Goal: Task Accomplishment & Management: Manage account settings

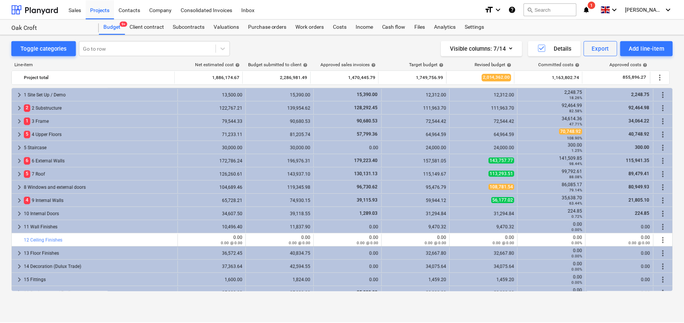
scroll to position [38, 0]
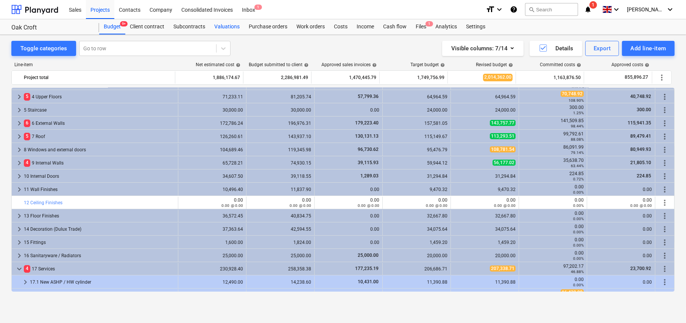
click at [231, 27] on div "Valuations" at bounding box center [227, 26] width 34 height 15
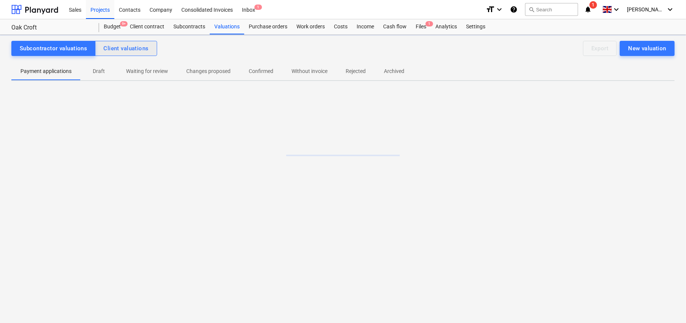
click at [142, 47] on div "Client valuations" at bounding box center [125, 49] width 45 height 10
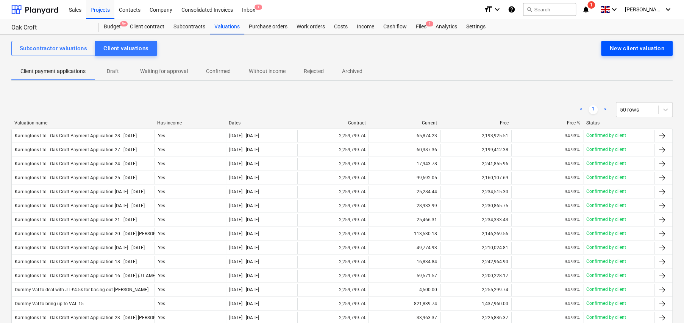
click at [637, 48] on div "New client valuation" at bounding box center [636, 49] width 55 height 10
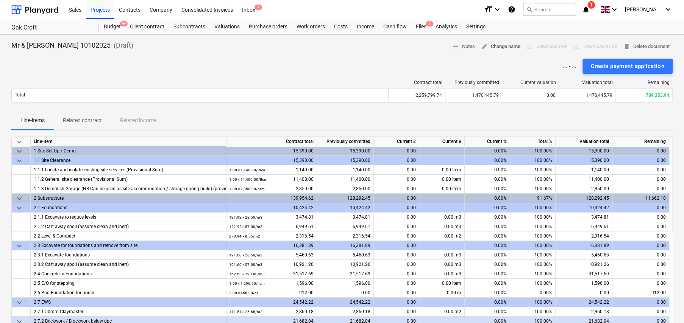
click at [490, 49] on span "edit Change name" at bounding box center [500, 46] width 39 height 9
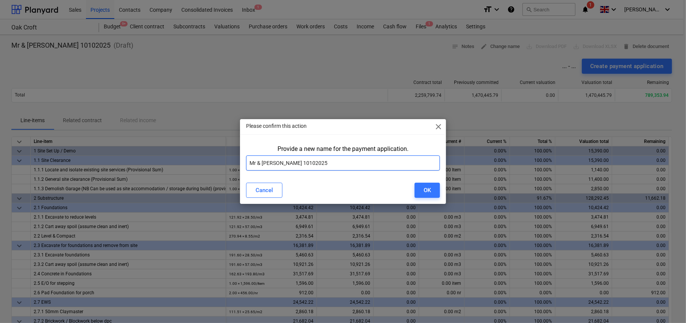
click at [332, 162] on input "Mr & Mrs Golding 10102025" at bounding box center [343, 163] width 194 height 15
paste input "Karringtons Ltd - Oak Croft Payment Application"
type input "Karringtons Ltd - Oak Croft Payment Application 29 - 10Oct25"
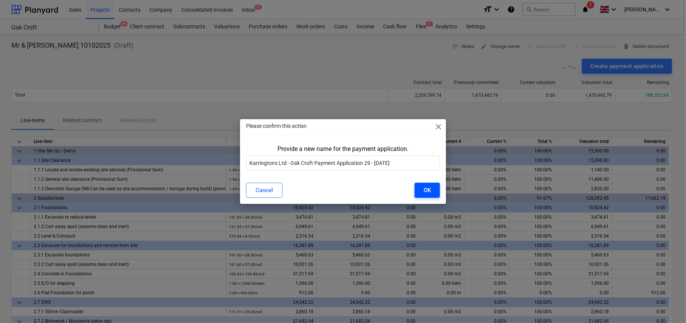
click at [429, 194] on div "OK" at bounding box center [427, 191] width 7 height 10
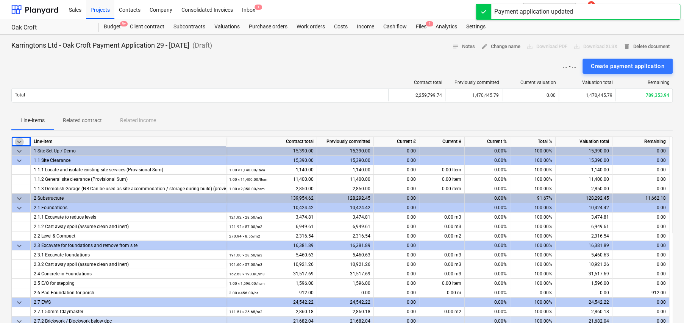
click at [21, 140] on span "keyboard_arrow_down" at bounding box center [19, 141] width 9 height 9
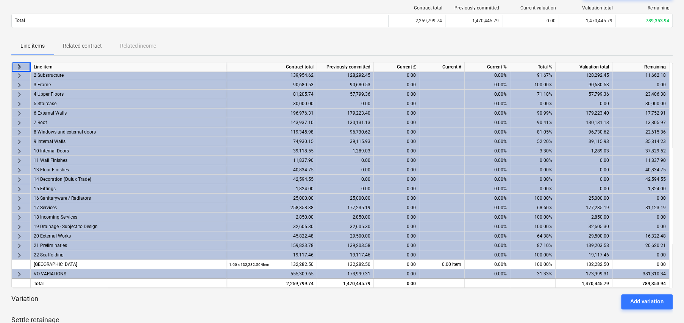
scroll to position [76, 0]
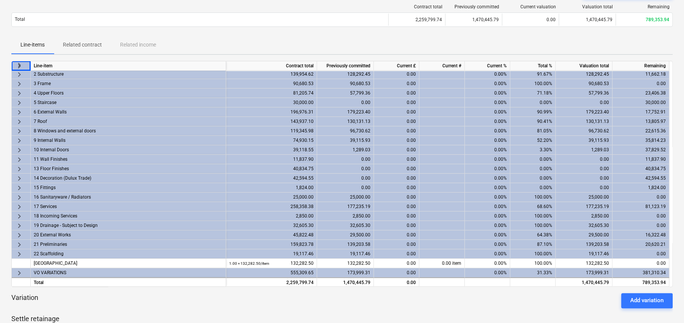
click at [19, 270] on span "keyboard_arrow_right" at bounding box center [19, 273] width 9 height 9
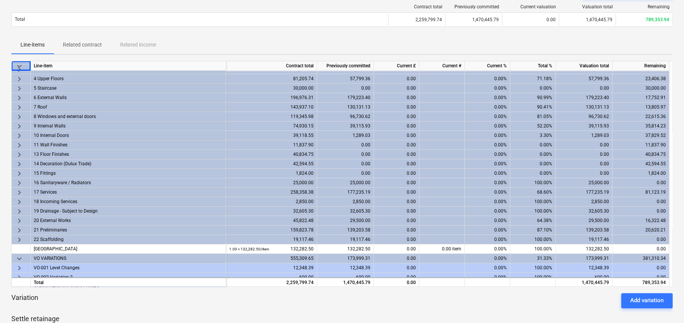
scroll to position [0, 0]
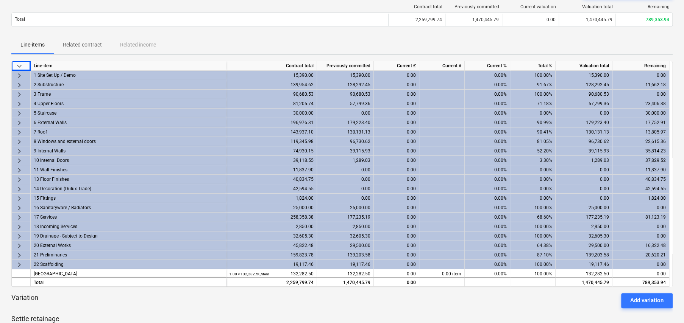
click at [19, 102] on span "keyboard_arrow_right" at bounding box center [19, 104] width 9 height 9
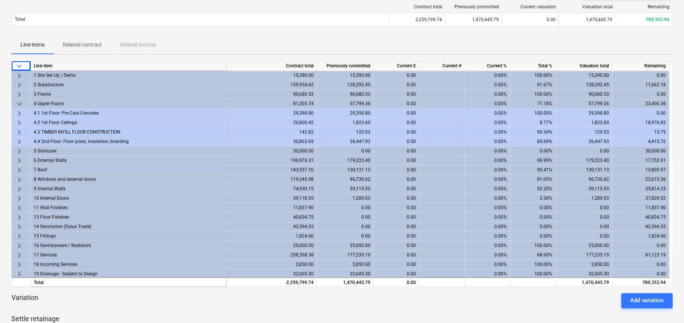
click at [18, 110] on span "keyboard_arrow_right" at bounding box center [19, 113] width 9 height 9
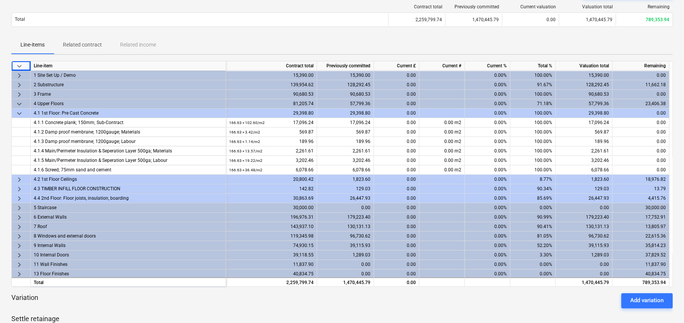
click at [16, 178] on span "keyboard_arrow_right" at bounding box center [19, 179] width 9 height 9
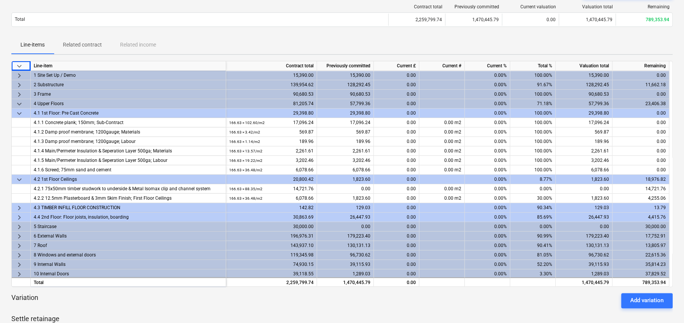
click at [18, 205] on span "keyboard_arrow_right" at bounding box center [19, 208] width 9 height 9
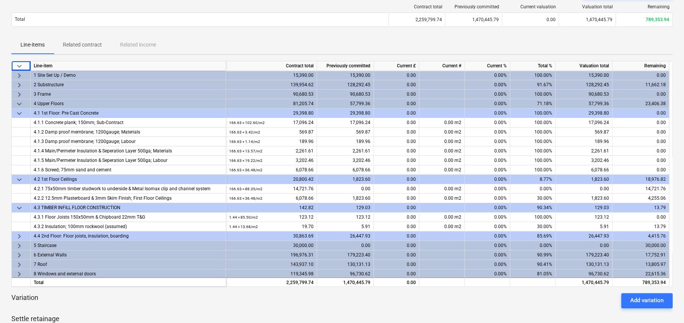
click at [18, 236] on span "keyboard_arrow_right" at bounding box center [19, 236] width 9 height 9
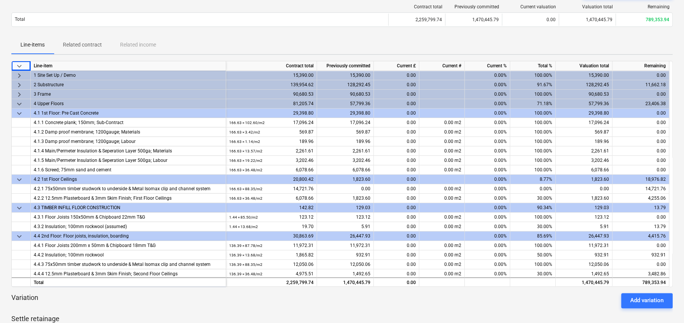
click at [18, 83] on span "keyboard_arrow_right" at bounding box center [19, 85] width 9 height 9
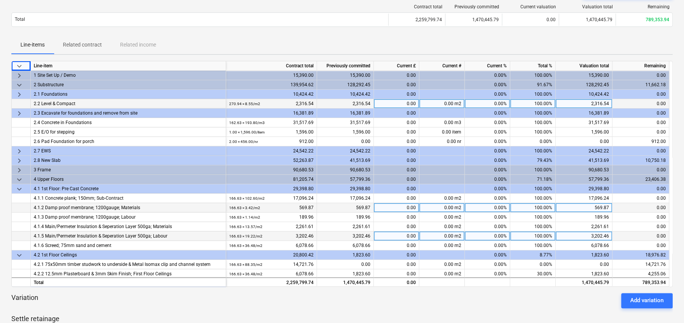
click at [18, 161] on span "keyboard_arrow_right" at bounding box center [19, 160] width 9 height 9
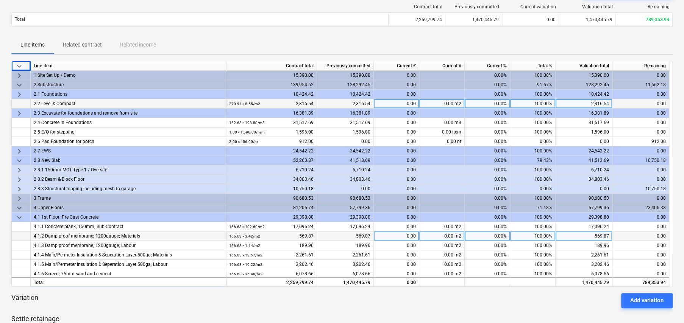
click at [21, 187] on span "keyboard_arrow_right" at bounding box center [19, 189] width 9 height 9
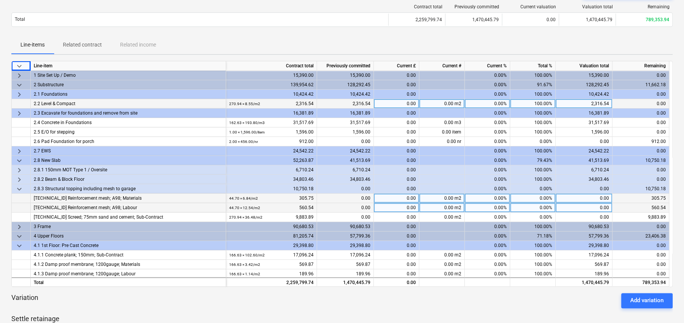
click at [549, 198] on div "0.00%" at bounding box center [532, 198] width 45 height 9
type input "100"
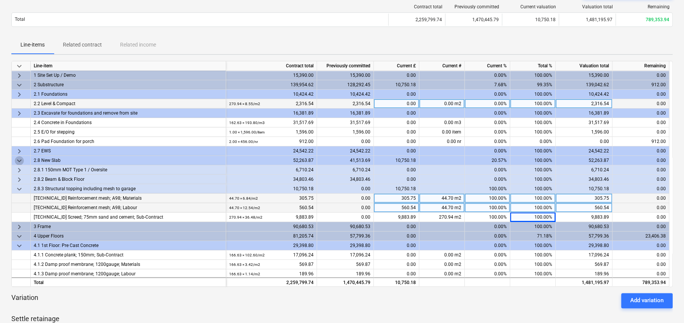
click at [17, 159] on span "keyboard_arrow_down" at bounding box center [19, 160] width 9 height 9
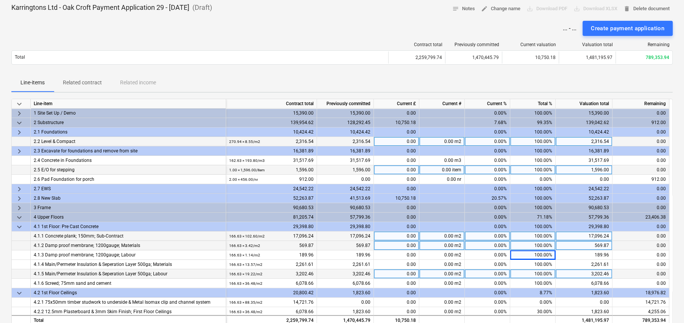
scroll to position [38, 0]
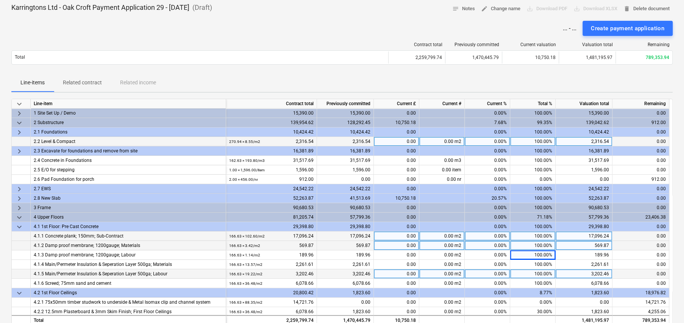
click at [17, 122] on span "keyboard_arrow_down" at bounding box center [19, 123] width 9 height 9
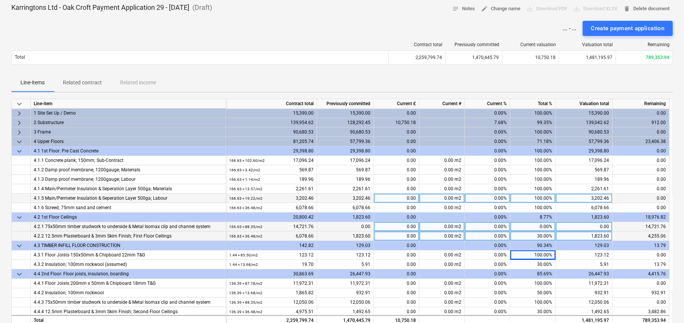
click at [19, 149] on span "keyboard_arrow_down" at bounding box center [19, 151] width 9 height 9
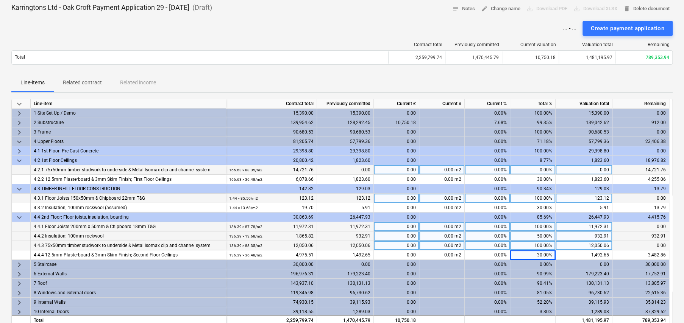
click at [547, 169] on div "0.00%" at bounding box center [532, 169] width 45 height 9
type input "30"
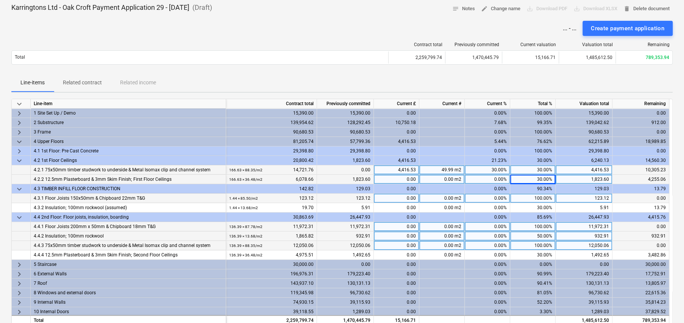
click at [541, 179] on div "30.00%" at bounding box center [532, 179] width 45 height 9
type input "60"
type input "75"
click at [499, 178] on div "45.00%" at bounding box center [487, 179] width 45 height 9
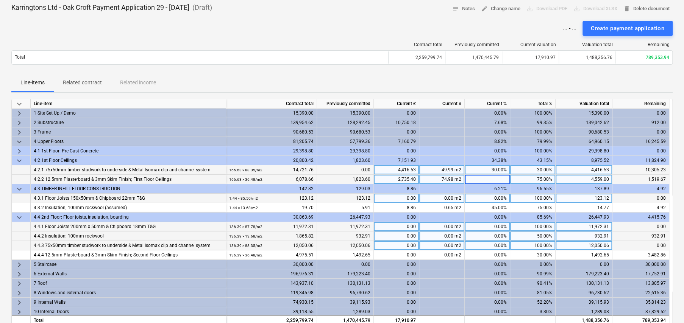
type input "0"
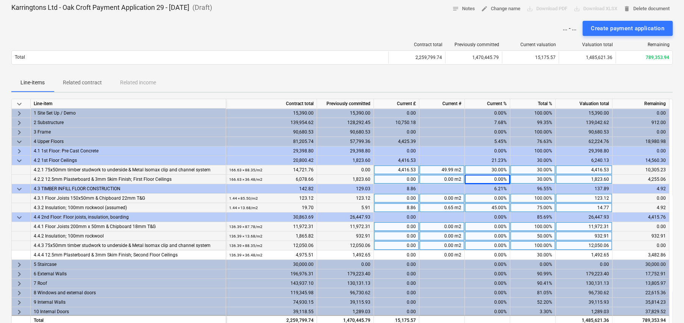
click at [538, 206] on div "75.00%" at bounding box center [532, 207] width 45 height 9
type input "100"
click at [542, 236] on div "50.00%" at bounding box center [532, 236] width 45 height 9
type input "100"
type input "75"
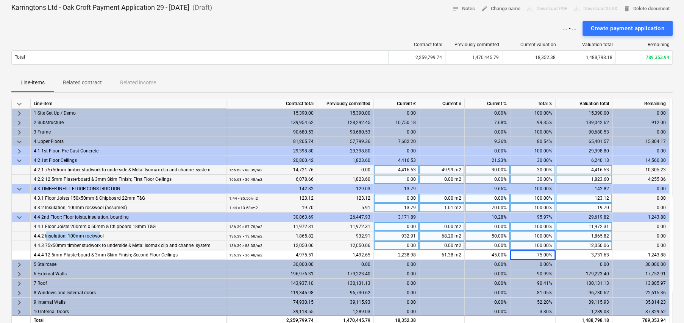
drag, startPoint x: 45, startPoint y: 236, endPoint x: 98, endPoint y: 239, distance: 52.4
click at [98, 239] on div "4.4.2 Insulation; 100mm rockwool" at bounding box center [128, 236] width 189 height 9
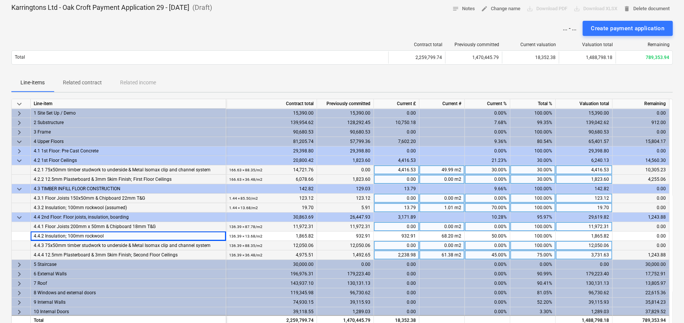
click at [180, 254] on div "4.4.4 12.5mm Plasterboard & 3mm Skim Finish; Second Floor Ceilings" at bounding box center [128, 255] width 189 height 9
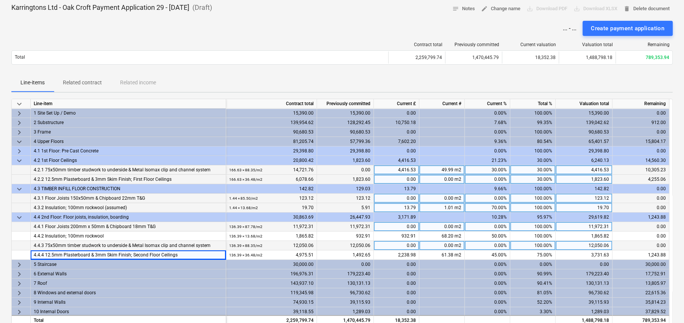
click at [20, 282] on span "keyboard_arrow_right" at bounding box center [19, 283] width 9 height 9
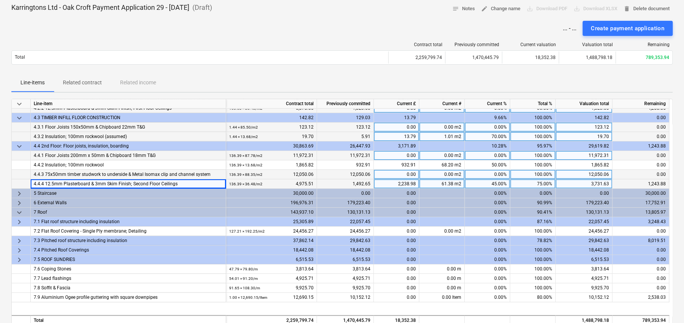
scroll to position [76, 0]
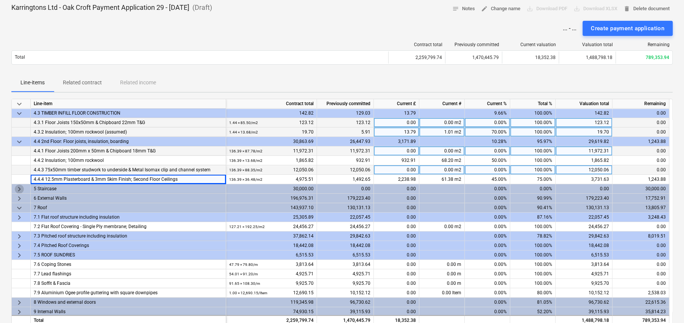
click at [19, 187] on span "keyboard_arrow_right" at bounding box center [19, 189] width 9 height 9
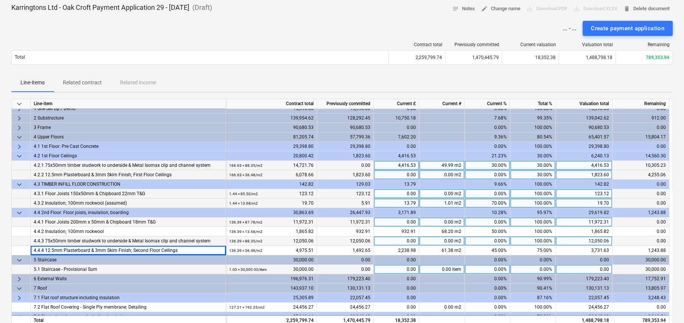
scroll to position [0, 0]
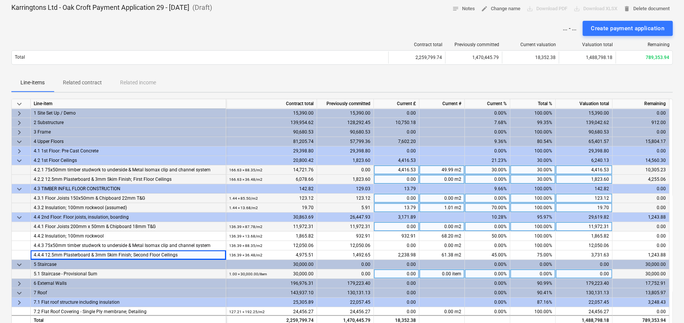
click at [19, 142] on span "keyboard_arrow_down" at bounding box center [19, 141] width 9 height 9
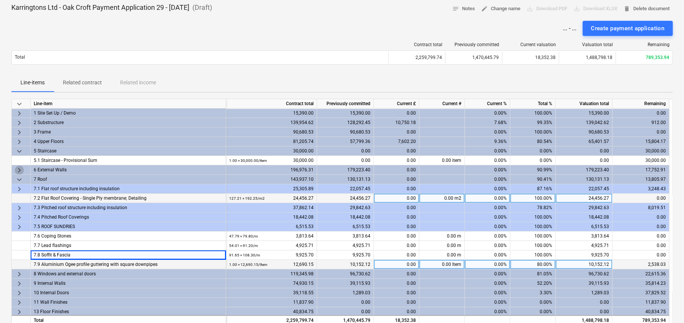
click at [18, 168] on span "keyboard_arrow_right" at bounding box center [19, 170] width 9 height 9
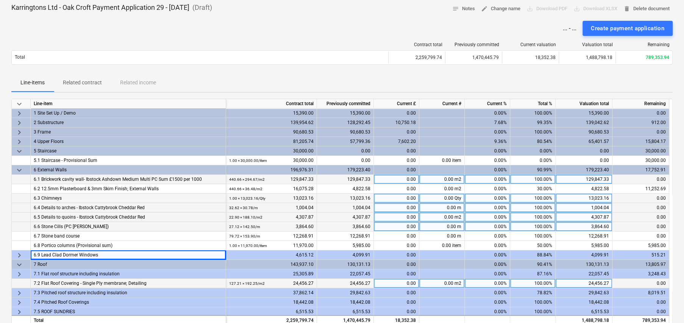
click at [18, 253] on span "keyboard_arrow_right" at bounding box center [19, 255] width 9 height 9
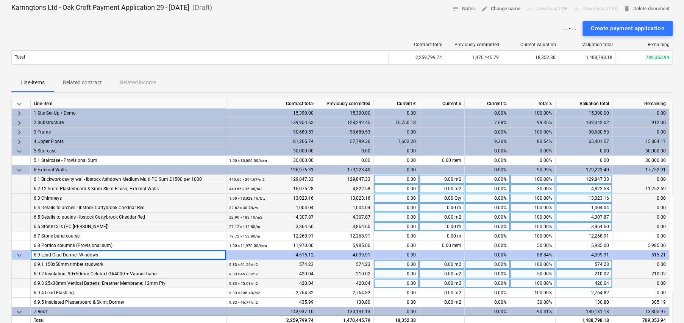
click at [531, 186] on div "30.00%" at bounding box center [532, 188] width 45 height 9
click at [548, 190] on input at bounding box center [532, 188] width 45 height 9
click at [498, 187] on div "0.00%" at bounding box center [487, 188] width 45 height 9
type input "60"
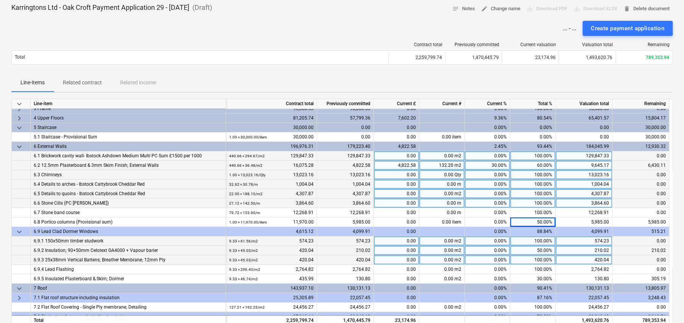
scroll to position [38, 0]
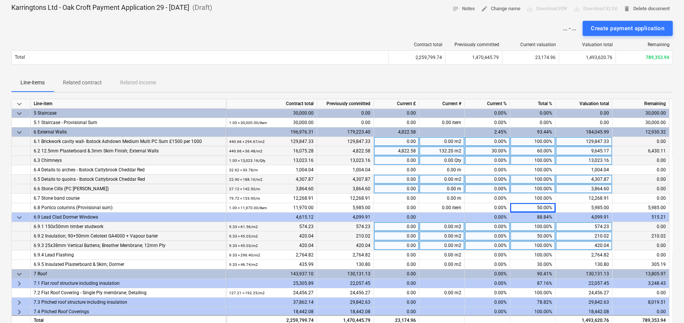
click at [546, 237] on div "50.00%" at bounding box center [532, 236] width 45 height 9
type input "100"
type input "75"
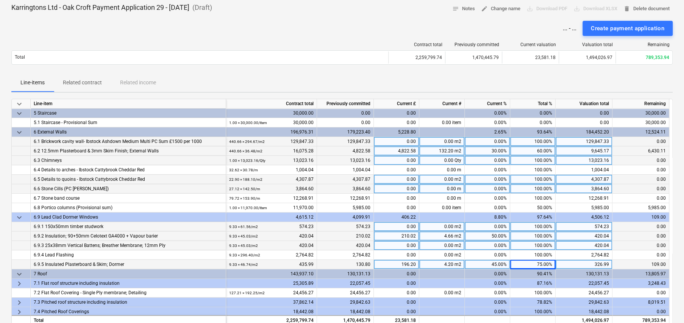
click at [543, 262] on div "75.00%" at bounding box center [532, 264] width 45 height 9
type input "100"
click at [542, 150] on div "60.00%" at bounding box center [532, 151] width 45 height 9
type input "70"
type input "5800"
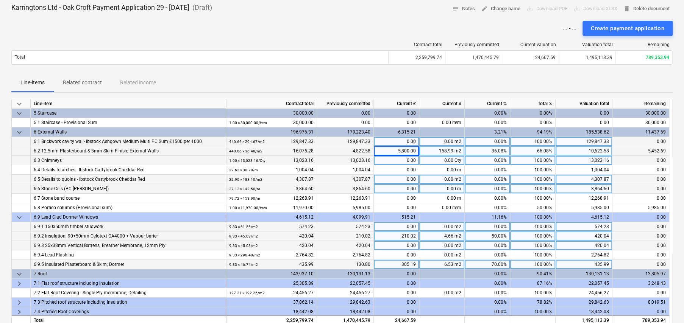
click at [20, 133] on span "keyboard_arrow_down" at bounding box center [19, 132] width 9 height 9
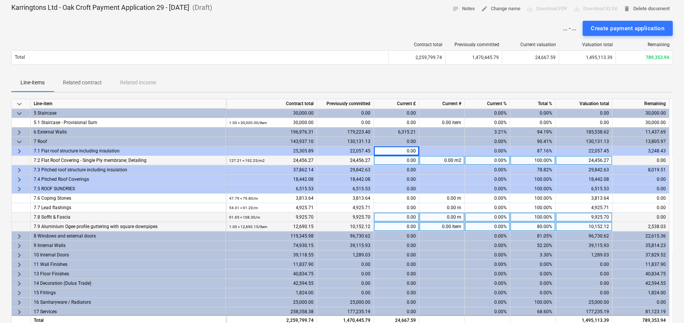
click at [18, 152] on span "keyboard_arrow_right" at bounding box center [19, 151] width 9 height 9
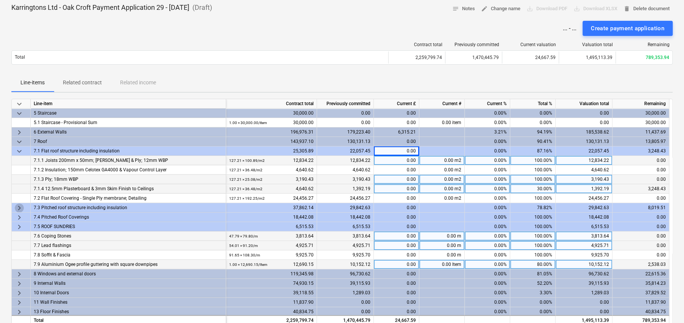
click at [19, 206] on span "keyboard_arrow_right" at bounding box center [19, 208] width 9 height 9
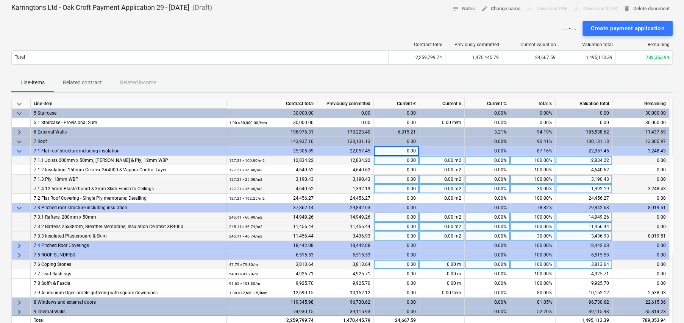
click at [541, 234] on div "30.00%" at bounding box center [532, 236] width 45 height 9
type input "70"
click at [18, 246] on span "keyboard_arrow_right" at bounding box center [19, 246] width 9 height 9
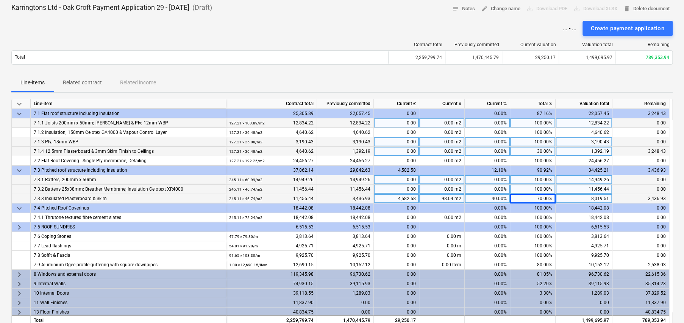
scroll to position [76, 0]
click at [19, 227] on span "keyboard_arrow_right" at bounding box center [19, 227] width 9 height 9
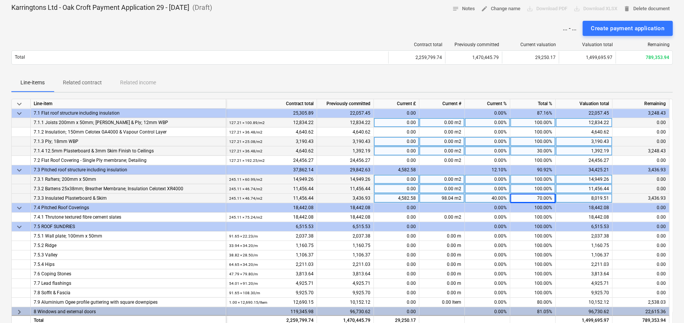
click at [407, 197] on div "4,582.58" at bounding box center [396, 198] width 45 height 9
type input "5750"
click at [545, 198] on div "80.19%" at bounding box center [532, 198] width 45 height 9
type input "80"
click at [402, 200] on div "5,728.22" at bounding box center [396, 198] width 45 height 9
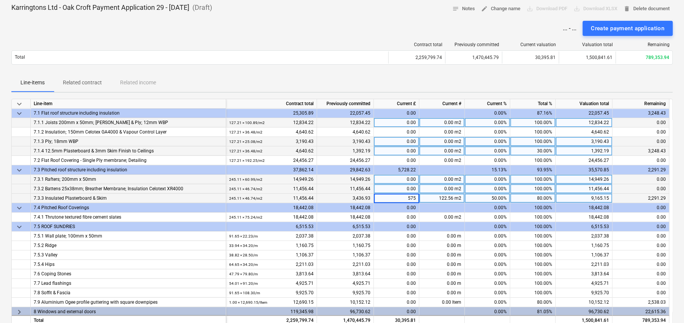
type input "5750"
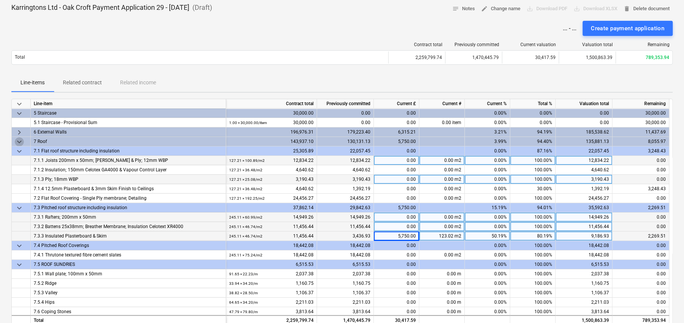
click at [20, 140] on span "keyboard_arrow_down" at bounding box center [19, 141] width 9 height 9
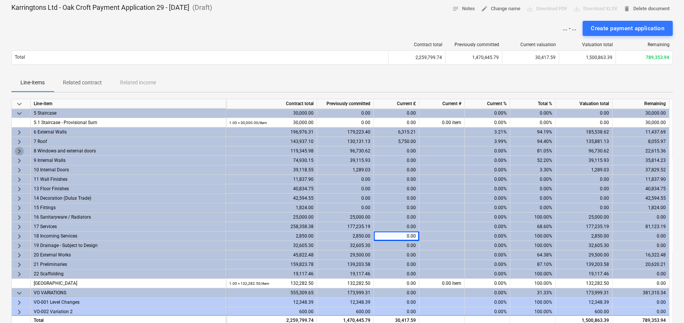
click at [19, 151] on span "keyboard_arrow_right" at bounding box center [19, 151] width 9 height 9
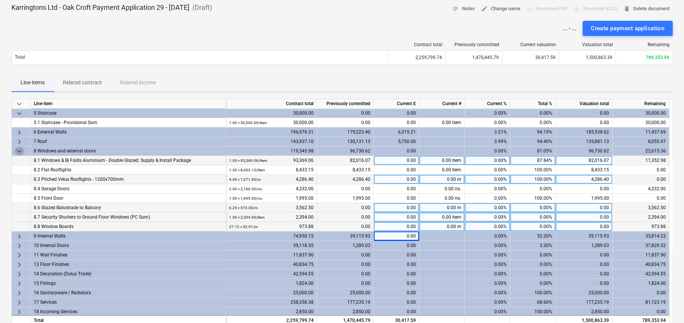
click at [16, 150] on span "keyboard_arrow_down" at bounding box center [19, 151] width 9 height 9
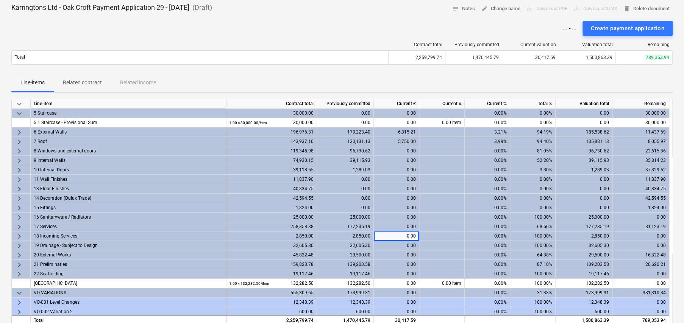
click at [18, 159] on span "keyboard_arrow_right" at bounding box center [19, 160] width 9 height 9
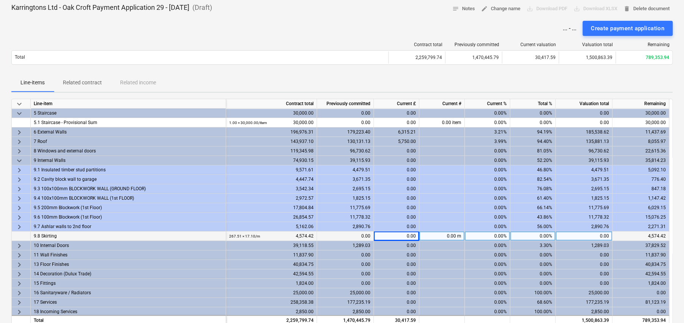
click at [19, 169] on span "keyboard_arrow_right" at bounding box center [19, 170] width 9 height 9
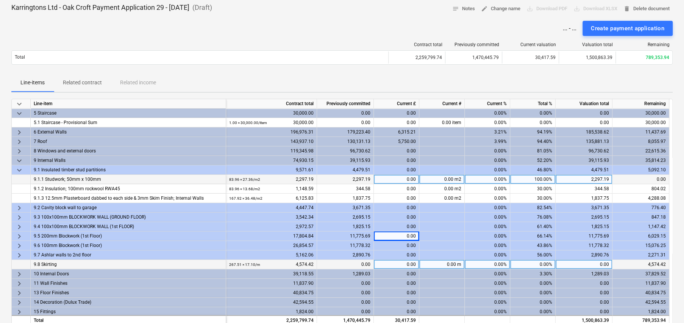
click at [18, 208] on span "keyboard_arrow_right" at bounding box center [19, 208] width 9 height 9
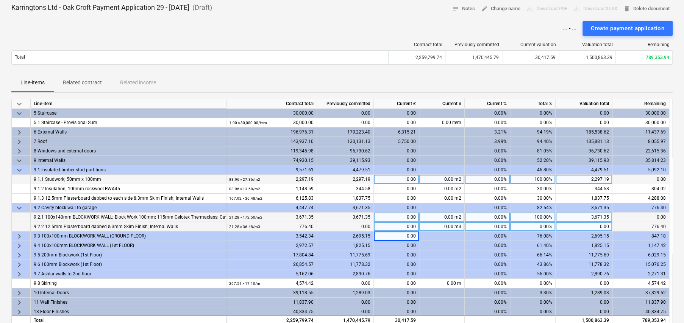
click at [18, 237] on span "keyboard_arrow_right" at bounding box center [19, 236] width 9 height 9
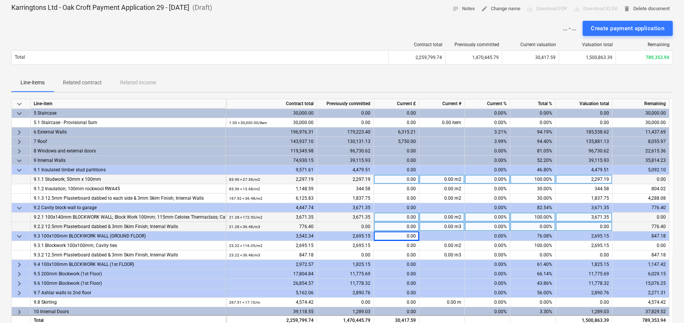
click at [19, 264] on span "keyboard_arrow_right" at bounding box center [19, 265] width 9 height 9
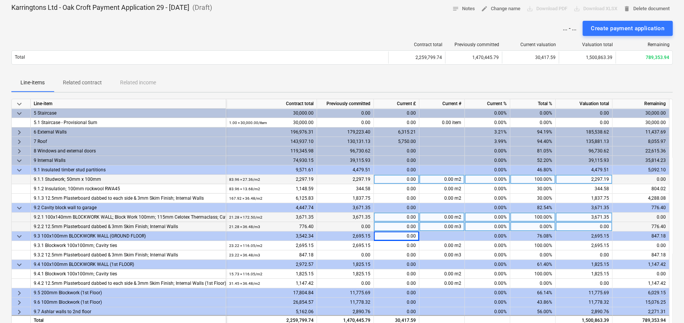
click at [20, 292] on span "keyboard_arrow_right" at bounding box center [19, 293] width 9 height 9
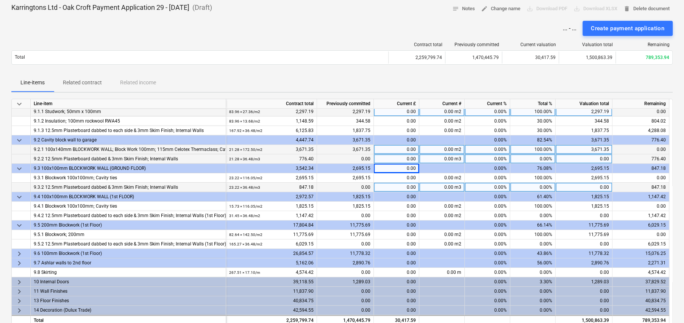
scroll to position [114, 0]
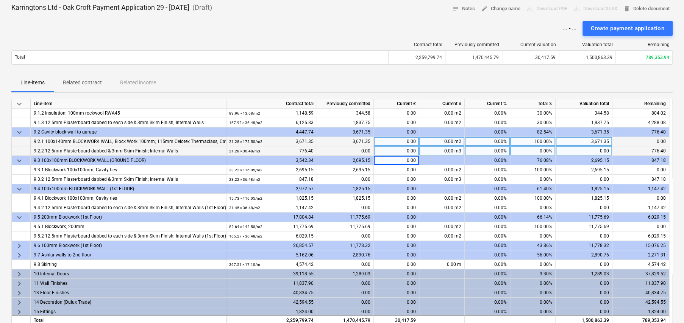
click at [17, 244] on span "keyboard_arrow_right" at bounding box center [19, 246] width 9 height 9
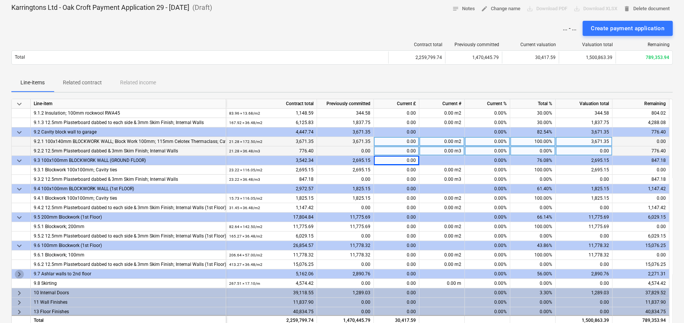
click at [18, 275] on span "keyboard_arrow_right" at bounding box center [19, 274] width 9 height 9
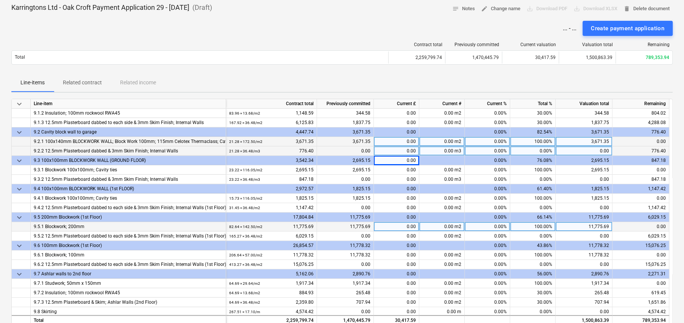
scroll to position [38, 0]
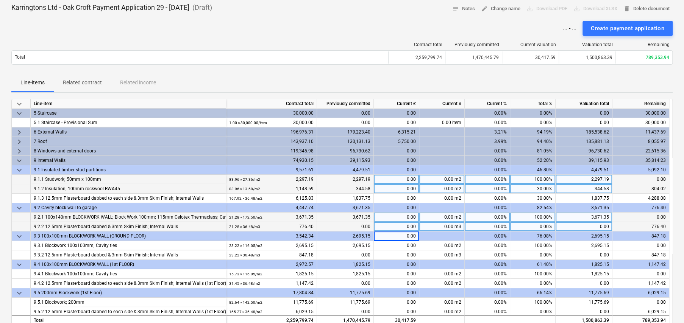
click at [549, 187] on div "30.00%" at bounding box center [532, 188] width 45 height 9
type input "75"
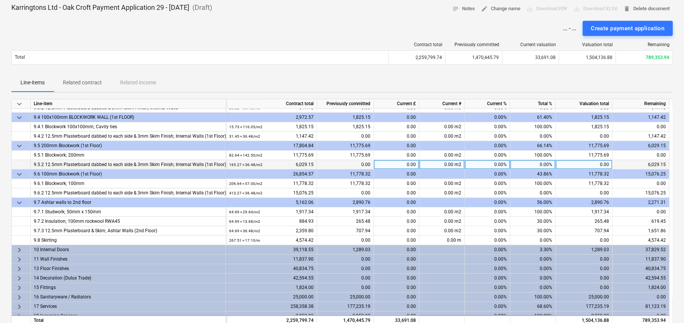
scroll to position [189, 0]
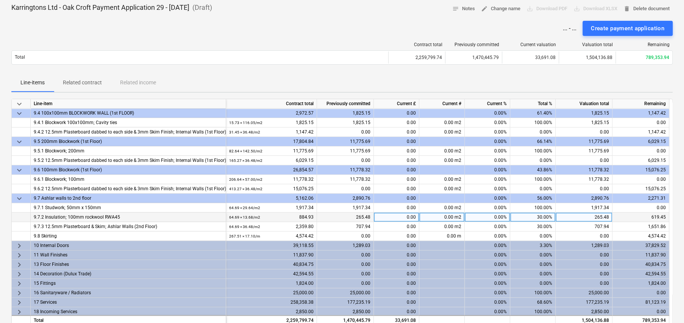
click at [543, 214] on div "30.00%" at bounding box center [532, 217] width 45 height 9
type input "100"
type input "75"
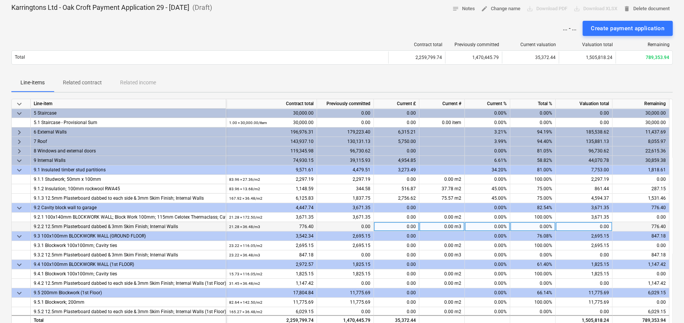
scroll to position [76, 0]
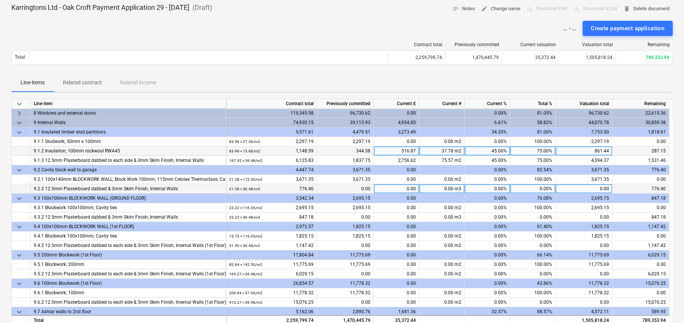
click at [536, 150] on div "75.00%" at bounding box center [532, 151] width 45 height 9
type input "100"
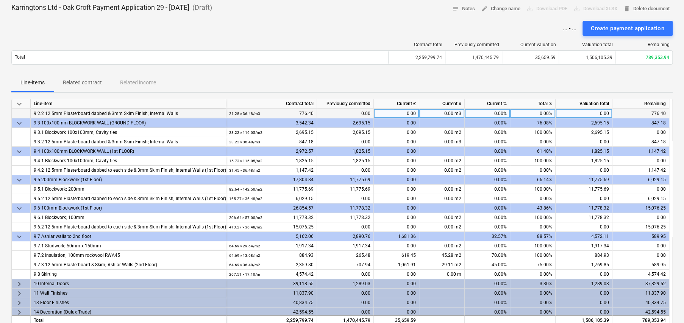
scroll to position [151, 0]
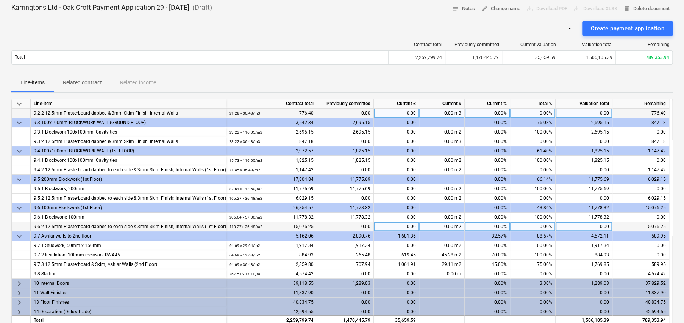
click at [539, 227] on div "0.00%" at bounding box center [532, 226] width 45 height 9
type input "30"
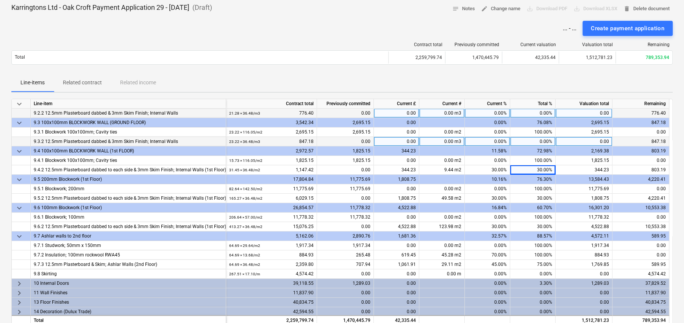
click at [542, 140] on div "0.00%" at bounding box center [532, 141] width 45 height 9
type input "30"
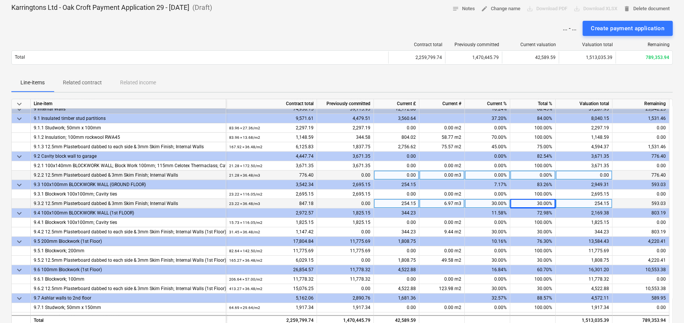
scroll to position [76, 0]
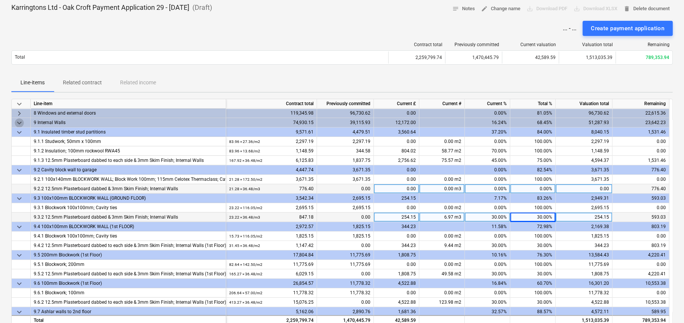
click at [19, 123] on span "keyboard_arrow_down" at bounding box center [19, 123] width 9 height 9
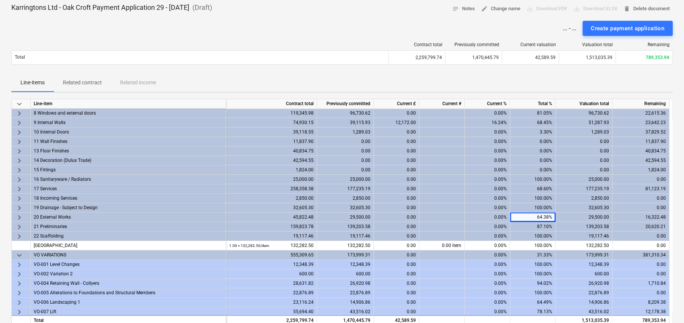
click at [19, 131] on span "keyboard_arrow_right" at bounding box center [19, 132] width 9 height 9
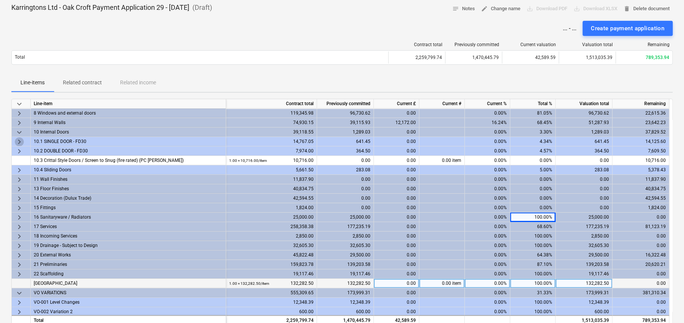
click at [19, 140] on span "keyboard_arrow_right" at bounding box center [19, 141] width 9 height 9
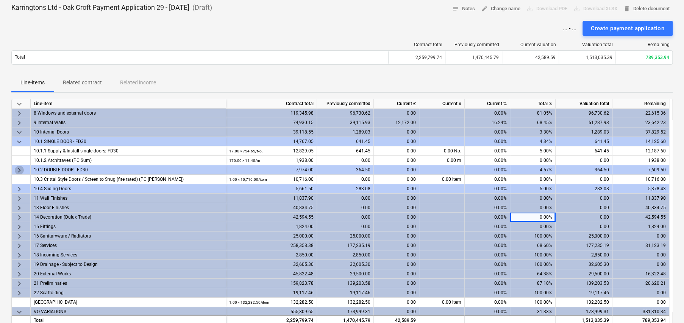
click at [20, 169] on span "keyboard_arrow_right" at bounding box center [19, 170] width 9 height 9
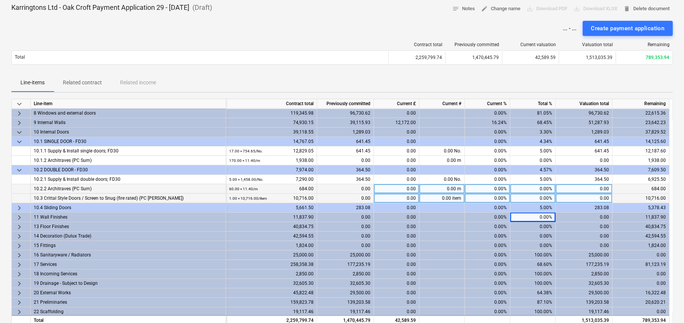
click at [19, 206] on span "keyboard_arrow_right" at bounding box center [19, 208] width 9 height 9
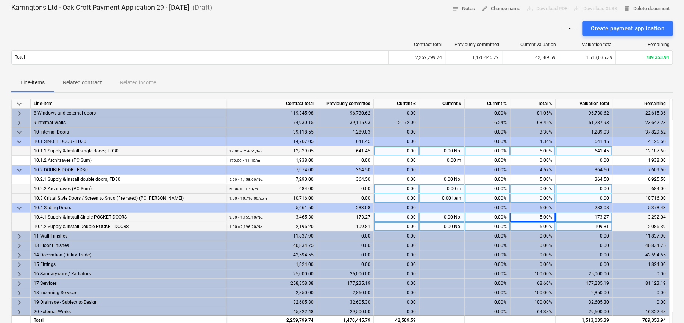
click at [549, 150] on div "5.00%" at bounding box center [532, 151] width 45 height 9
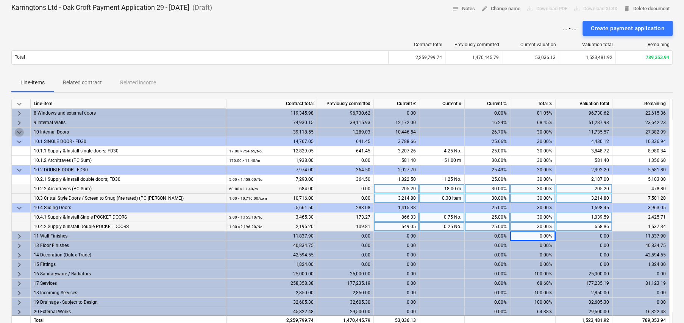
click at [19, 132] on span "keyboard_arrow_down" at bounding box center [19, 132] width 9 height 9
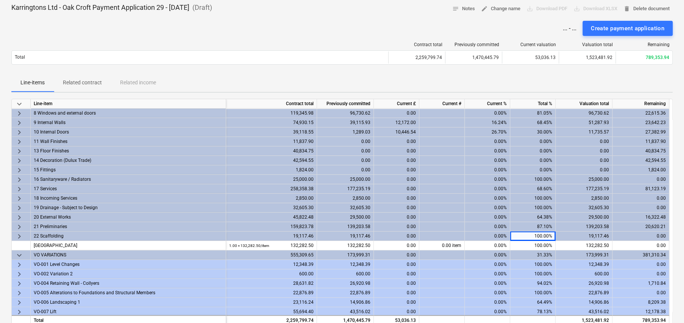
click at [19, 143] on span "keyboard_arrow_right" at bounding box center [19, 141] width 9 height 9
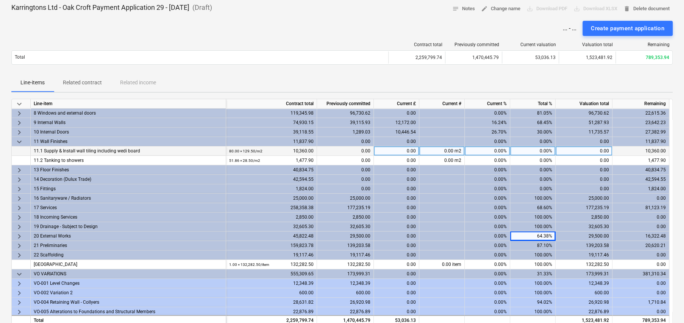
click at [545, 151] on div "0.00%" at bounding box center [532, 151] width 45 height 9
type input "50"
click at [20, 142] on span "keyboard_arrow_down" at bounding box center [19, 141] width 9 height 9
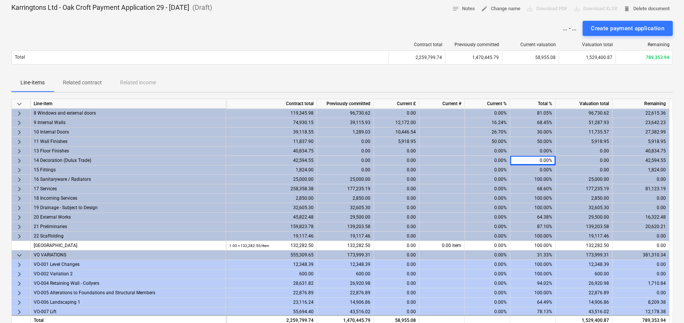
click at [20, 150] on span "keyboard_arrow_right" at bounding box center [19, 151] width 9 height 9
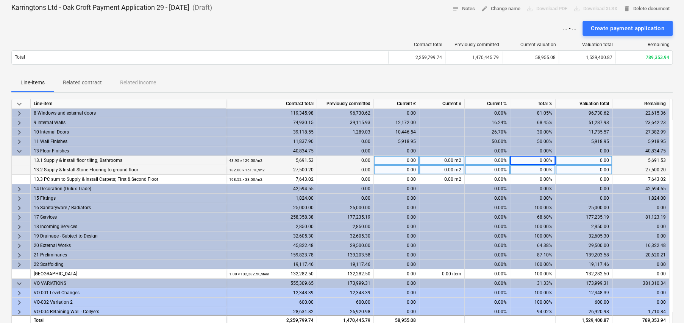
click at [543, 160] on div "0.00%" at bounding box center [532, 160] width 45 height 9
type input "50"
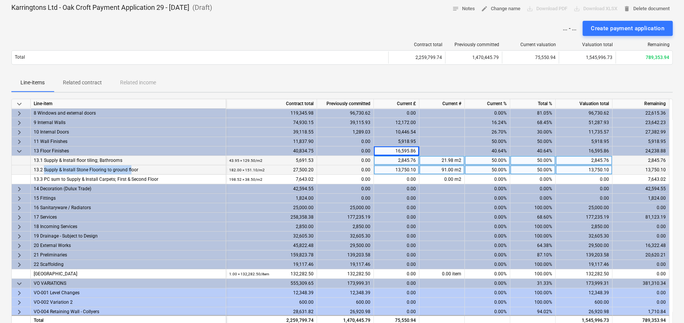
drag, startPoint x: 56, startPoint y: 170, endPoint x: 131, endPoint y: 166, distance: 75.1
click at [131, 166] on div "13.2 Supply & Install Stone Flooring to ground floor" at bounding box center [128, 169] width 189 height 9
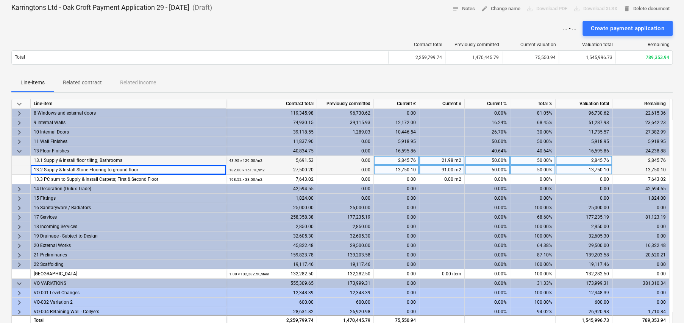
click at [298, 168] on div "182.00 × 151.10 / m2 27,500.20" at bounding box center [271, 169] width 84 height 9
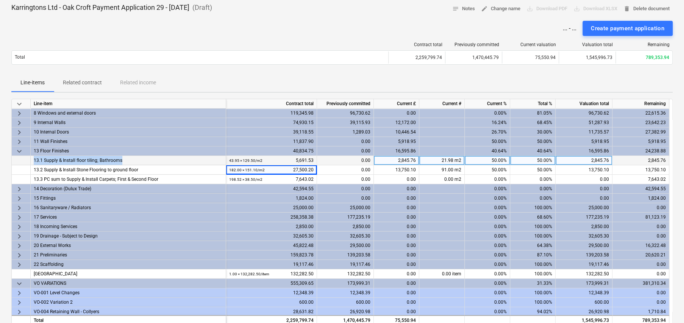
drag, startPoint x: 36, startPoint y: 159, endPoint x: 126, endPoint y: 159, distance: 90.1
click at [126, 159] on div "13.1 Supply & Install floor tiling; Bathrooms" at bounding box center [128, 160] width 189 height 9
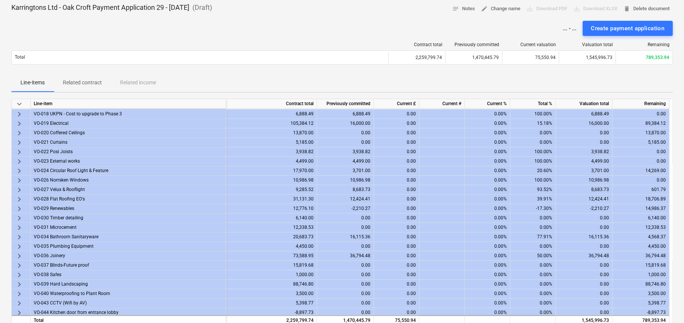
scroll to position [417, 0]
click at [17, 227] on span "keyboard_arrow_right" at bounding box center [19, 227] width 9 height 9
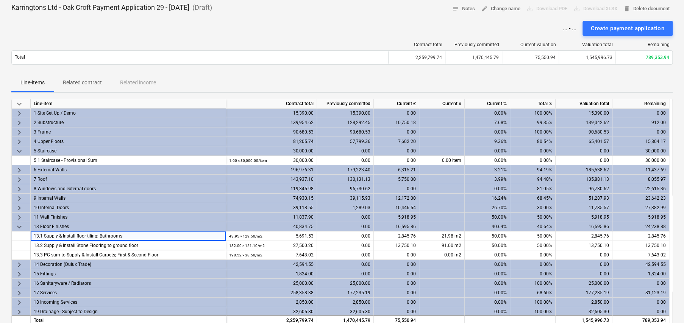
scroll to position [38, 0]
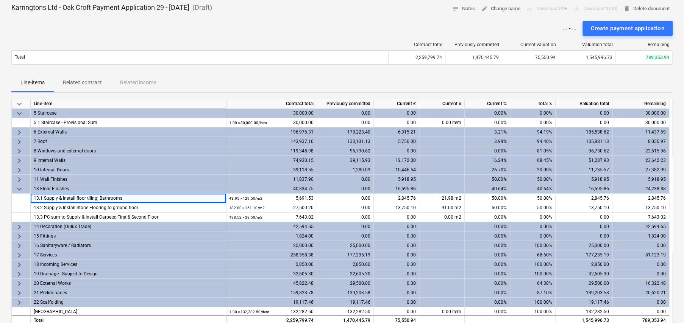
click at [17, 187] on span "keyboard_arrow_down" at bounding box center [19, 189] width 9 height 9
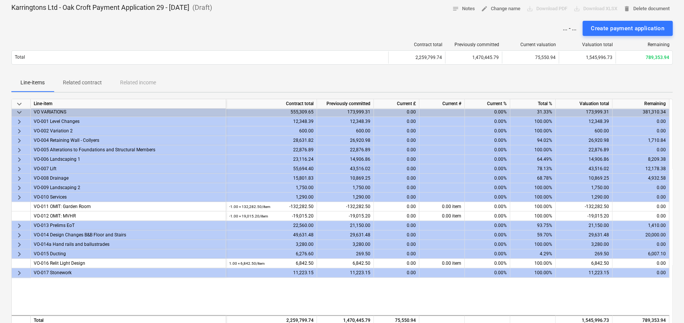
scroll to position [227, 0]
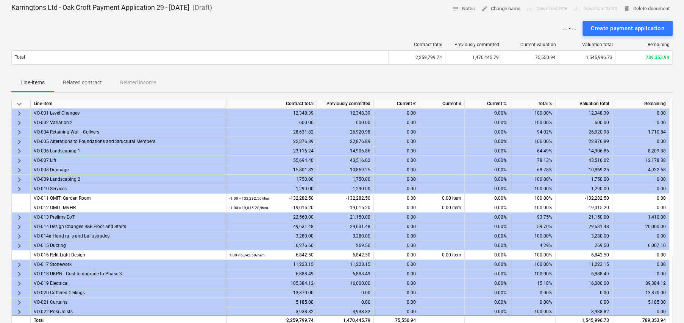
click at [18, 282] on span "keyboard_arrow_right" at bounding box center [19, 283] width 9 height 9
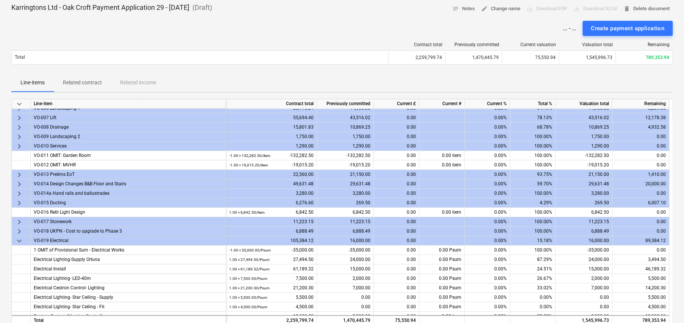
scroll to position [341, 0]
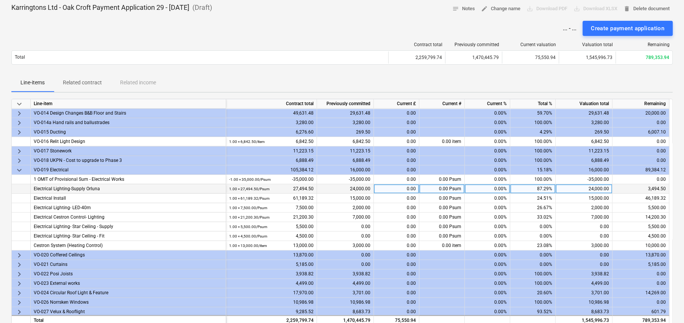
click at [545, 186] on div "87.29%" at bounding box center [532, 188] width 45 height 9
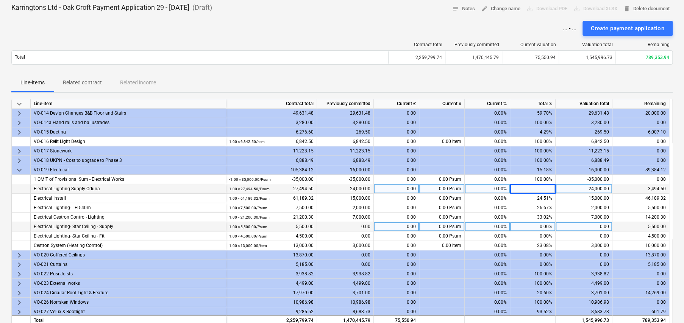
click at [580, 223] on div "0.00" at bounding box center [584, 226] width 57 height 9
click at [538, 190] on div "87.29%" at bounding box center [532, 188] width 45 height 9
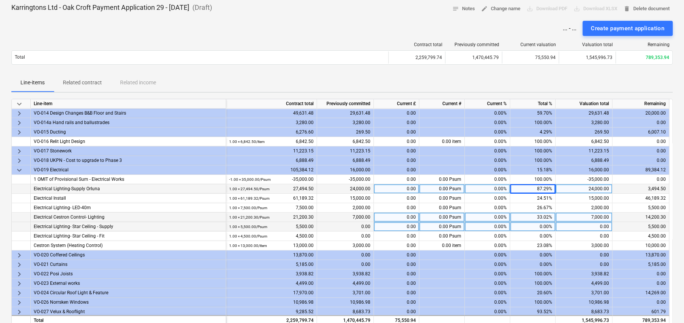
click at [583, 215] on div "7,000.00" at bounding box center [584, 217] width 57 height 9
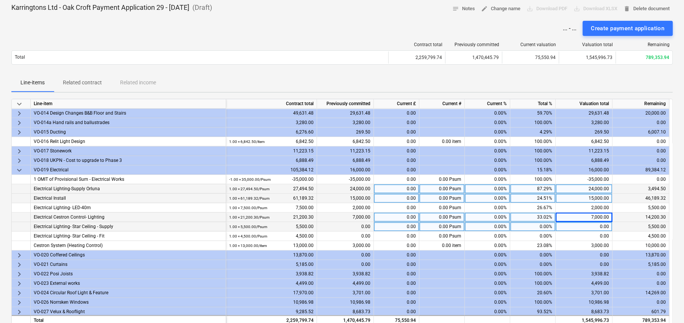
drag, startPoint x: 291, startPoint y: 198, endPoint x: 306, endPoint y: 200, distance: 15.6
click at [306, 200] on div "1.00 × 61,189.32 / Psum 61,189.32" at bounding box center [271, 198] width 84 height 9
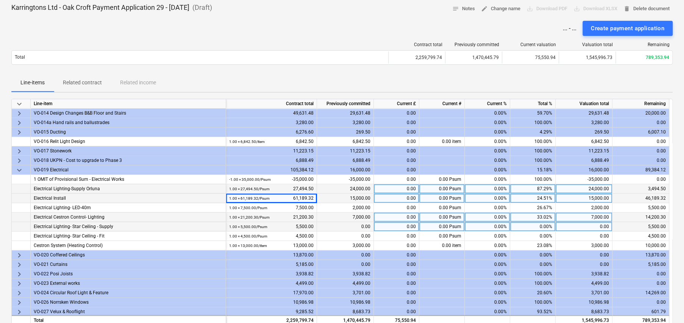
click at [542, 198] on div "24.51%" at bounding box center [532, 198] width 45 height 9
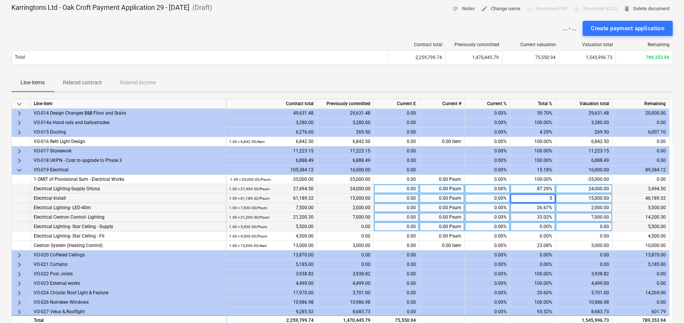
type input "50"
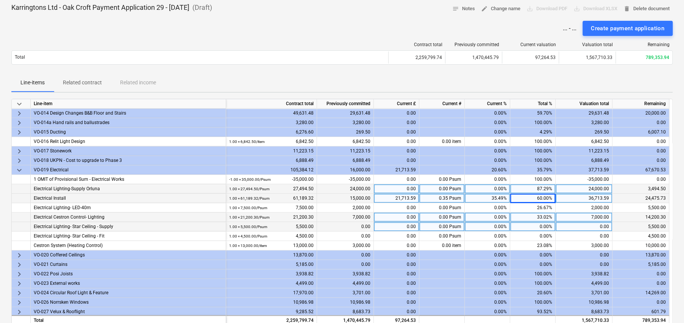
click at [19, 170] on span "keyboard_arrow_down" at bounding box center [19, 170] width 9 height 9
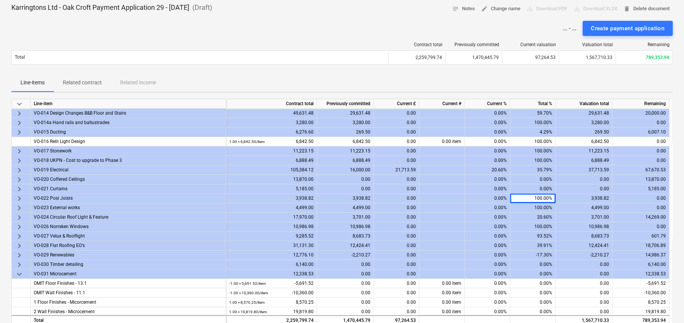
click at [19, 179] on span "keyboard_arrow_right" at bounding box center [19, 179] width 9 height 9
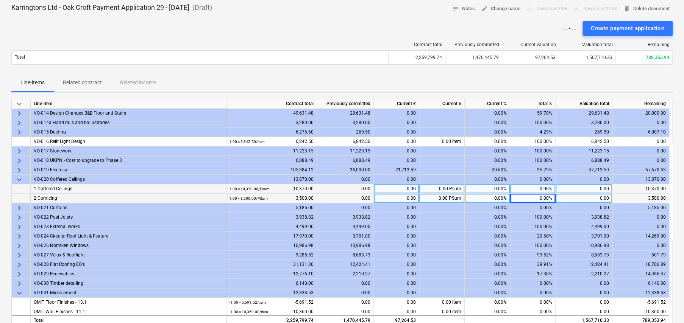
click at [547, 186] on div "0.00%" at bounding box center [532, 188] width 45 height 9
type input "30"
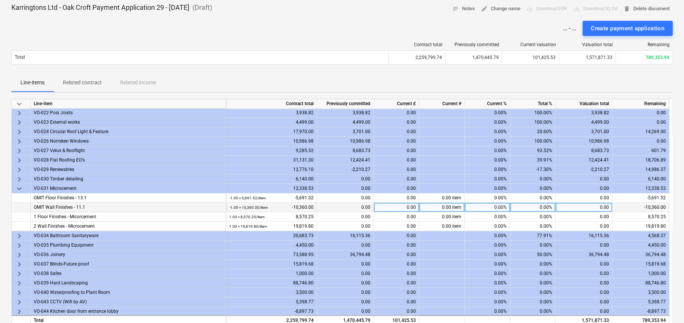
scroll to position [446, 0]
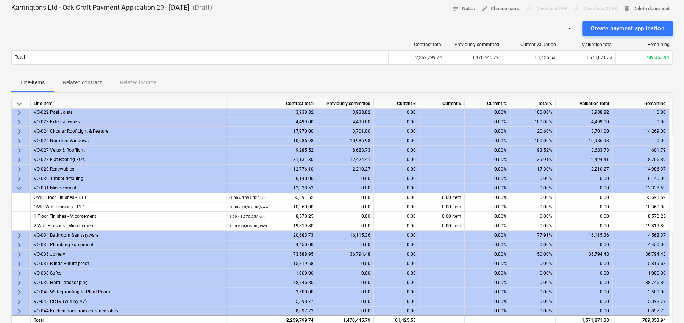
click at [18, 282] on span "keyboard_arrow_right" at bounding box center [19, 283] width 9 height 9
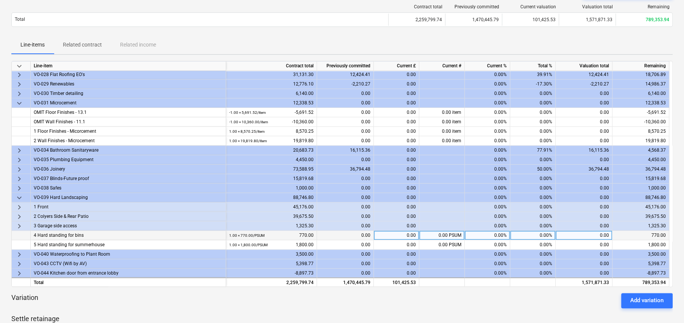
scroll to position [151, 0]
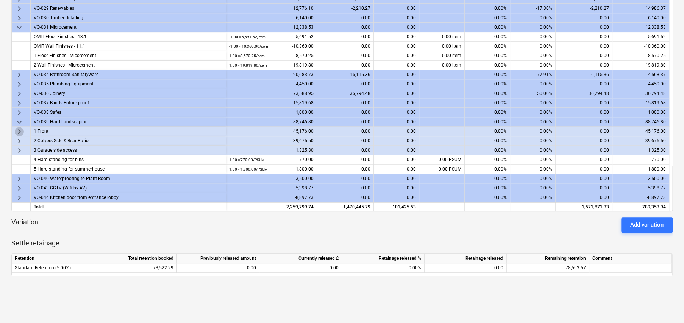
click at [19, 132] on span "keyboard_arrow_right" at bounding box center [19, 131] width 9 height 9
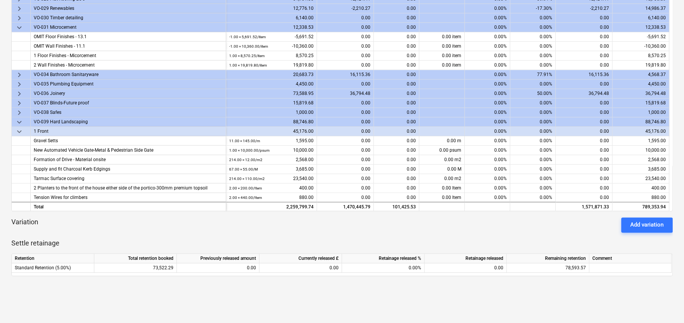
click at [19, 132] on span "keyboard_arrow_down" at bounding box center [19, 131] width 9 height 9
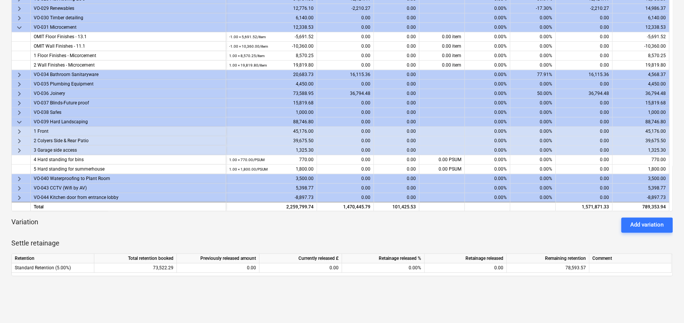
click at [18, 140] on span "keyboard_arrow_right" at bounding box center [19, 141] width 9 height 9
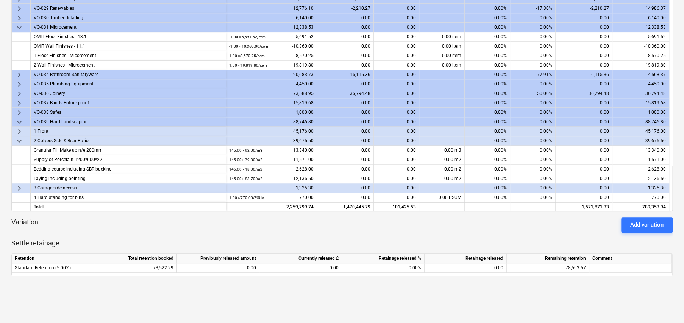
click at [16, 128] on span "keyboard_arrow_right" at bounding box center [19, 131] width 9 height 9
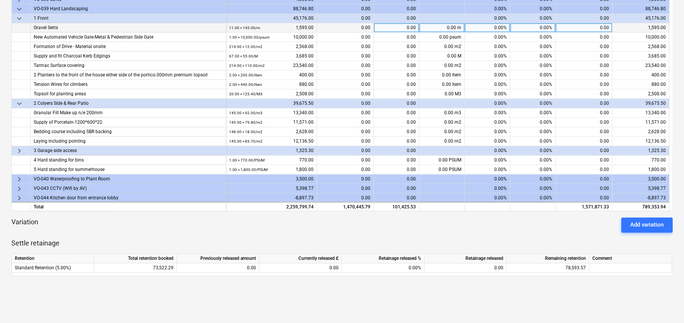
scroll to position [607, 0]
click at [19, 148] on span "keyboard_arrow_right" at bounding box center [19, 150] width 9 height 9
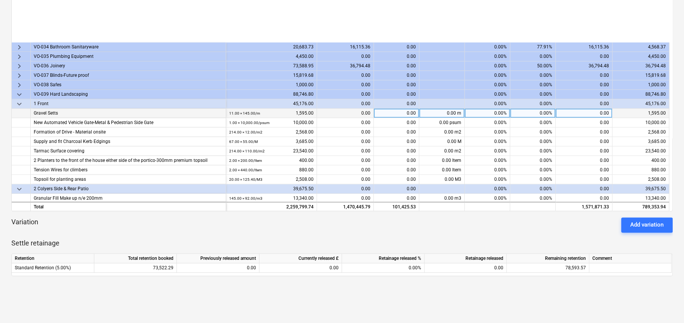
scroll to position [512, 0]
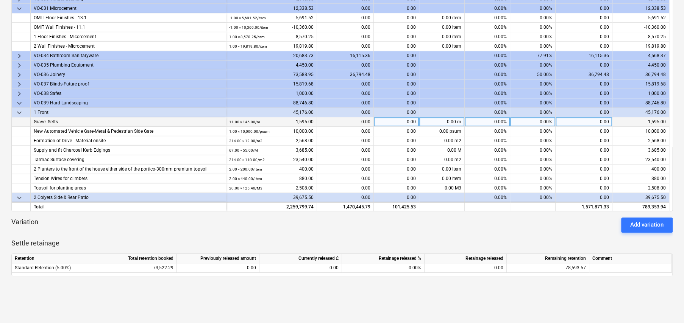
click at [549, 124] on div "0.00%" at bounding box center [532, 121] width 45 height 9
type input "30"
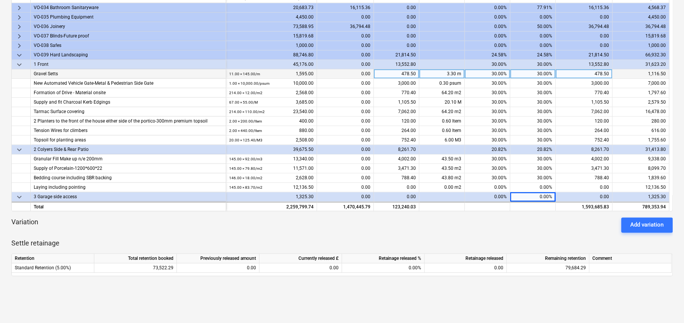
scroll to position [569, 0]
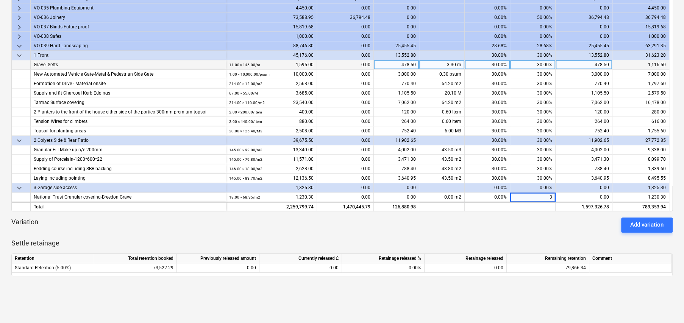
type input "30"
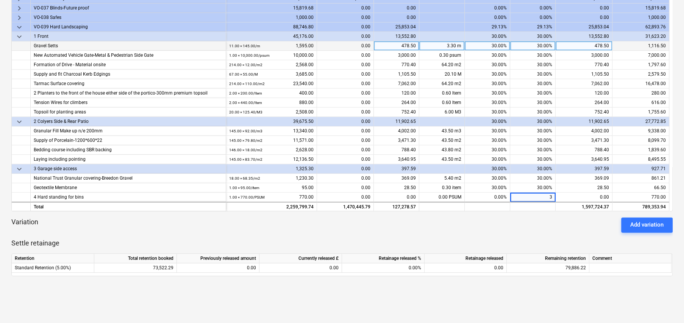
type input "30"
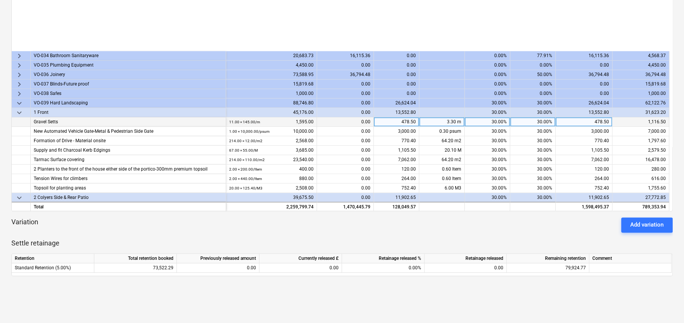
scroll to position [503, 0]
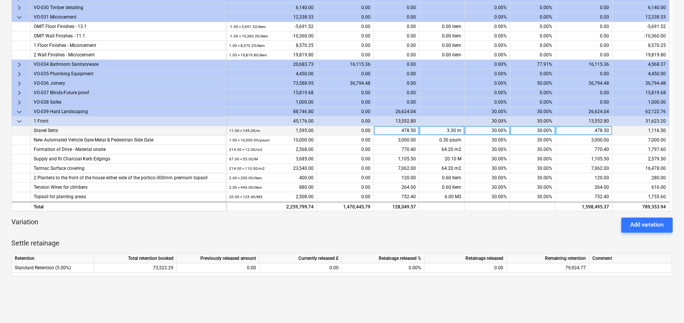
click at [19, 111] on span "keyboard_arrow_down" at bounding box center [19, 112] width 9 height 9
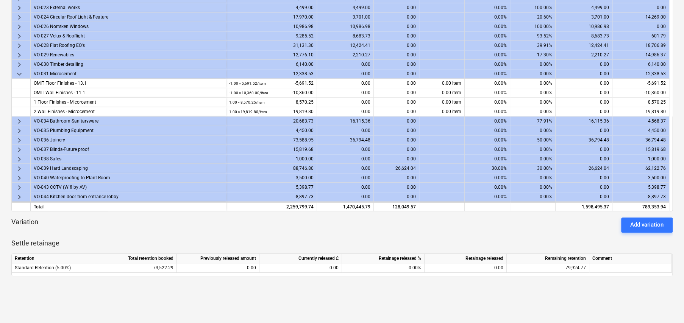
scroll to position [446, 0]
click at [19, 188] on span "keyboard_arrow_right" at bounding box center [19, 188] width 9 height 9
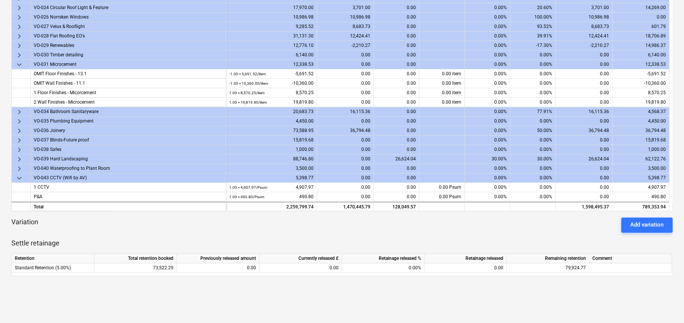
scroll to position [465, 0]
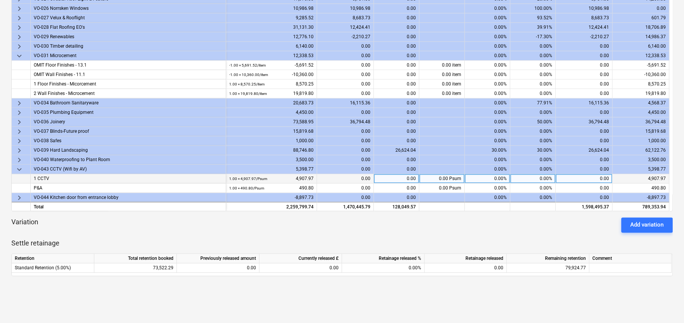
click at [536, 178] on div "0.00%" at bounding box center [532, 178] width 45 height 9
type input "50"
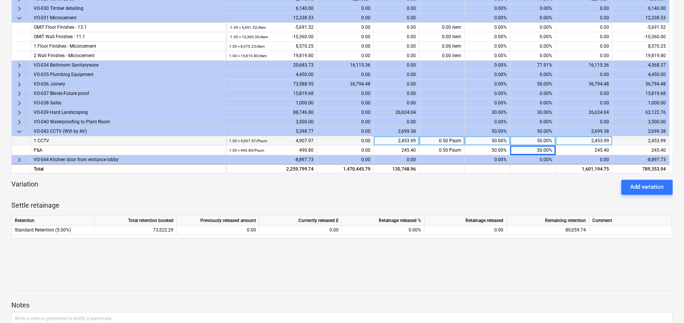
click at [18, 110] on span "keyboard_arrow_right" at bounding box center [19, 112] width 9 height 9
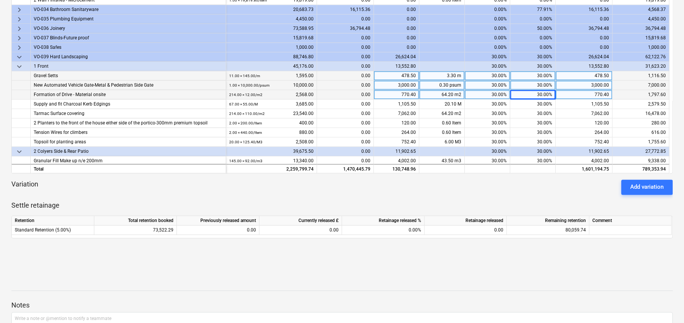
scroll to position [540, 0]
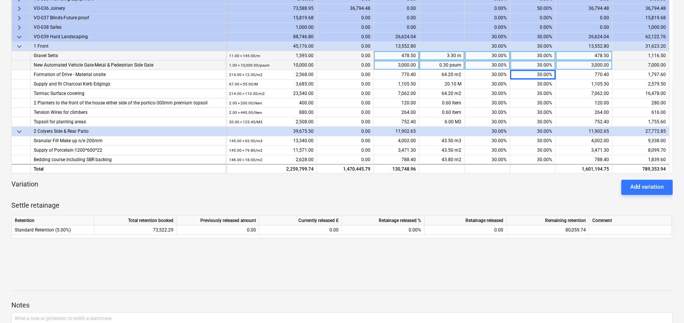
drag, startPoint x: 160, startPoint y: 64, endPoint x: 34, endPoint y: 62, distance: 125.7
click at [34, 62] on div "New Automated Vehicle Gate-Metal & Pedestrian Side Gate" at bounding box center [128, 65] width 189 height 9
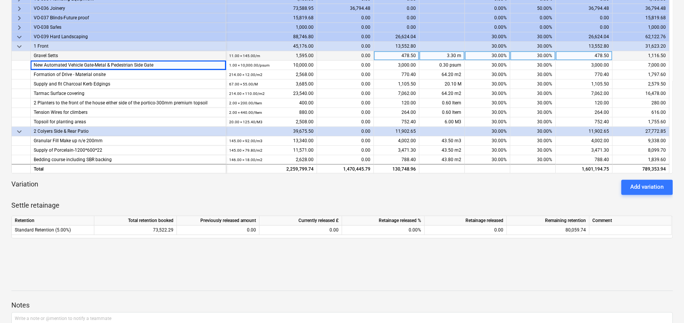
click at [544, 54] on div "30.00%" at bounding box center [532, 55] width 45 height 9
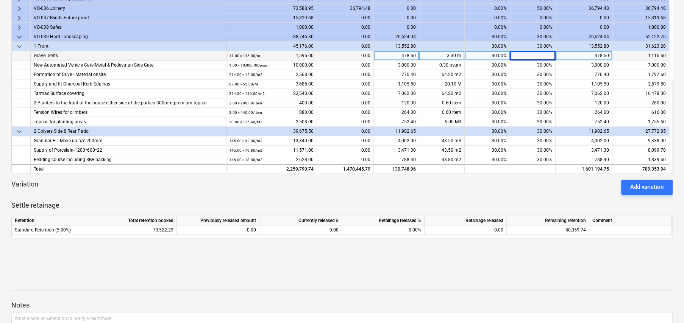
type input "0"
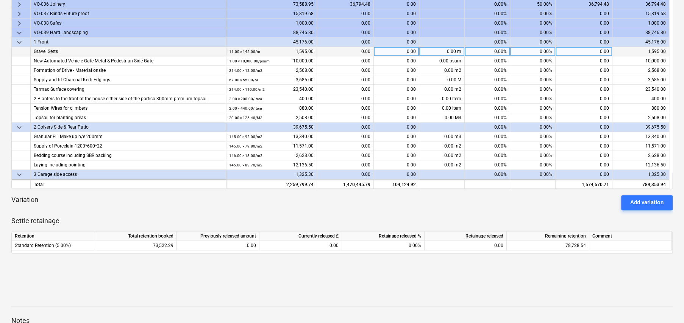
scroll to position [114, 0]
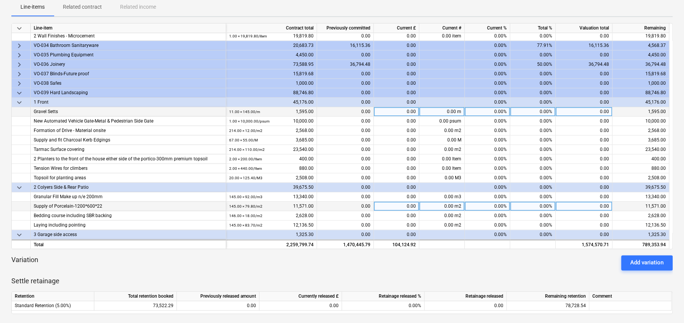
click at [542, 203] on div "0.00%" at bounding box center [532, 206] width 45 height 9
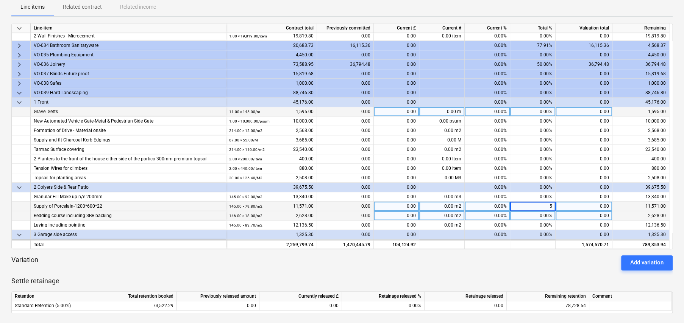
type input "50"
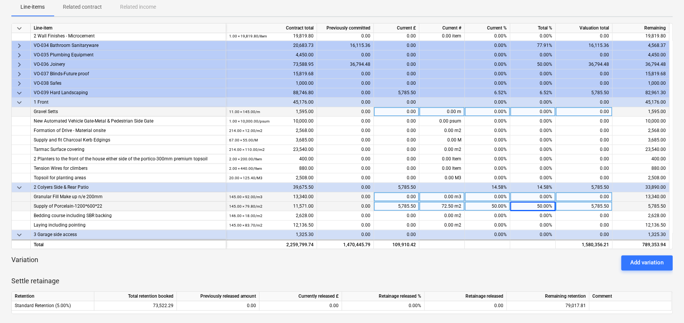
click at [548, 196] on div "0.00%" at bounding box center [532, 196] width 45 height 9
type input "50"
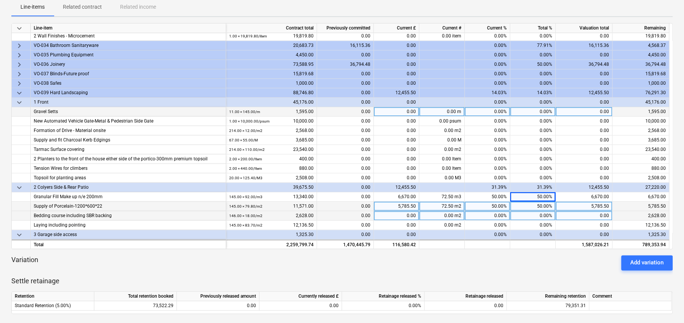
drag, startPoint x: 113, startPoint y: 214, endPoint x: 31, endPoint y: 214, distance: 81.8
click at [31, 214] on div "Bedding course including SBR backing" at bounding box center [128, 215] width 195 height 9
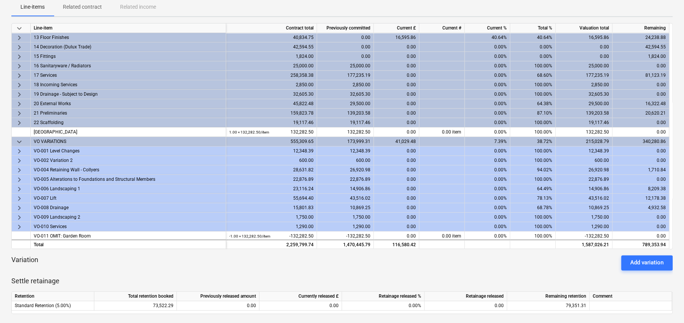
click at [17, 113] on span "keyboard_arrow_right" at bounding box center [19, 113] width 9 height 9
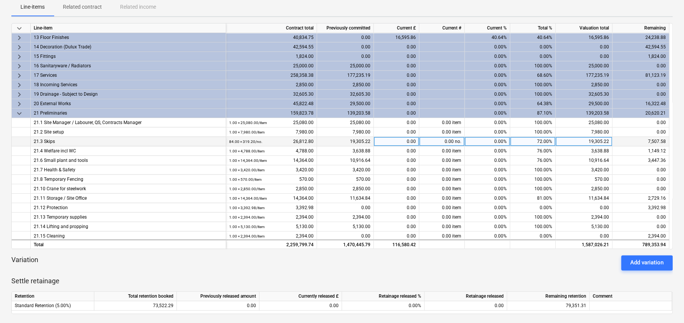
click at [542, 140] on div "72.00%" at bounding box center [532, 141] width 45 height 9
type input "78"
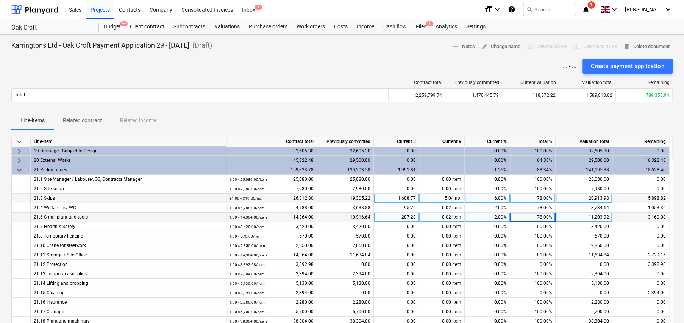
scroll to position [227, 0]
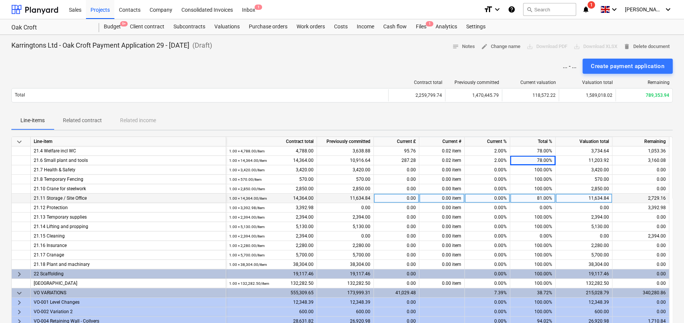
click at [543, 198] on div "81.00%" at bounding box center [532, 198] width 45 height 9
type input "82"
click at [543, 198] on div "82.00%" at bounding box center [532, 198] width 45 height 9
type input "84"
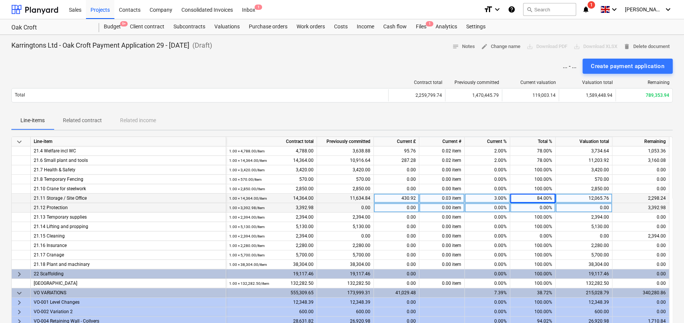
click at [548, 206] on div "0.00%" at bounding box center [532, 207] width 45 height 9
type input "15"
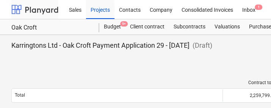
scroll to position [189, 0]
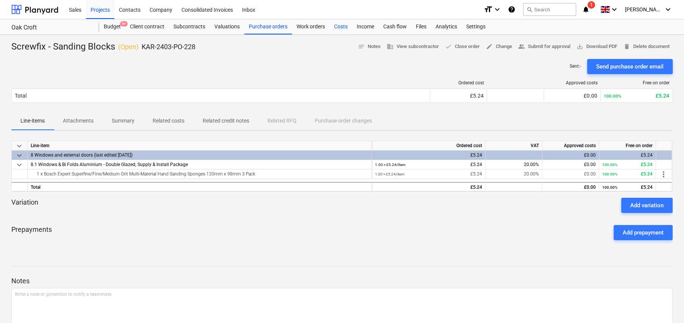
click at [335, 27] on div "Costs" at bounding box center [340, 26] width 23 height 15
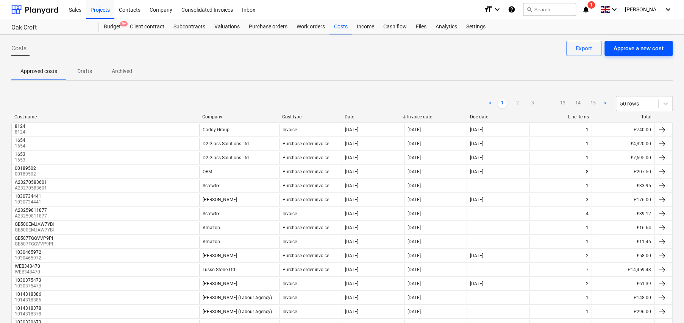
click at [648, 48] on div "Approve a new cost" at bounding box center [638, 49] width 50 height 10
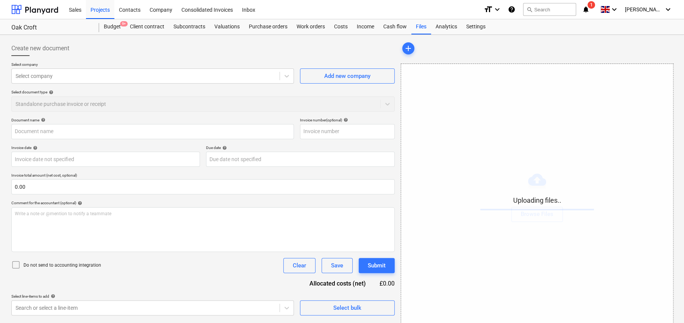
type input "M.A Roofing - [GEOGRAPHIC_DATA] - [DATE](INCORRECT NEEDS AMENDING).pdf"
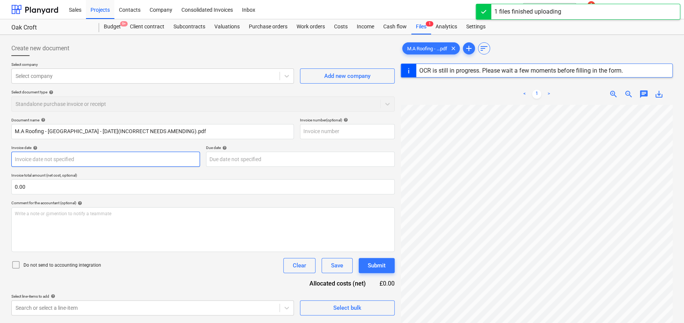
click at [78, 158] on body "Sales Projects Contacts Company Consolidated Invoices Inbox format_size keyboar…" at bounding box center [342, 161] width 684 height 323
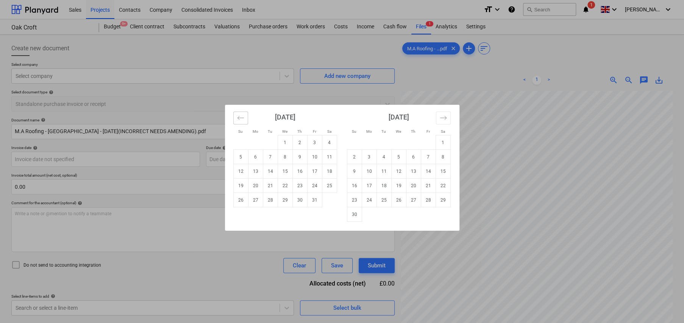
click at [244, 121] on button "Move backward to switch to the previous month." at bounding box center [240, 118] width 15 height 13
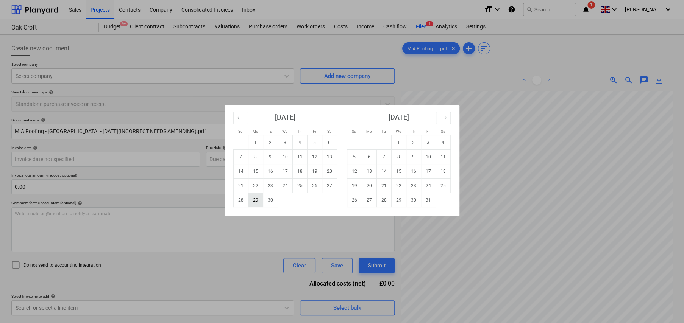
click at [259, 199] on td "29" at bounding box center [255, 200] width 15 height 14
type input "29 Sep 2025"
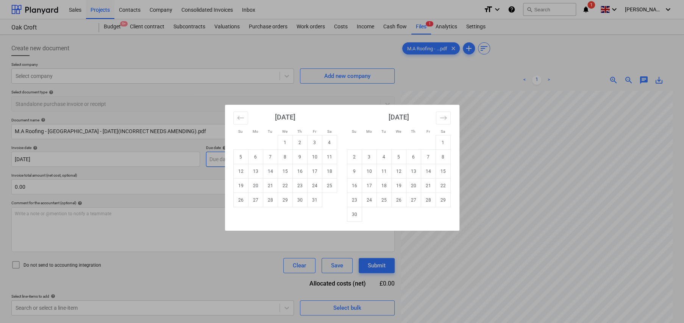
click at [257, 161] on body "Sales Projects Contacts Company Consolidated Invoices Inbox format_size keyboar…" at bounding box center [342, 161] width 684 height 323
click at [317, 158] on td "10" at bounding box center [314, 157] width 15 height 14
type input "10 Oct 2025"
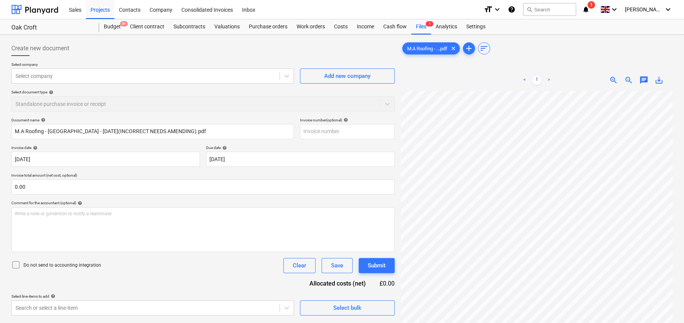
click at [91, 103] on div "Select document type help Standalone purchase invoice or receipt" at bounding box center [202, 101] width 383 height 22
click at [80, 104] on div "Select document type help Standalone purchase invoice or receipt" at bounding box center [202, 101] width 383 height 22
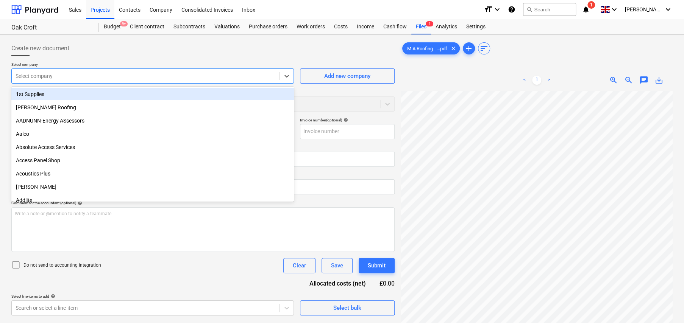
click at [78, 76] on div at bounding box center [146, 76] width 260 height 8
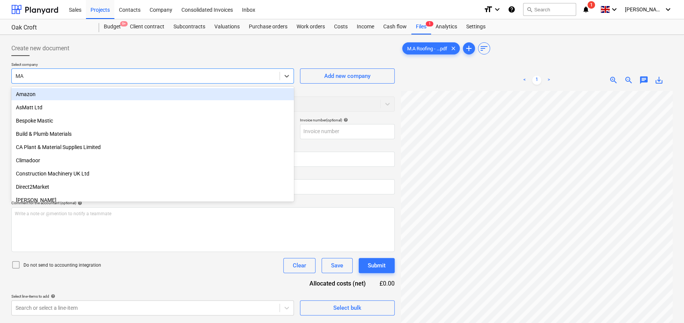
type input "MA r"
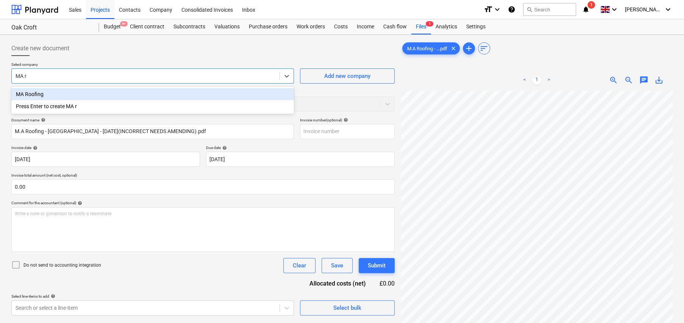
click at [24, 93] on div "MA Roofing" at bounding box center [152, 94] width 282 height 12
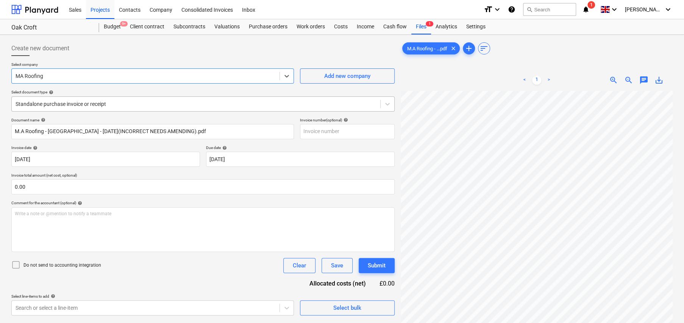
click at [75, 104] on div at bounding box center [196, 104] width 361 height 8
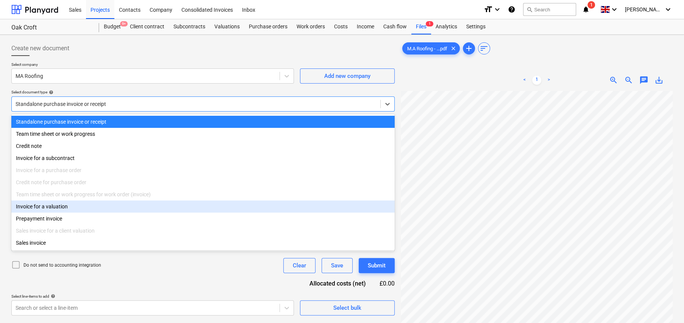
click at [70, 211] on div "Invoice for a valuation" at bounding box center [202, 207] width 383 height 12
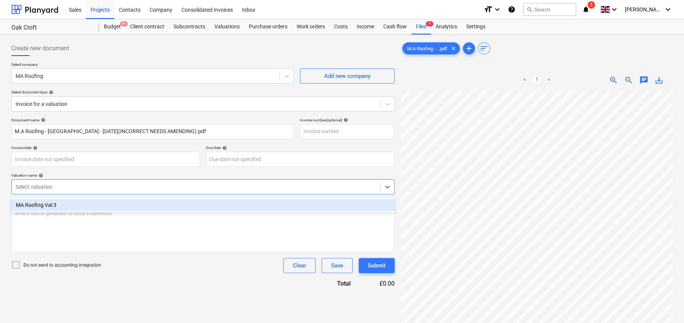
click at [67, 189] on div at bounding box center [196, 187] width 361 height 8
click at [43, 209] on div "MA Roofing Val 3" at bounding box center [202, 205] width 383 height 12
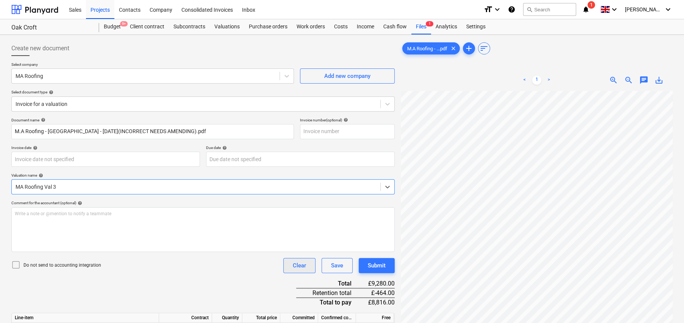
click at [304, 268] on div "Clear" at bounding box center [299, 266] width 13 height 10
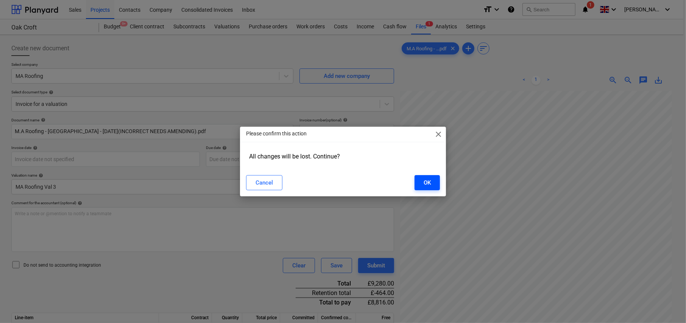
click at [431, 182] on div "OK" at bounding box center [427, 183] width 7 height 10
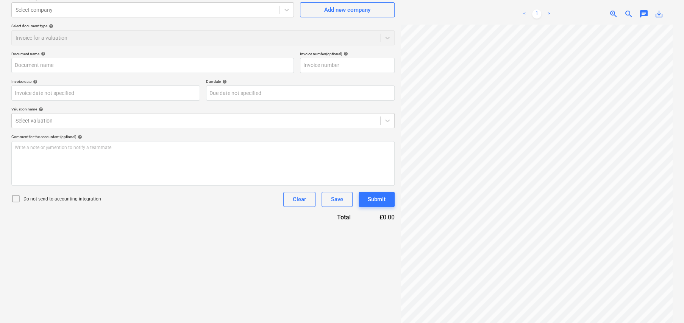
scroll to position [76, 0]
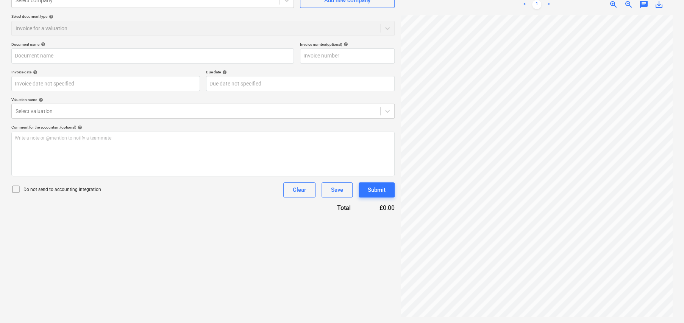
click at [13, 189] on icon at bounding box center [15, 189] width 9 height 9
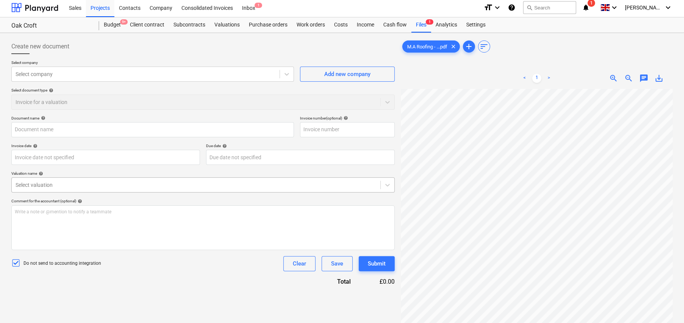
scroll to position [0, 0]
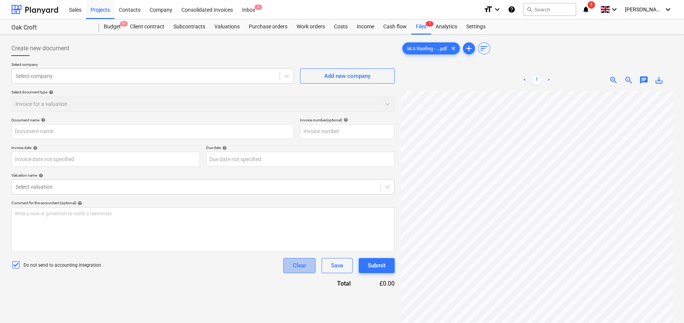
click at [298, 262] on div "Clear" at bounding box center [299, 266] width 13 height 10
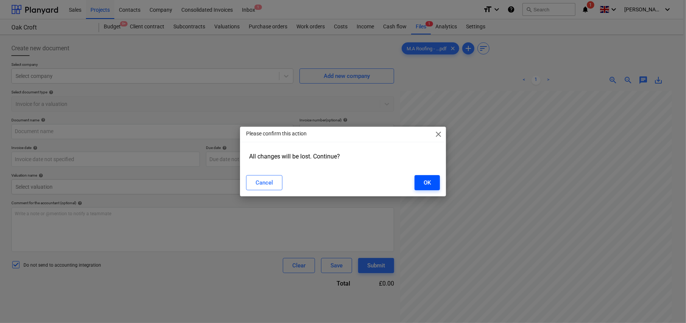
click at [429, 185] on div "OK" at bounding box center [427, 183] width 7 height 10
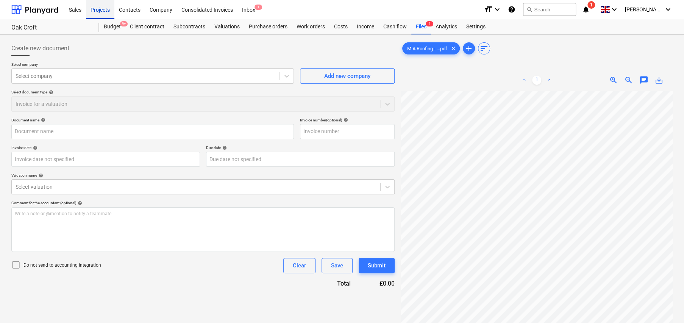
click at [97, 11] on div "Projects" at bounding box center [100, 9] width 28 height 19
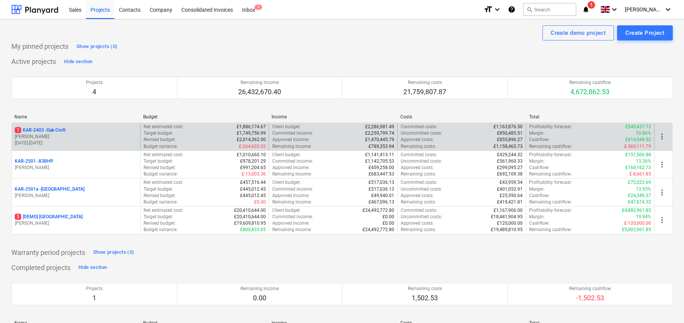
click at [60, 128] on p "1 KAR-2403 - Oak Croft" at bounding box center [40, 130] width 51 height 6
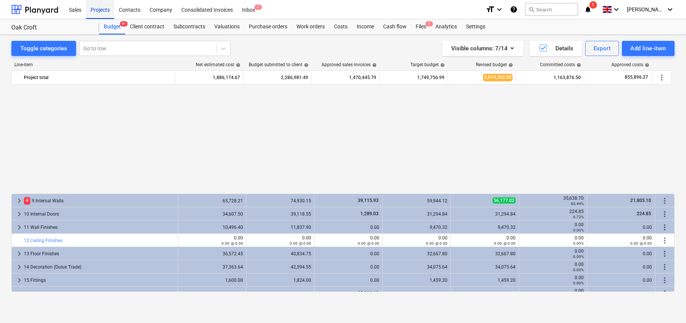
click at [105, 10] on div "Projects" at bounding box center [100, 9] width 28 height 19
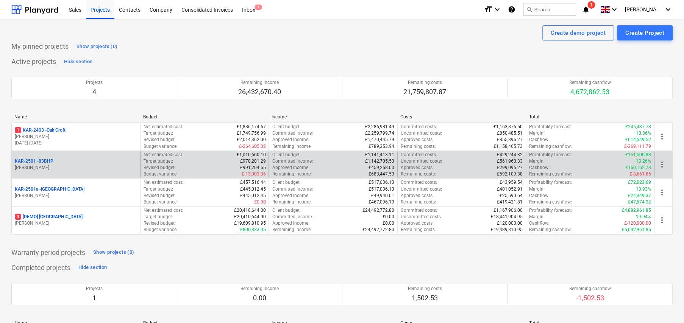
click at [49, 160] on p "KAR-2501 - 83BHP" at bounding box center [34, 161] width 39 height 6
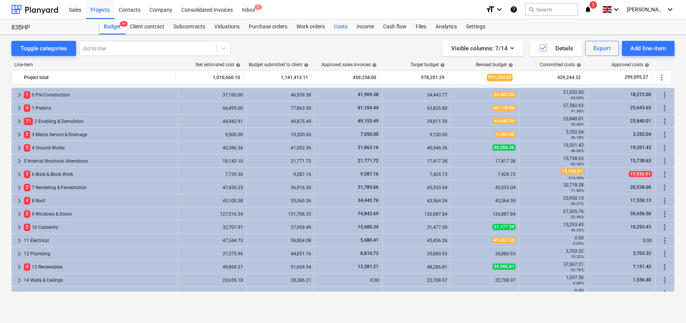
click at [342, 27] on div "Costs" at bounding box center [340, 26] width 23 height 15
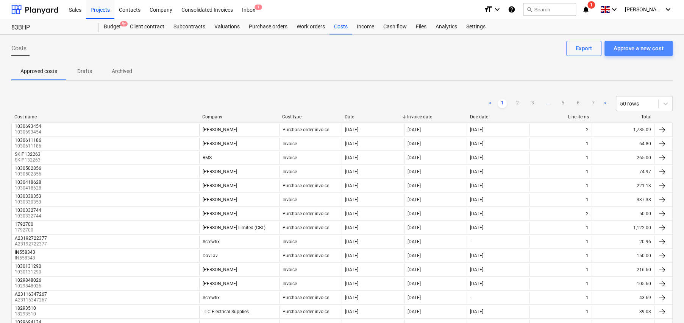
click at [619, 44] on div "Approve a new cost" at bounding box center [638, 49] width 50 height 10
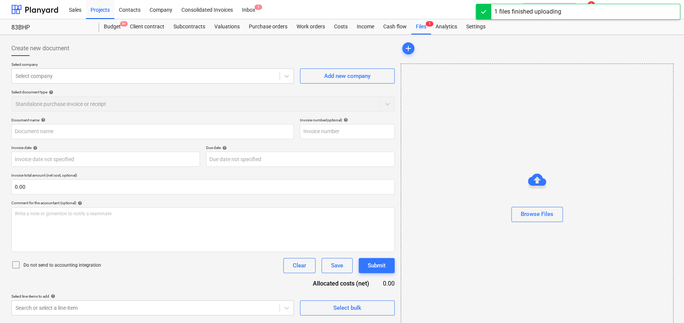
type input "M.A Roofing - Karringtons - 29.09.2025(INCORRECT NEEDS AMENDING).pdf"
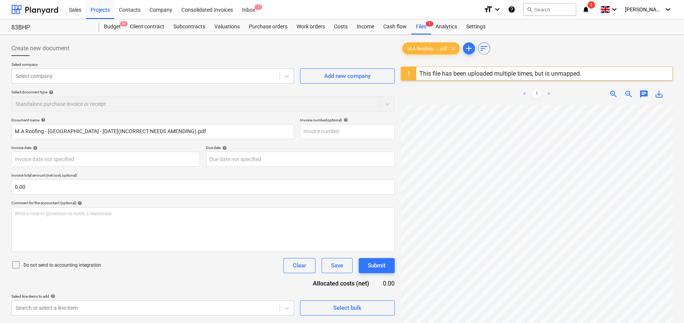
click at [14, 265] on icon at bounding box center [15, 265] width 9 height 9
click at [69, 78] on div at bounding box center [146, 76] width 260 height 8
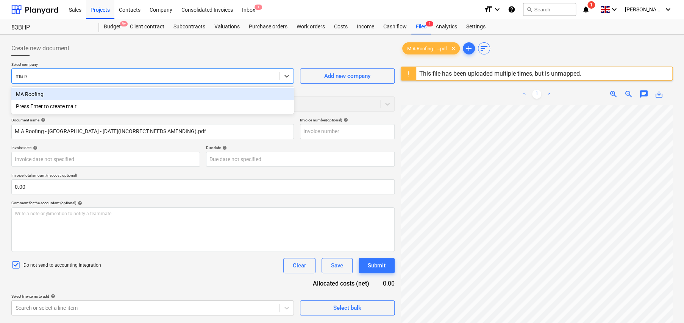
type input "ma roo"
click at [45, 93] on div "MA Roofing" at bounding box center [152, 94] width 282 height 12
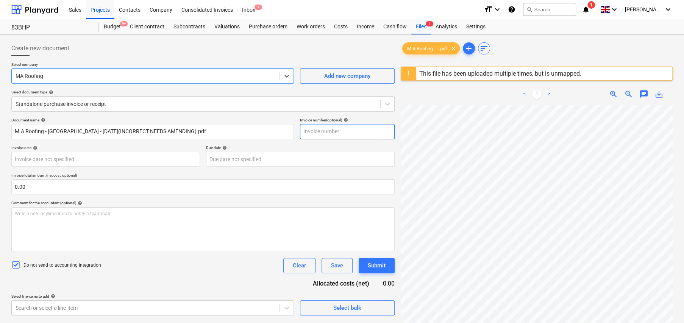
click at [326, 132] on input "text" at bounding box center [347, 131] width 95 height 15
type input "29.09.2025"
click at [41, 162] on body "Sales Projects Contacts Company Consolidated Invoices Inbox 1 format_size keybo…" at bounding box center [342, 161] width 684 height 323
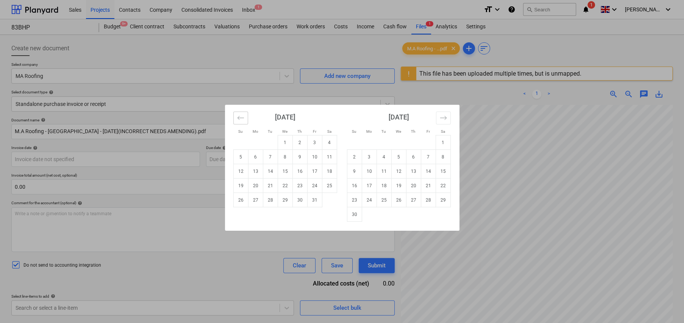
click at [237, 117] on icon "Move backward to switch to the previous month." at bounding box center [240, 117] width 7 height 7
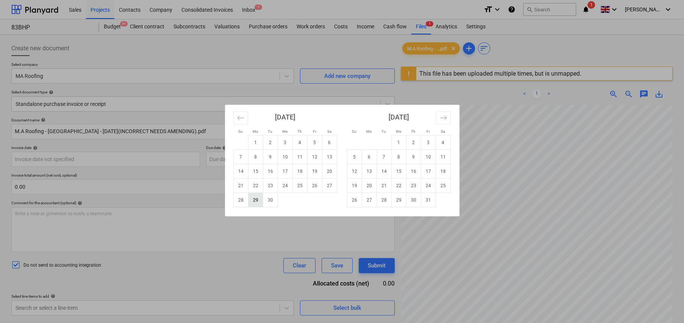
click at [257, 201] on td "29" at bounding box center [255, 200] width 15 height 14
type input "29 Sep 2025"
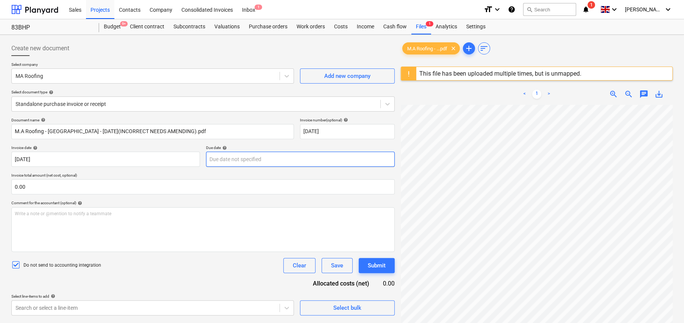
click at [242, 164] on body "Sales Projects Contacts Company Consolidated Invoices Inbox 1 format_size keybo…" at bounding box center [342, 161] width 684 height 323
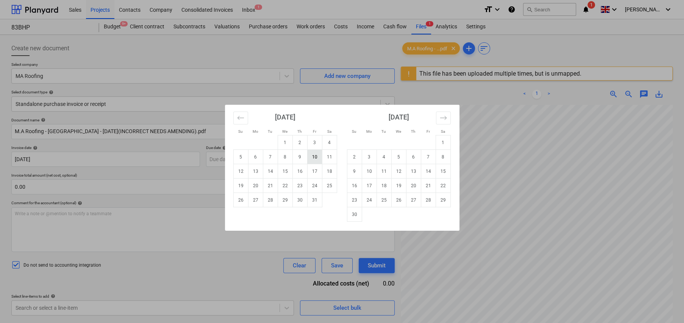
click at [315, 161] on td "10" at bounding box center [314, 157] width 15 height 14
type input "10 Oct 2025"
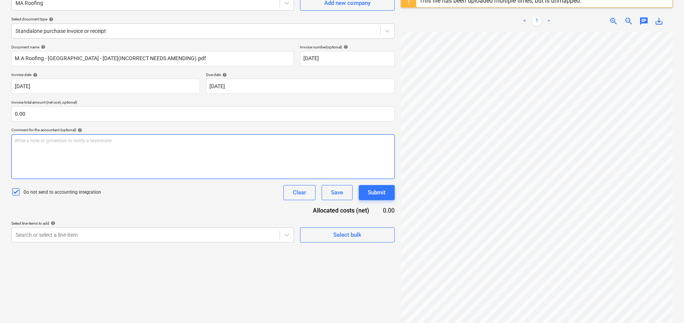
scroll to position [76, 0]
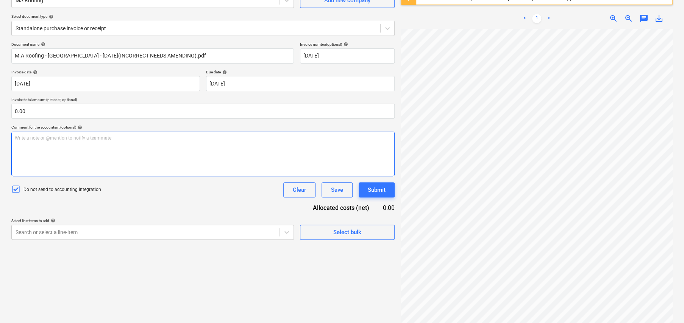
click at [181, 146] on div "Write a note or @mention to notify a teammate ﻿" at bounding box center [202, 154] width 383 height 45
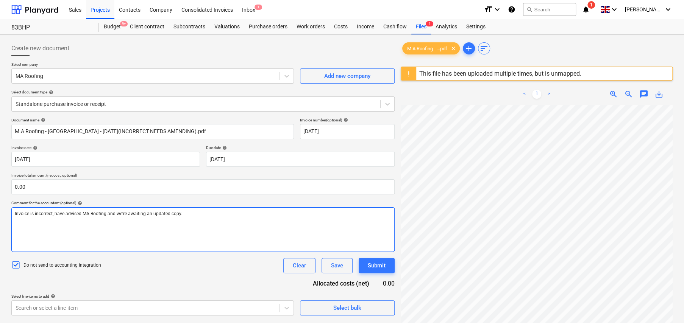
scroll to position [0, 0]
click at [100, 101] on div at bounding box center [196, 104] width 361 height 8
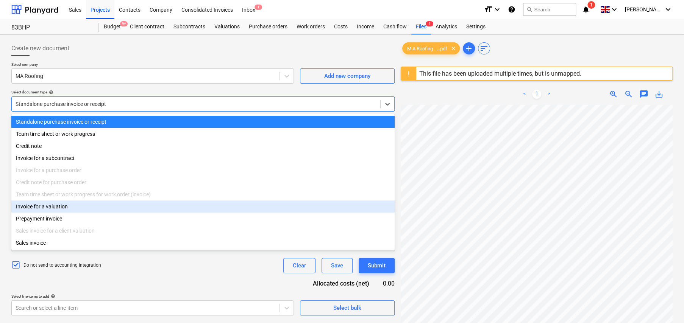
click at [72, 212] on div "Invoice for a valuation" at bounding box center [202, 207] width 383 height 12
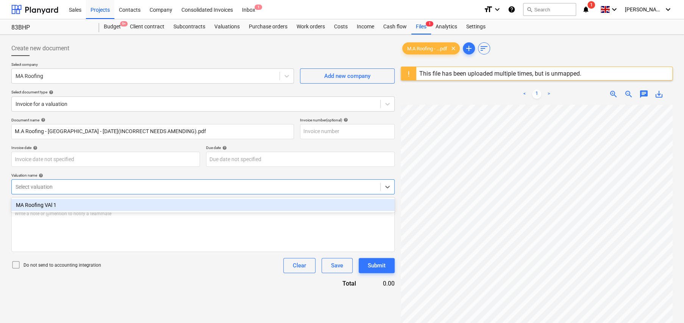
click at [63, 190] on div at bounding box center [196, 187] width 361 height 8
click at [54, 200] on div "MA Roofing VAl 1" at bounding box center [202, 205] width 383 height 12
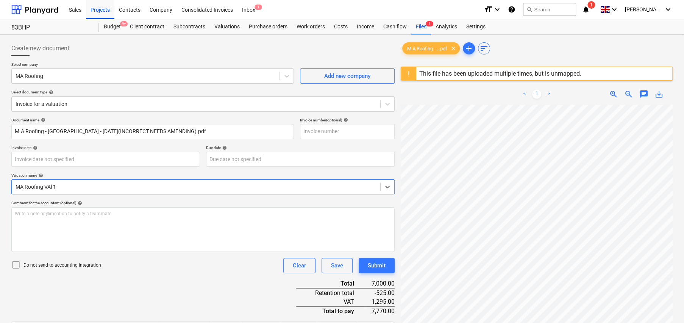
click at [16, 268] on icon at bounding box center [15, 265] width 9 height 9
click at [327, 131] on input "text" at bounding box center [347, 131] width 95 height 15
type input "2"
type input "29.09.2025"
click at [57, 157] on body "Sales Projects Contacts Company Consolidated Invoices Inbox 1 format_size keybo…" at bounding box center [342, 161] width 684 height 323
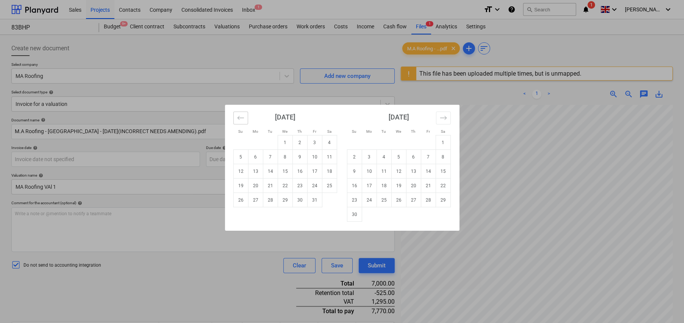
click at [239, 121] on icon "Move backward to switch to the previous month." at bounding box center [240, 117] width 7 height 7
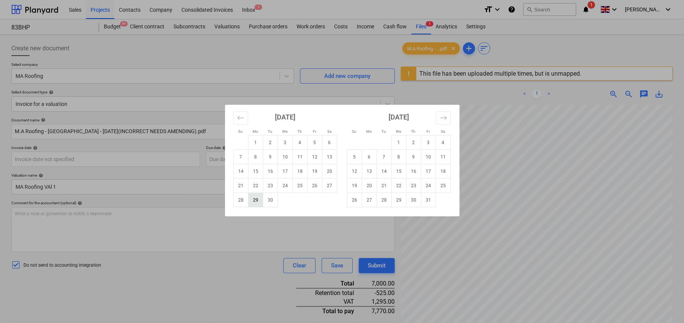
click at [250, 199] on td "29" at bounding box center [255, 200] width 15 height 14
type input "29 Sep 2025"
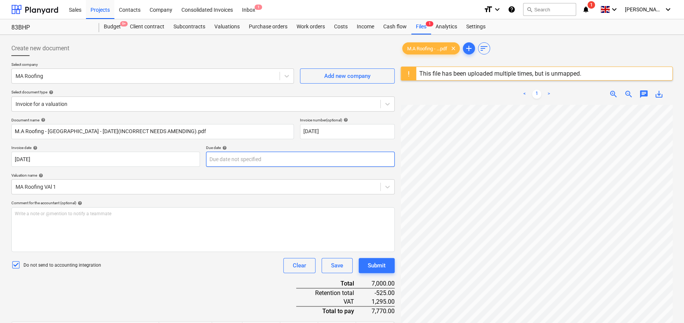
click at [242, 155] on body "Sales Projects Contacts Company Consolidated Invoices Inbox 1 format_size keybo…" at bounding box center [342, 161] width 684 height 323
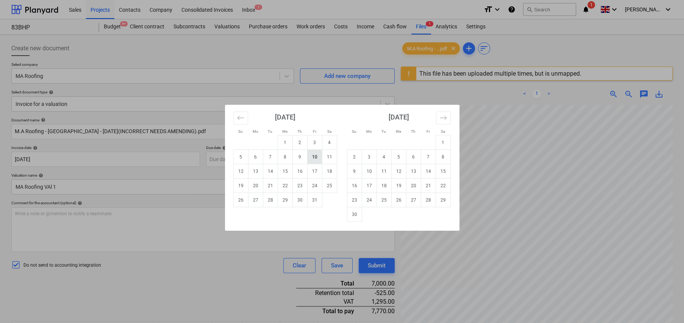
click at [315, 158] on td "10" at bounding box center [314, 157] width 15 height 14
type input "10 Oct 2025"
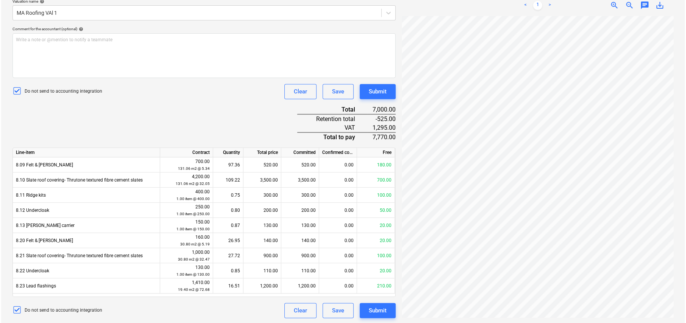
scroll to position [175, 0]
click at [378, 314] on div "Submit" at bounding box center [377, 311] width 18 height 10
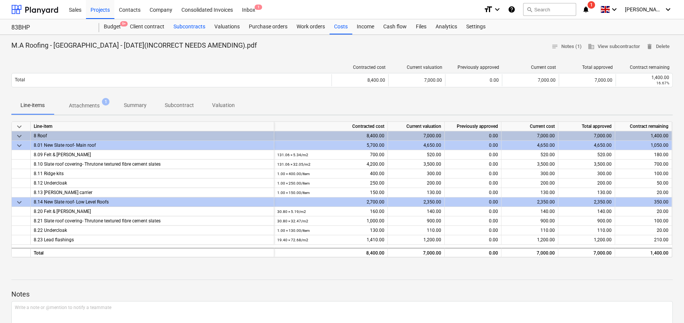
click at [178, 28] on div "Subcontracts" at bounding box center [189, 26] width 41 height 15
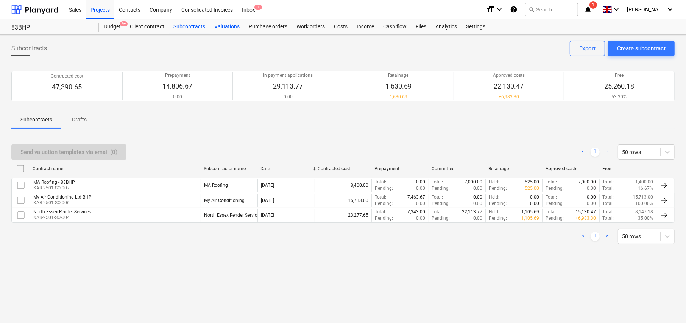
click at [229, 26] on div "Valuations" at bounding box center [227, 26] width 34 height 15
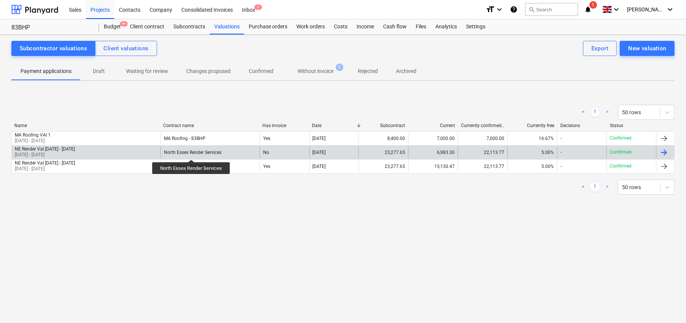
click at [192, 153] on div "North Essex Render Services" at bounding box center [193, 152] width 58 height 5
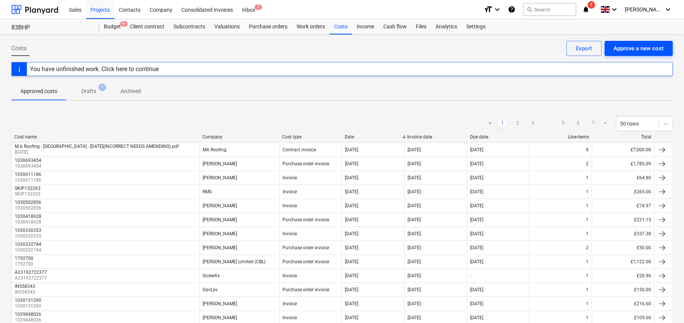
click at [632, 50] on div "Approve a new cost" at bounding box center [638, 49] width 50 height 10
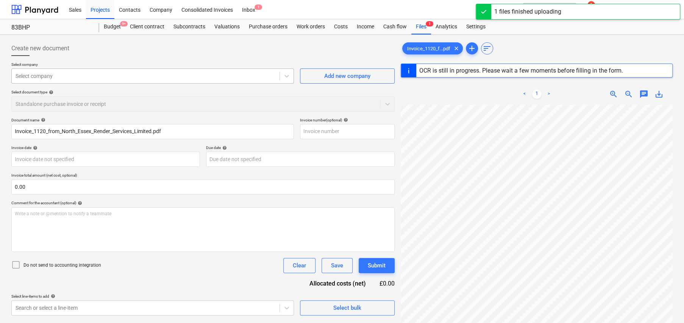
type input "1120"
type input "28 Sep 2025"
type input "10 Oct 2025"
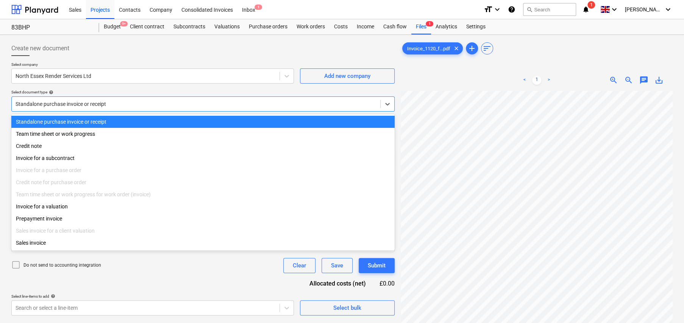
click at [84, 102] on div at bounding box center [196, 104] width 361 height 8
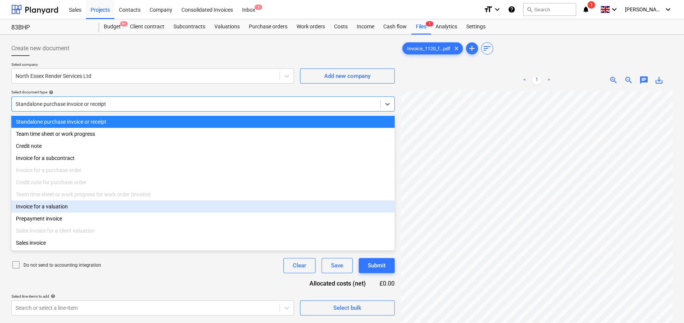
click at [64, 209] on div "Invoice for a valuation" at bounding box center [202, 207] width 383 height 12
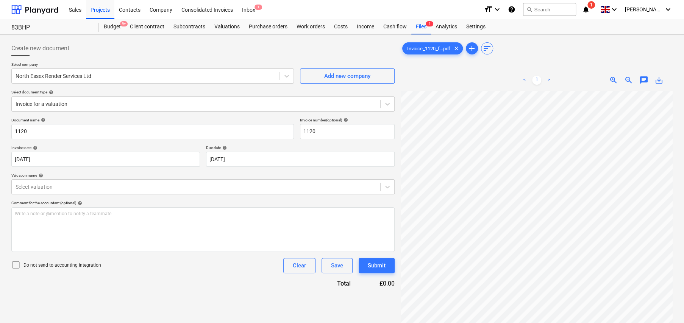
click at [16, 263] on icon at bounding box center [15, 265] width 9 height 9
click at [76, 189] on div at bounding box center [196, 187] width 361 height 8
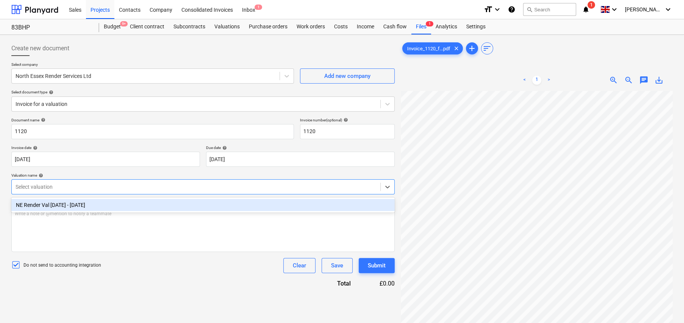
click at [68, 204] on div "NE Render Val 2 - 03Oct25" at bounding box center [202, 205] width 383 height 12
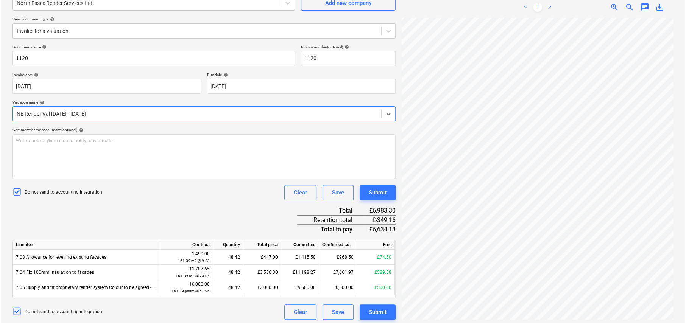
scroll to position [76, 0]
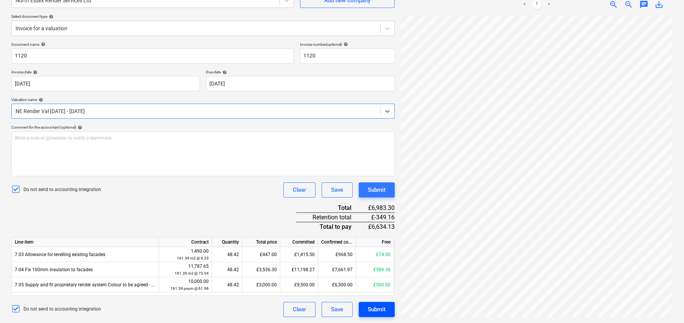
click at [382, 313] on div "Submit" at bounding box center [377, 310] width 18 height 10
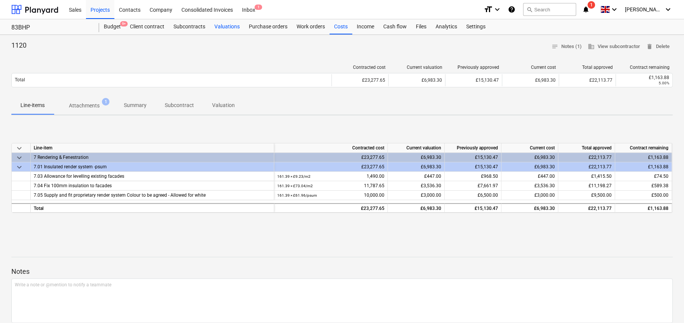
click at [223, 26] on div "Valuations" at bounding box center [227, 26] width 34 height 15
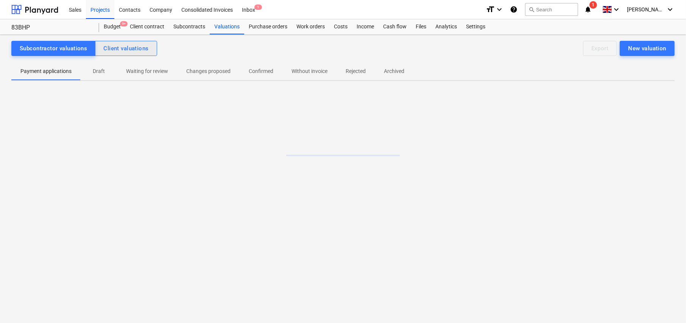
click at [121, 49] on div "Client valuations" at bounding box center [125, 49] width 45 height 10
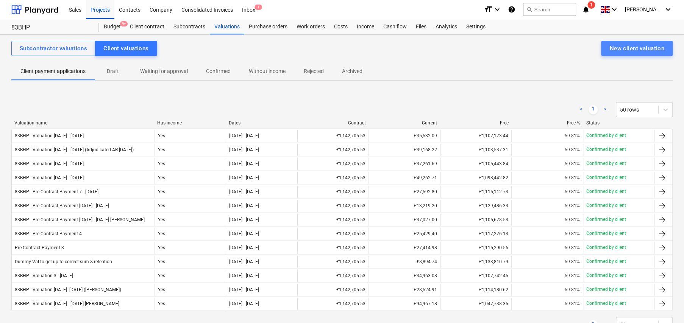
click at [643, 44] on div "New client valuation" at bounding box center [636, 49] width 55 height 10
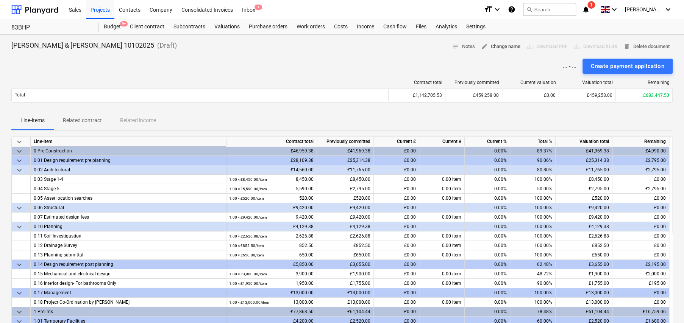
click at [489, 46] on span "edit Change name" at bounding box center [500, 46] width 39 height 9
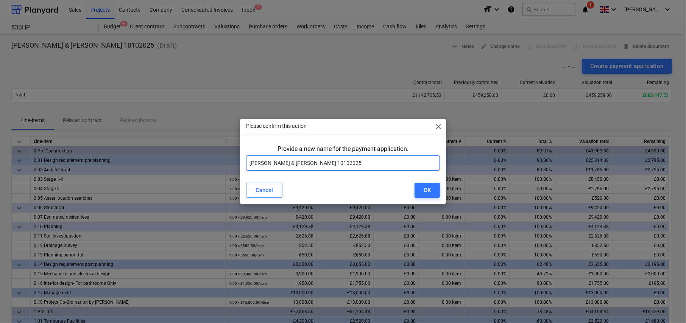
click at [357, 164] on input "Mr Woolcott & Ms Hopewell 10102025" at bounding box center [343, 163] width 194 height 15
paste input "83BHP - Valuation"
type input "83BHP - Valuation 8 - 10Oct25"
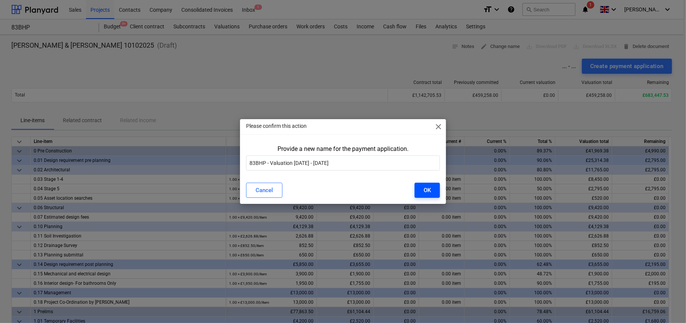
click at [423, 190] on button "OK" at bounding box center [427, 190] width 25 height 15
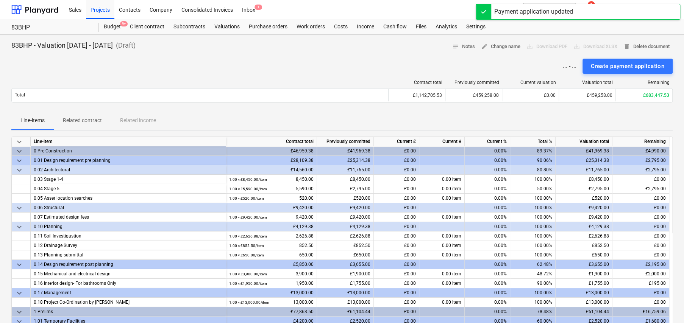
click at [22, 140] on span "keyboard_arrow_down" at bounding box center [19, 141] width 9 height 9
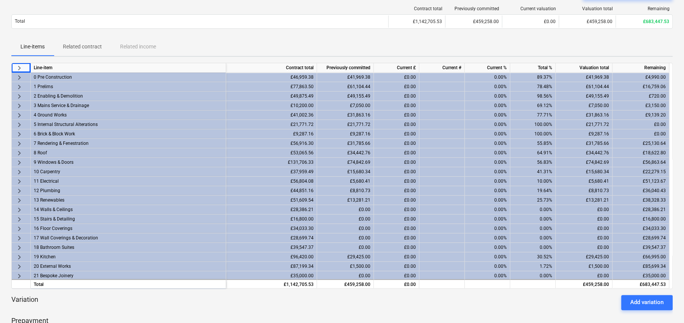
scroll to position [76, 0]
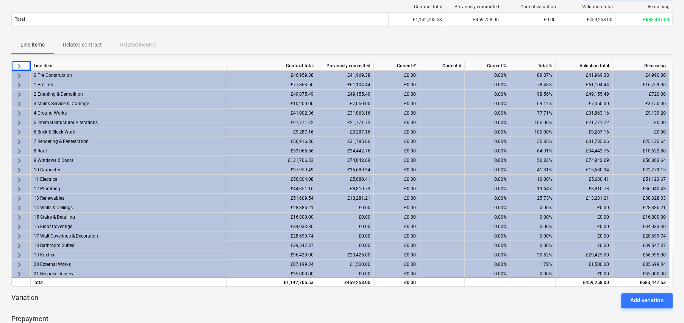
click at [19, 75] on span "keyboard_arrow_right" at bounding box center [19, 75] width 9 height 9
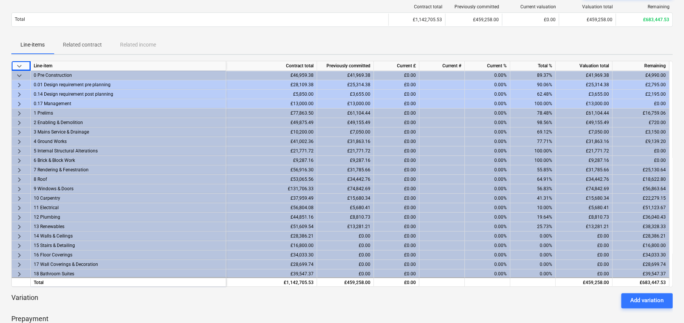
click at [20, 86] on span "keyboard_arrow_right" at bounding box center [19, 85] width 9 height 9
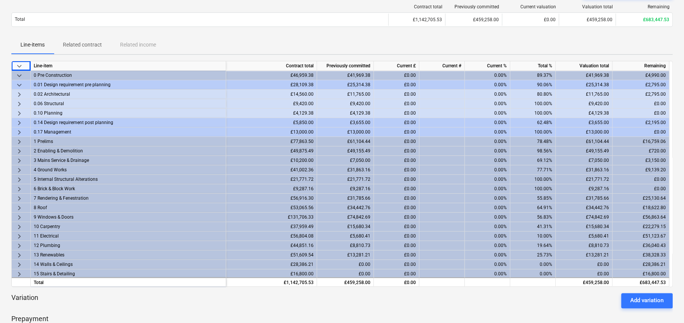
click at [16, 94] on span "keyboard_arrow_right" at bounding box center [19, 94] width 9 height 9
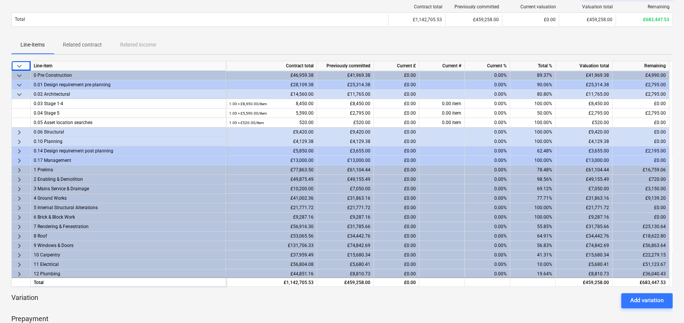
click at [19, 93] on span "keyboard_arrow_down" at bounding box center [19, 94] width 9 height 9
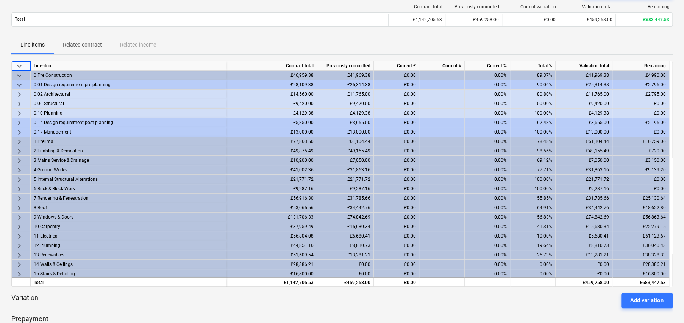
click at [20, 121] on span "keyboard_arrow_right" at bounding box center [19, 123] width 9 height 9
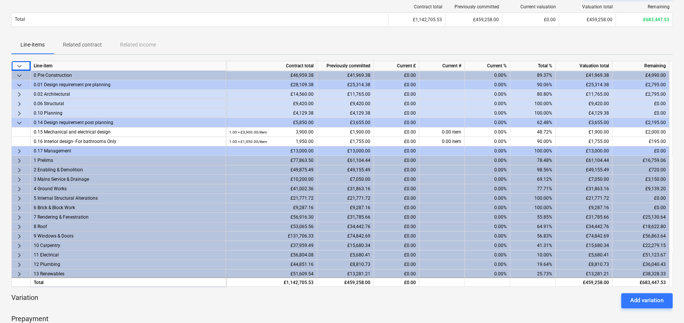
click at [16, 123] on span "keyboard_arrow_down" at bounding box center [19, 123] width 9 height 9
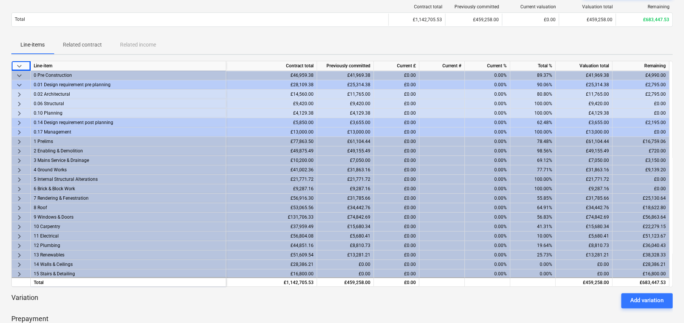
click at [19, 133] on span "keyboard_arrow_right" at bounding box center [19, 132] width 9 height 9
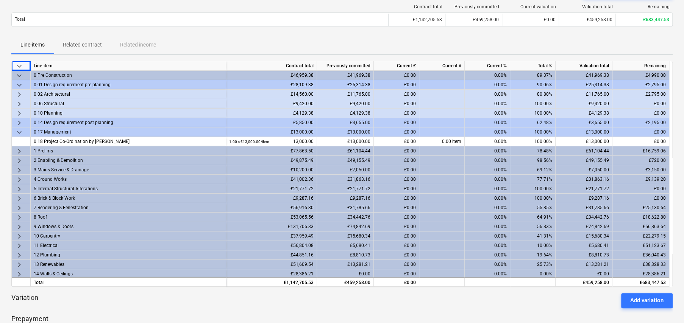
click at [19, 133] on span "keyboard_arrow_down" at bounding box center [19, 132] width 9 height 9
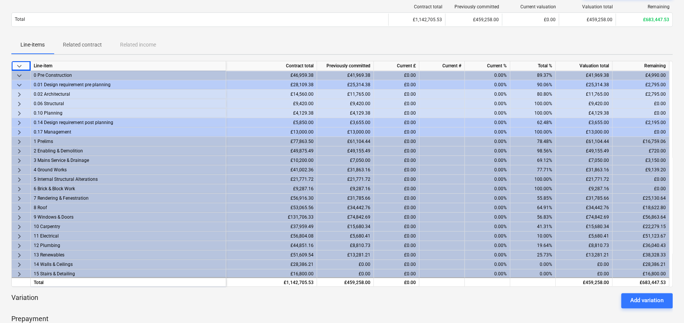
click at [17, 142] on span "keyboard_arrow_right" at bounding box center [19, 141] width 9 height 9
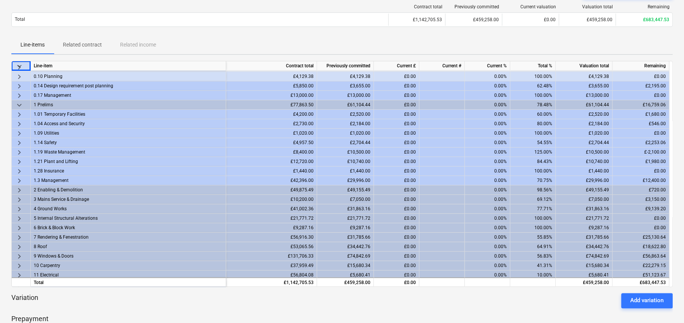
scroll to position [38, 0]
click at [19, 187] on span "keyboard_arrow_right" at bounding box center [19, 189] width 9 height 9
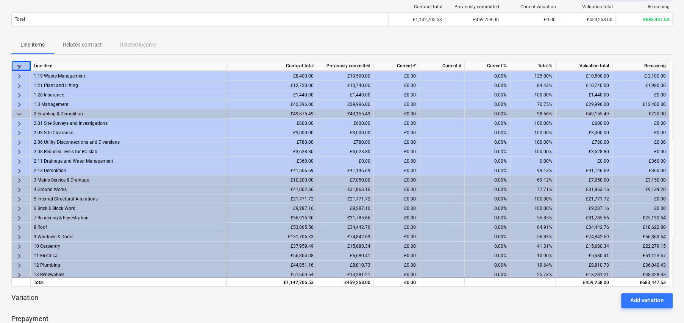
scroll to position [114, 0]
click at [20, 159] on span "keyboard_arrow_right" at bounding box center [19, 160] width 9 height 9
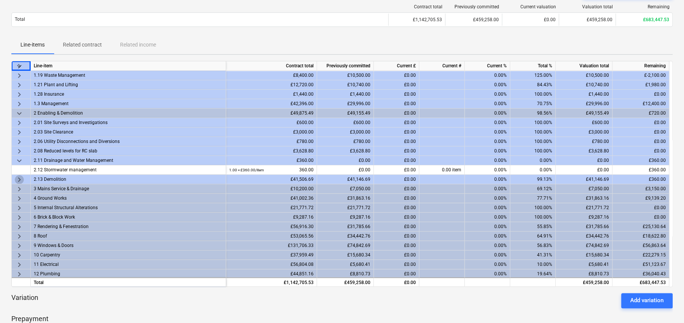
click at [18, 179] on span "keyboard_arrow_right" at bounding box center [19, 179] width 9 height 9
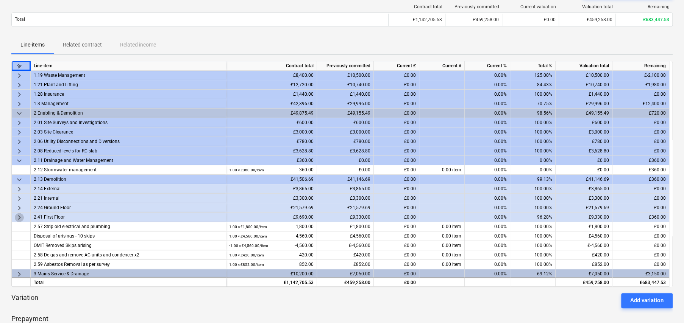
click at [19, 218] on span "keyboard_arrow_right" at bounding box center [19, 217] width 9 height 9
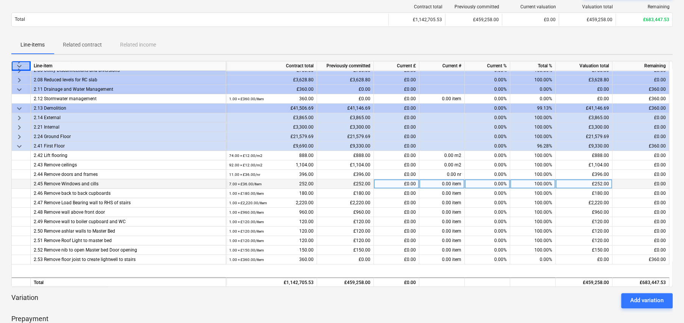
scroll to position [189, 0]
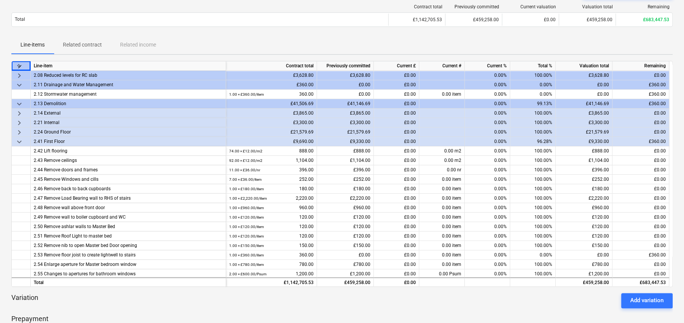
click at [20, 141] on span "keyboard_arrow_down" at bounding box center [19, 141] width 9 height 9
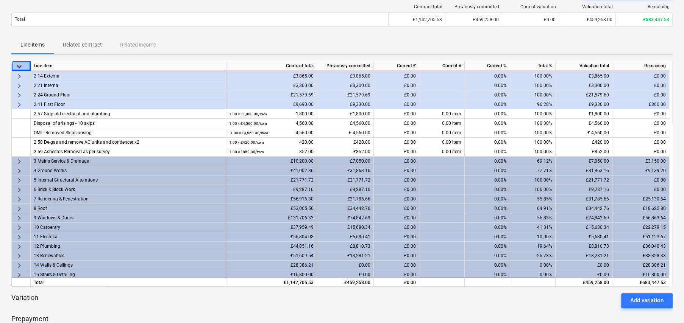
scroll to position [227, 0]
click at [16, 159] on span "keyboard_arrow_right" at bounding box center [19, 160] width 9 height 9
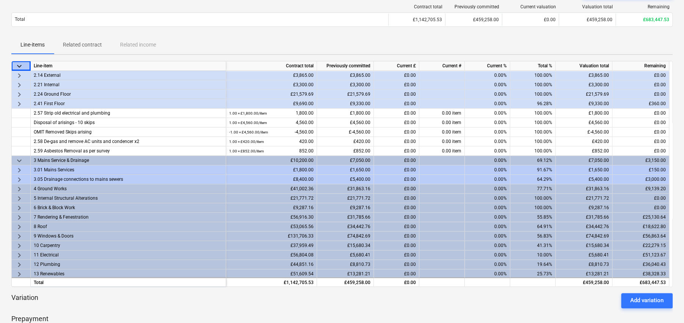
click at [20, 169] on span "keyboard_arrow_right" at bounding box center [19, 170] width 9 height 9
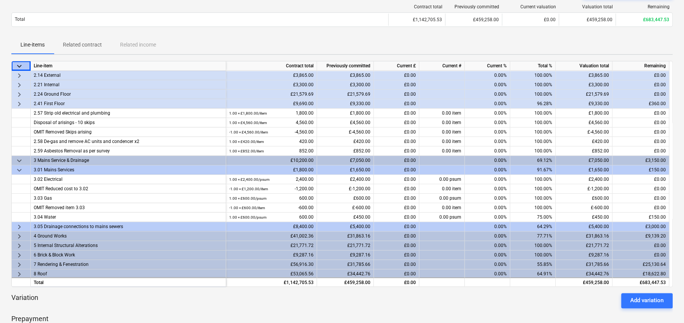
click at [17, 225] on span "keyboard_arrow_right" at bounding box center [19, 227] width 9 height 9
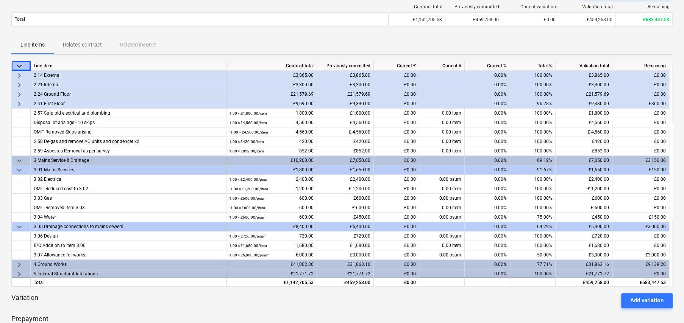
click at [17, 159] on span "keyboard_arrow_down" at bounding box center [19, 160] width 9 height 9
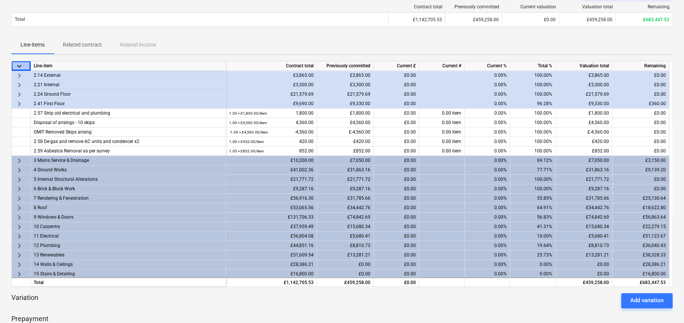
click at [19, 159] on span "keyboard_arrow_right" at bounding box center [19, 160] width 9 height 9
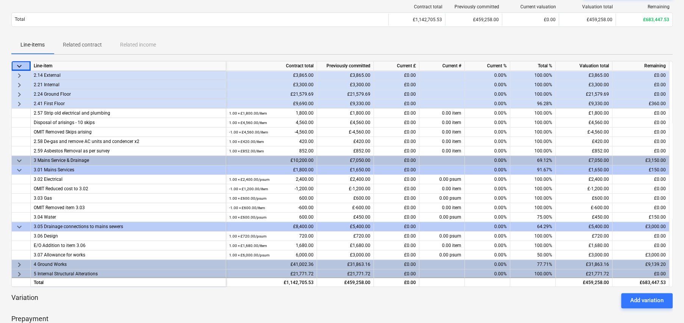
click at [17, 160] on span "keyboard_arrow_down" at bounding box center [19, 160] width 9 height 9
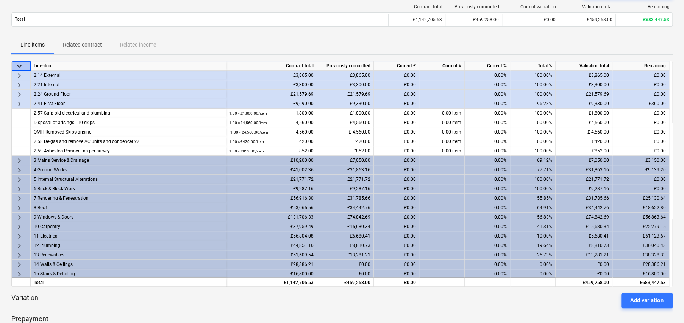
click at [17, 169] on span "keyboard_arrow_right" at bounding box center [19, 170] width 9 height 9
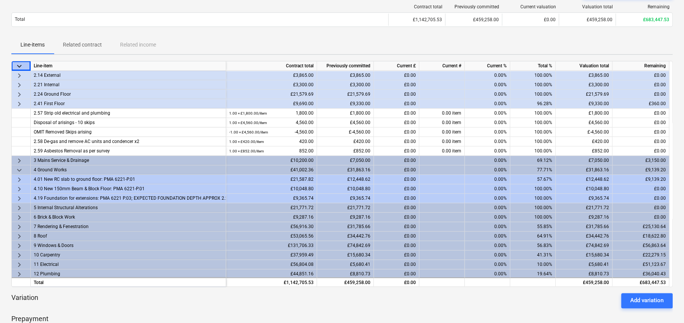
click at [19, 177] on span "keyboard_arrow_right" at bounding box center [19, 179] width 9 height 9
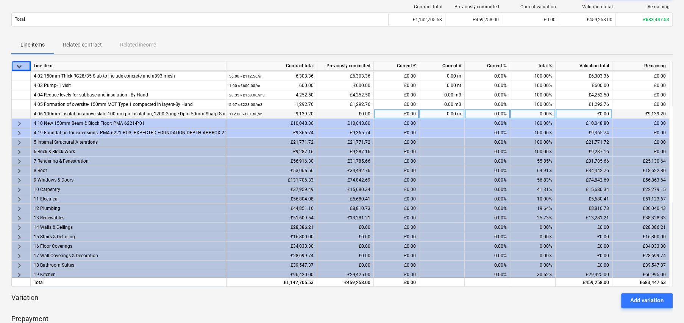
scroll to position [341, 0]
click at [19, 159] on span "keyboard_arrow_right" at bounding box center [19, 160] width 9 height 9
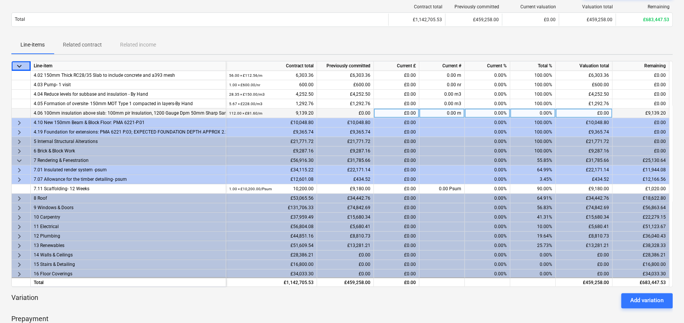
click at [19, 169] on span "keyboard_arrow_right" at bounding box center [19, 170] width 9 height 9
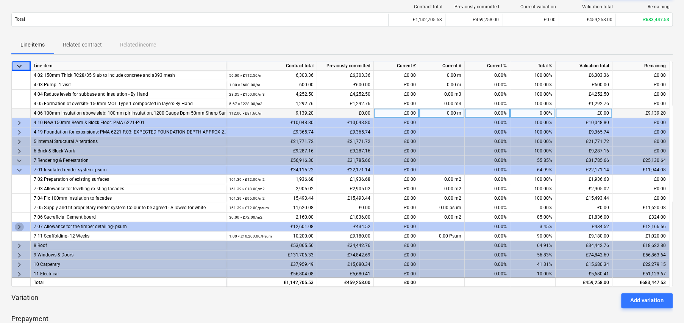
click at [19, 226] on span "keyboard_arrow_right" at bounding box center [19, 227] width 9 height 9
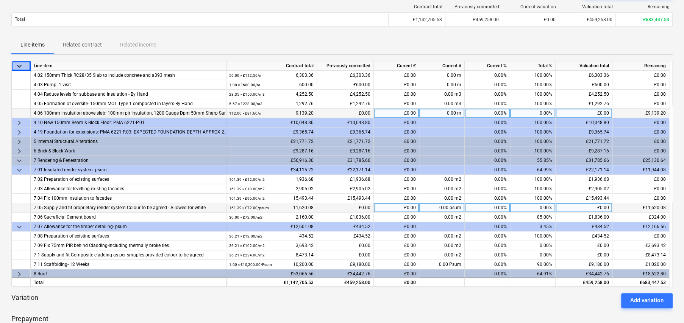
click at [546, 206] on div "0.00%" at bounding box center [532, 207] width 45 height 9
type input "99"
type input "100"
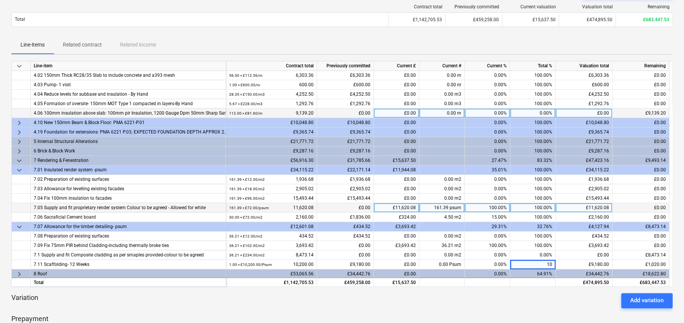
type input "100"
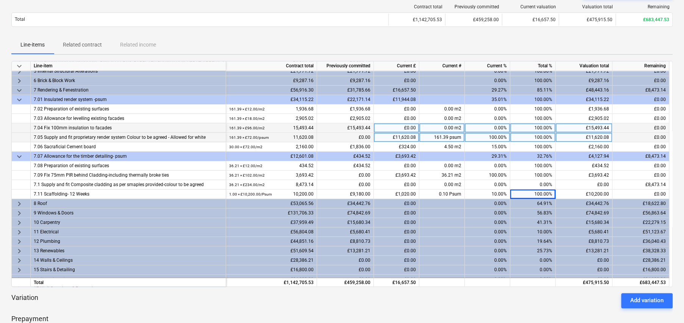
scroll to position [417, 0]
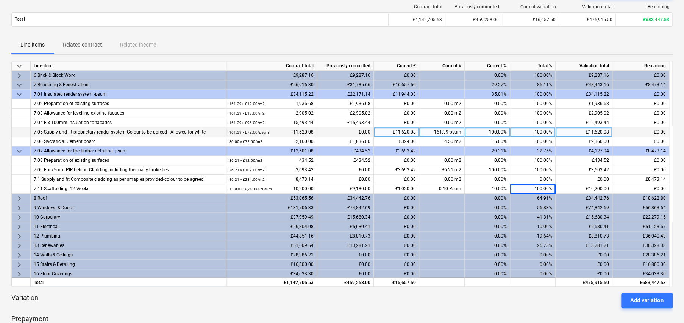
click at [22, 197] on span "keyboard_arrow_right" at bounding box center [19, 198] width 9 height 9
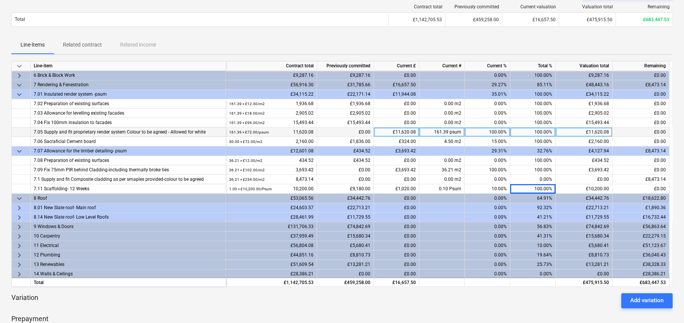
click at [22, 204] on span "keyboard_arrow_right" at bounding box center [19, 208] width 9 height 9
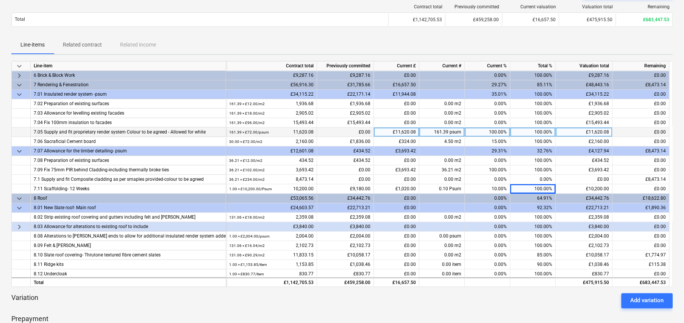
click at [20, 226] on span "keyboard_arrow_right" at bounding box center [19, 227] width 9 height 9
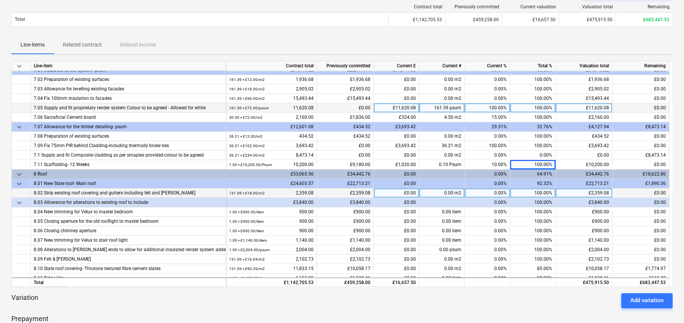
scroll to position [492, 0]
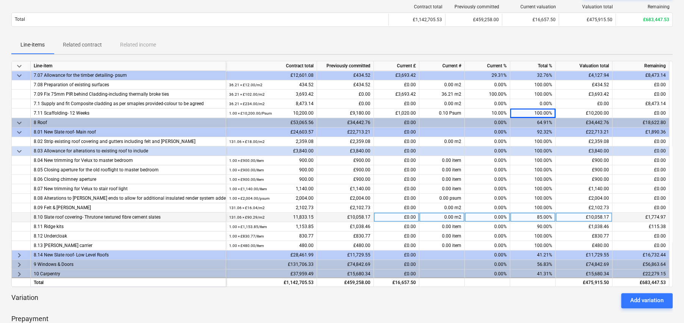
click at [547, 216] on div "85.00%" at bounding box center [532, 217] width 45 height 9
type input "95"
type input "100"
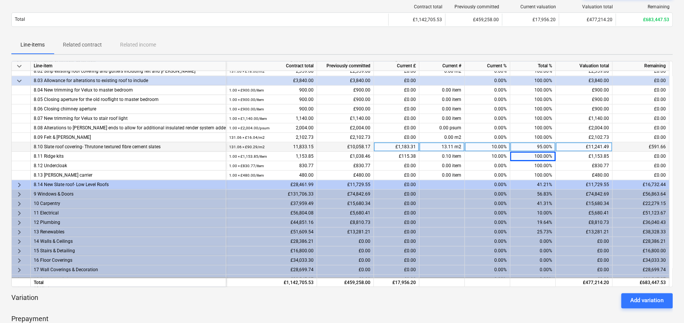
scroll to position [568, 0]
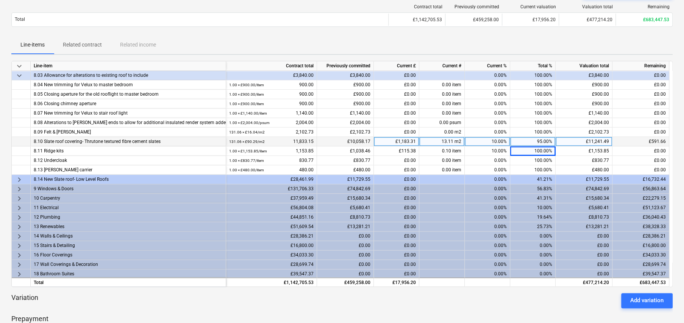
click at [19, 178] on span "keyboard_arrow_right" at bounding box center [19, 179] width 9 height 9
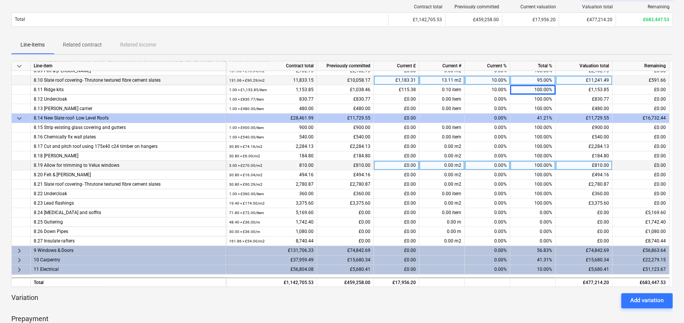
scroll to position [644, 0]
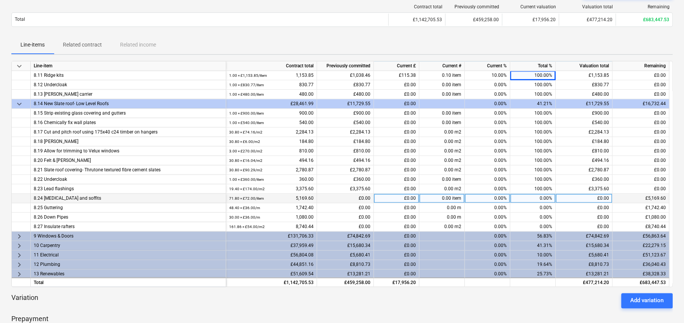
click at [546, 197] on div "0.00%" at bounding box center [532, 198] width 45 height 9
type input "10"
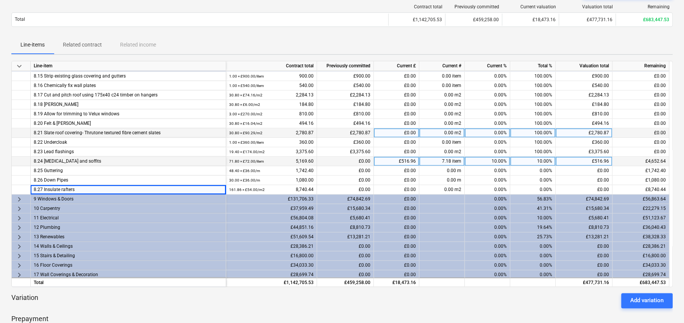
scroll to position [682, 0]
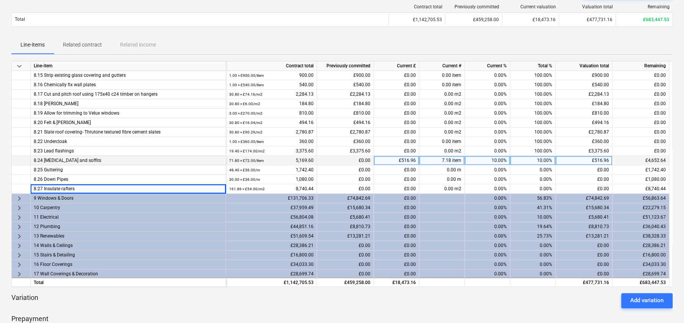
click at [18, 198] on span "keyboard_arrow_right" at bounding box center [19, 198] width 9 height 9
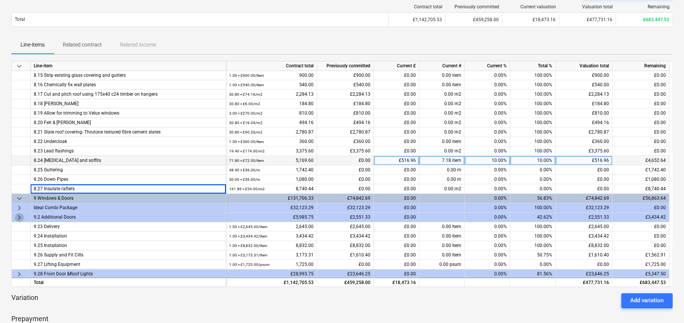
click at [19, 215] on span "keyboard_arrow_right" at bounding box center [19, 217] width 9 height 9
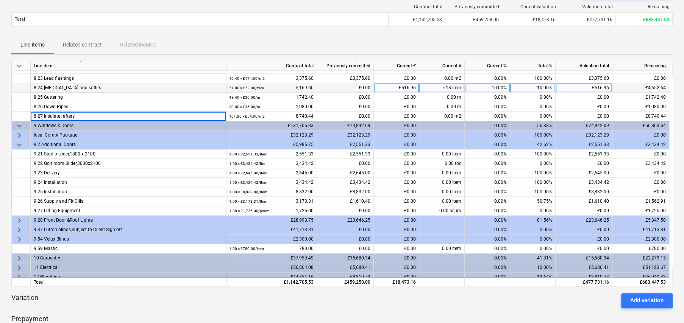
scroll to position [757, 0]
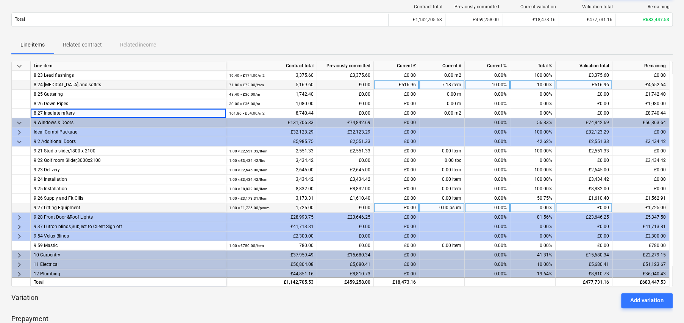
click at [542, 205] on div "0.00%" at bounding box center [532, 207] width 45 height 9
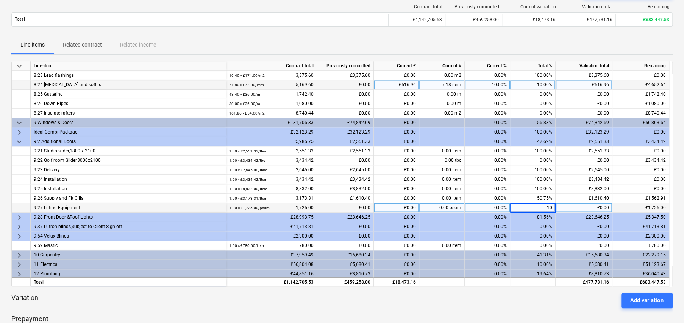
type input "100"
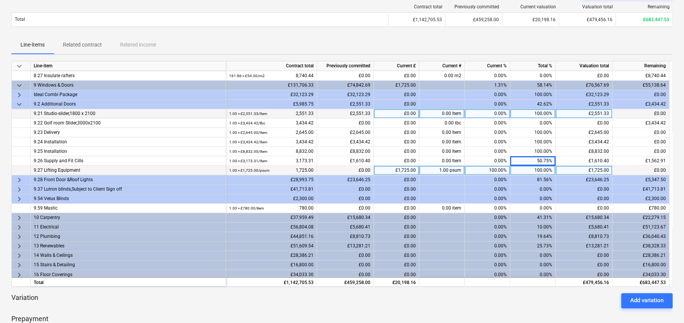
scroll to position [795, 0]
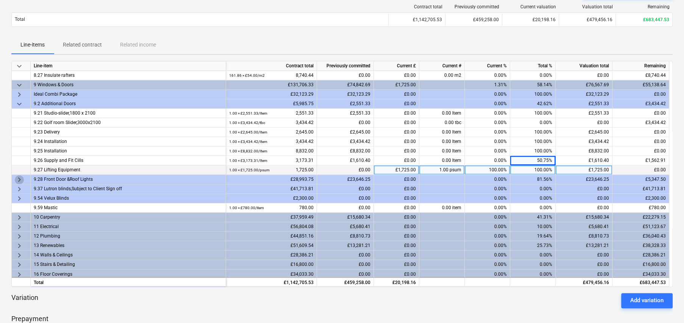
click at [19, 177] on span "keyboard_arrow_right" at bounding box center [19, 179] width 9 height 9
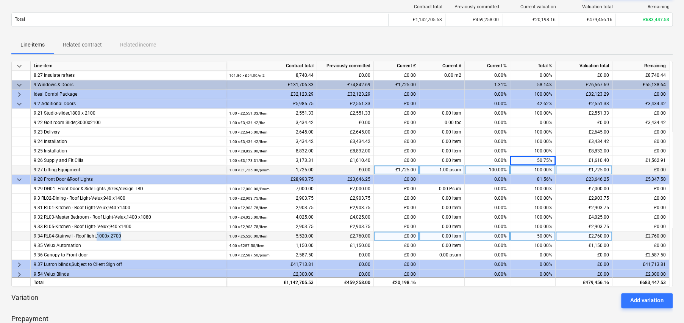
drag, startPoint x: 121, startPoint y: 235, endPoint x: 97, endPoint y: 234, distance: 23.9
click at [97, 234] on div "9.34 RL04-Stairwell - Roof light,1000x 2700" at bounding box center [128, 236] width 189 height 9
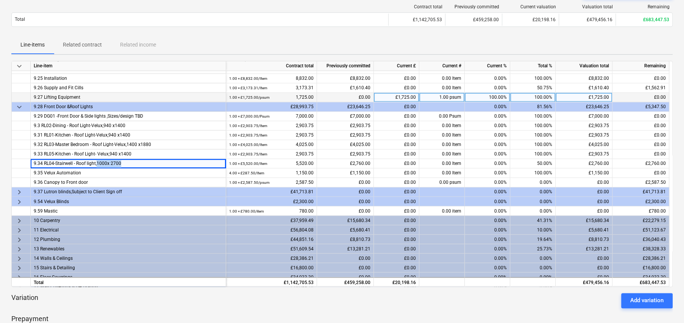
scroll to position [871, 0]
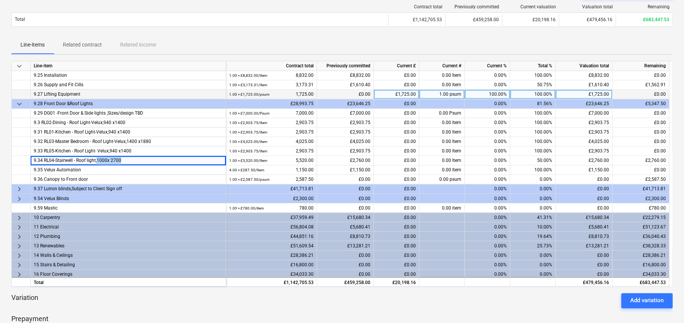
click at [20, 215] on span "keyboard_arrow_right" at bounding box center [19, 217] width 9 height 9
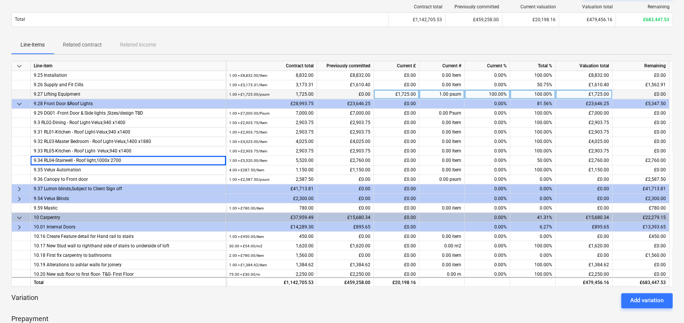
click at [20, 196] on span "keyboard_arrow_right" at bounding box center [19, 198] width 9 height 9
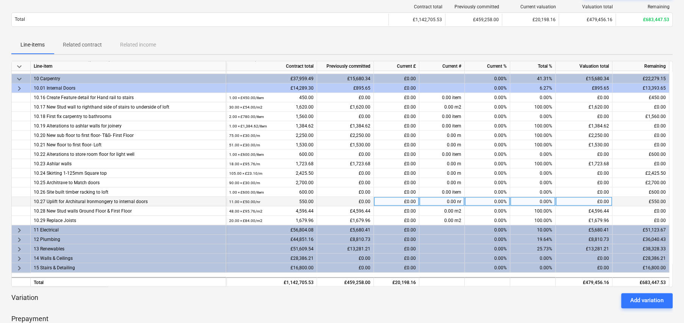
scroll to position [1060, 0]
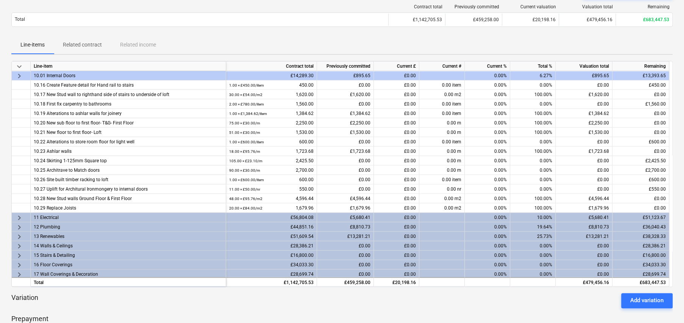
click at [19, 73] on span "keyboard_arrow_right" at bounding box center [19, 75] width 9 height 9
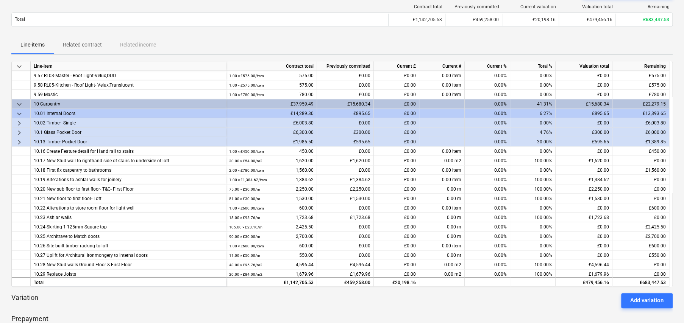
scroll to position [1022, 0]
click at [19, 111] on span "keyboard_arrow_down" at bounding box center [19, 113] width 9 height 9
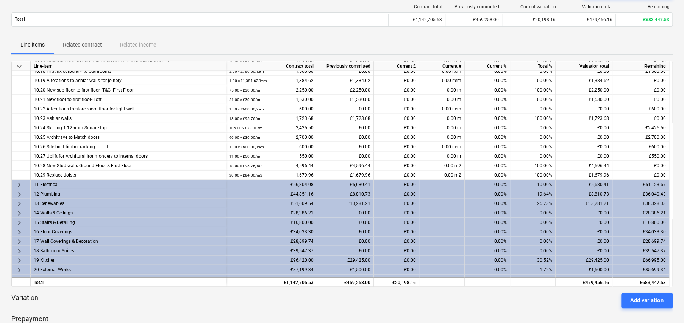
scroll to position [1098, 0]
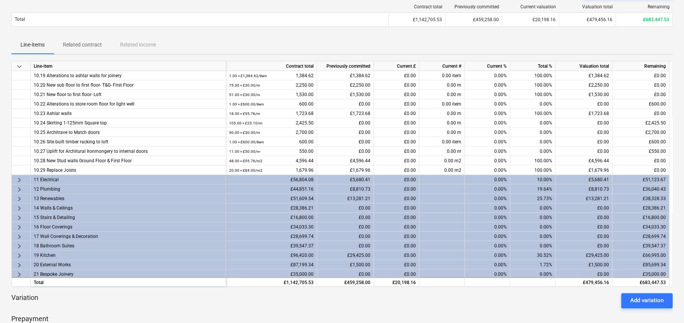
click at [20, 177] on span "keyboard_arrow_right" at bounding box center [19, 179] width 9 height 9
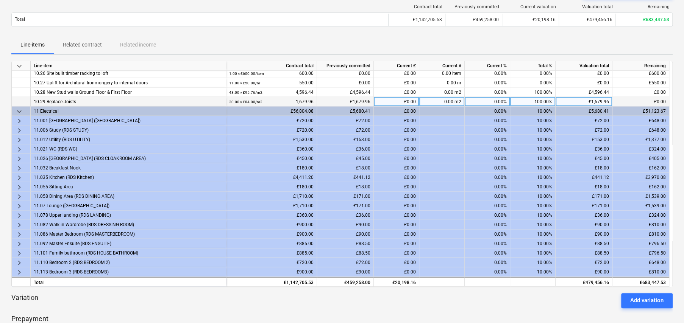
scroll to position [1174, 0]
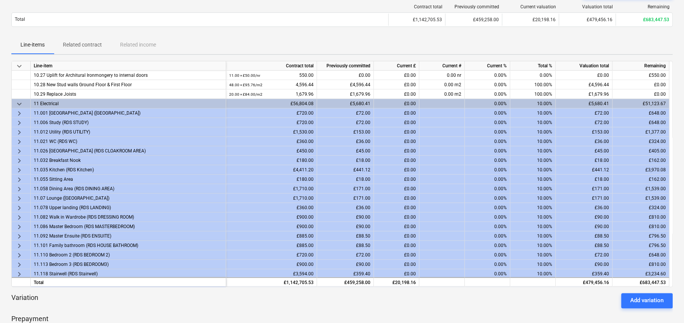
click at [19, 100] on span "keyboard_arrow_down" at bounding box center [19, 104] width 9 height 9
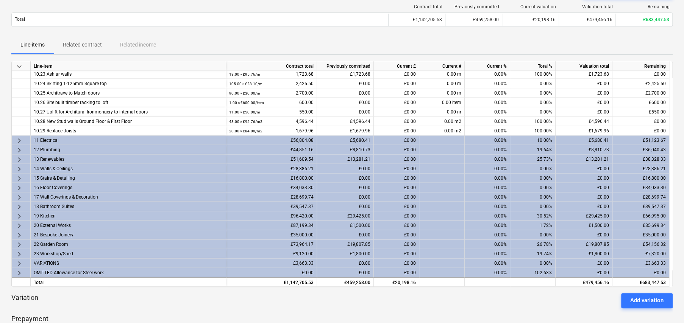
scroll to position [1136, 0]
click at [20, 139] on span "keyboard_arrow_right" at bounding box center [19, 141] width 9 height 9
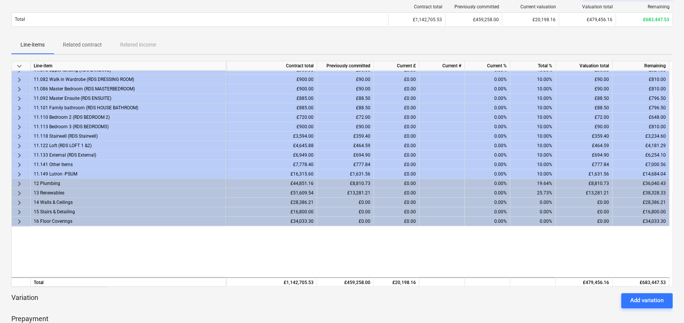
scroll to position [1326, 0]
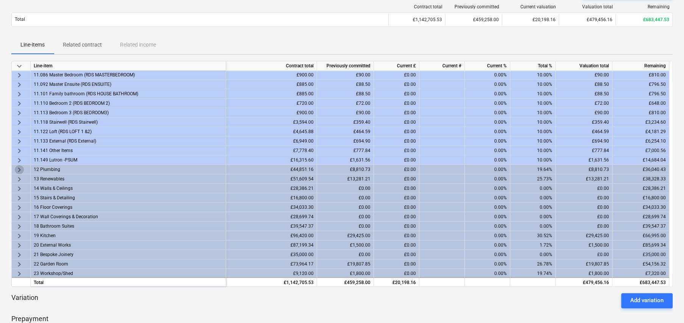
click at [19, 168] on span "keyboard_arrow_right" at bounding box center [19, 169] width 9 height 9
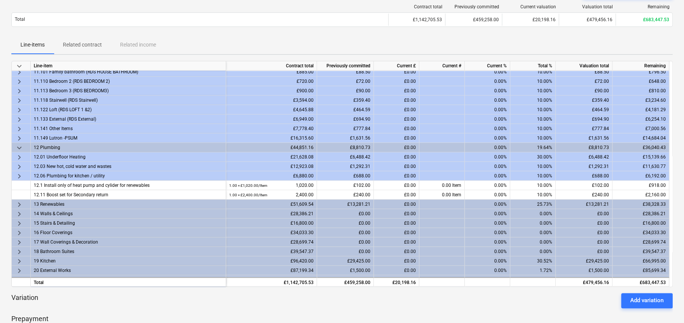
scroll to position [1392, 0]
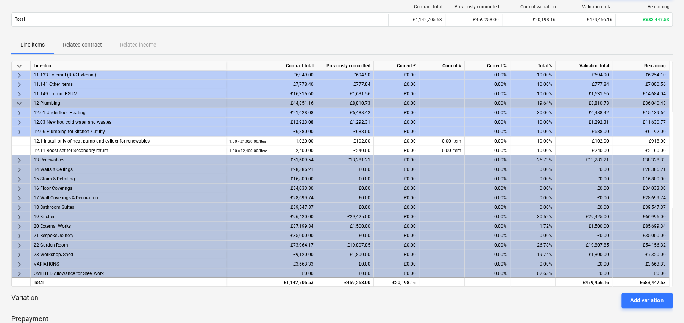
click at [19, 111] on span "keyboard_arrow_right" at bounding box center [19, 113] width 9 height 9
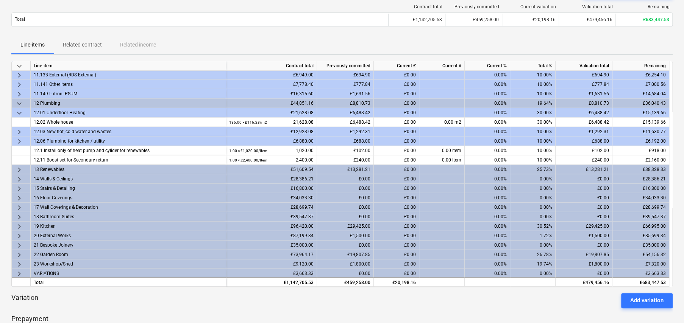
click at [18, 112] on span "keyboard_arrow_down" at bounding box center [19, 113] width 9 height 9
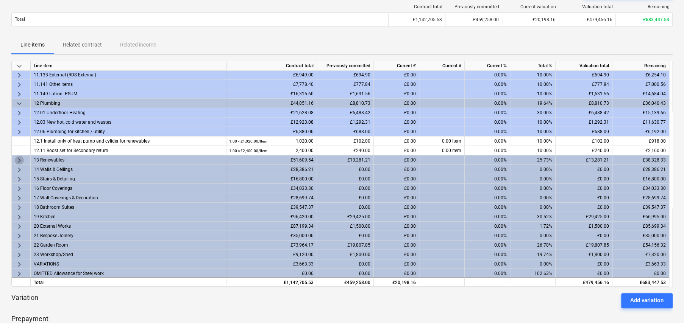
click at [20, 158] on span "keyboard_arrow_right" at bounding box center [19, 160] width 9 height 9
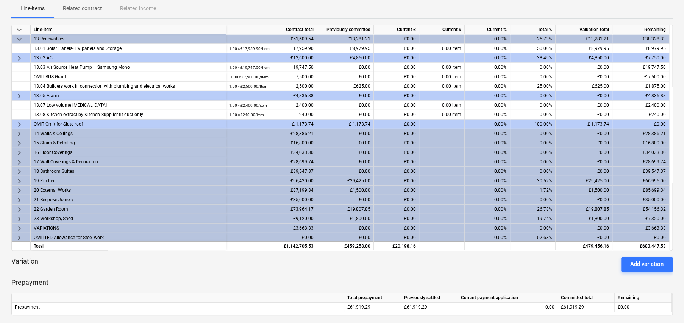
scroll to position [114, 0]
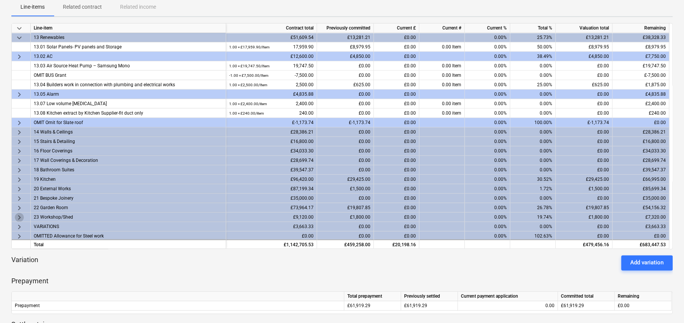
click at [18, 215] on span "keyboard_arrow_right" at bounding box center [19, 217] width 9 height 9
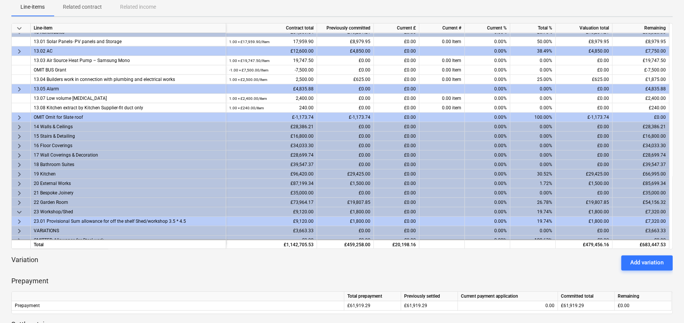
scroll to position [1487, 0]
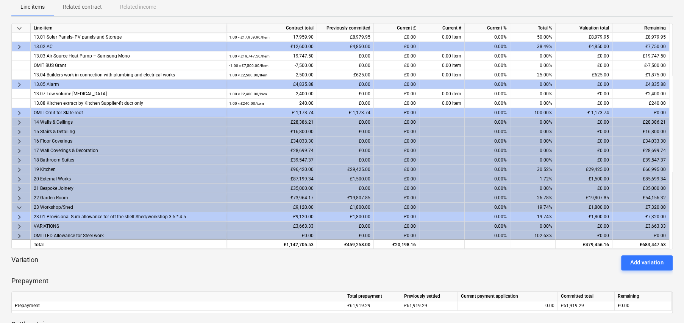
click at [19, 195] on span "keyboard_arrow_right" at bounding box center [19, 198] width 9 height 9
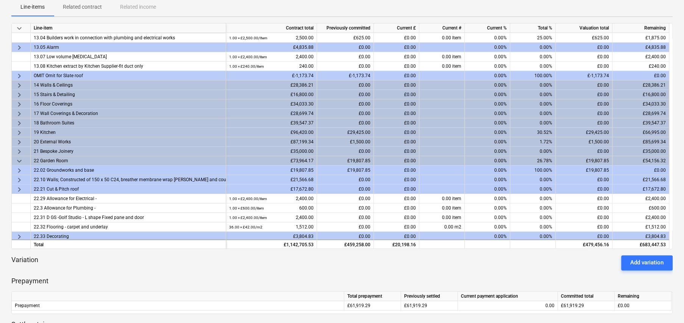
scroll to position [1525, 0]
click at [19, 178] on span "keyboard_arrow_right" at bounding box center [19, 179] width 9 height 9
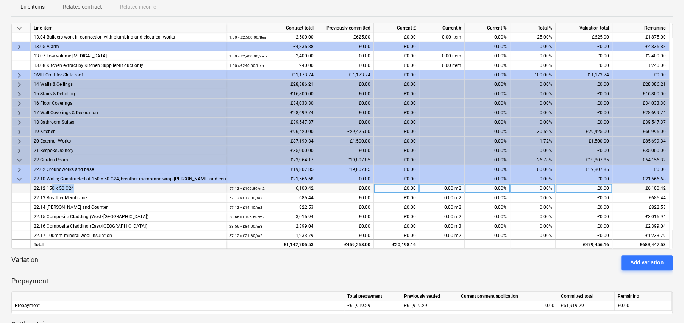
drag, startPoint x: 50, startPoint y: 187, endPoint x: 76, endPoint y: 187, distance: 25.8
click at [76, 187] on div "22.12 150 x 50 C24" at bounding box center [128, 188] width 189 height 9
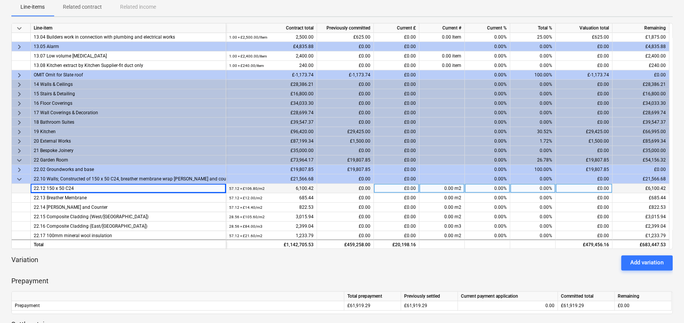
click at [546, 186] on div "0.00%" at bounding box center [532, 188] width 45 height 9
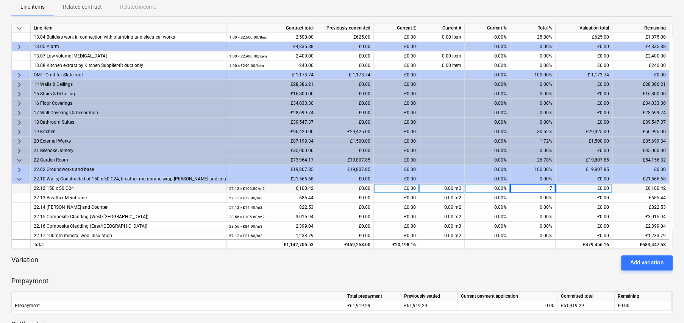
type input "75"
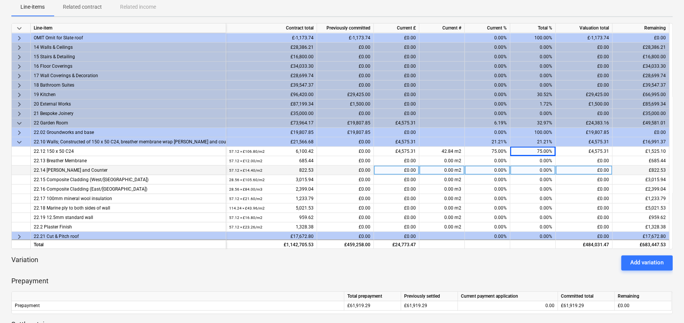
scroll to position [1562, 0]
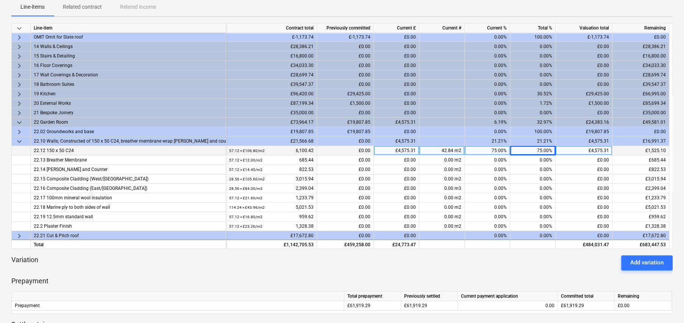
click at [541, 152] on div "75.00%" at bounding box center [532, 150] width 45 height 9
type input "0"
click at [541, 152] on div "0.00%" at bounding box center [532, 150] width 45 height 9
type input "75"
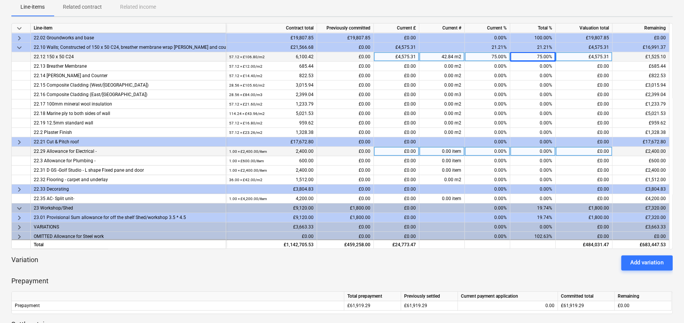
scroll to position [1657, 0]
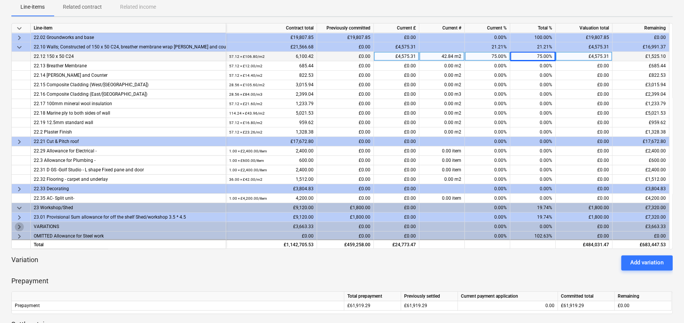
click at [20, 223] on span "keyboard_arrow_right" at bounding box center [19, 227] width 9 height 9
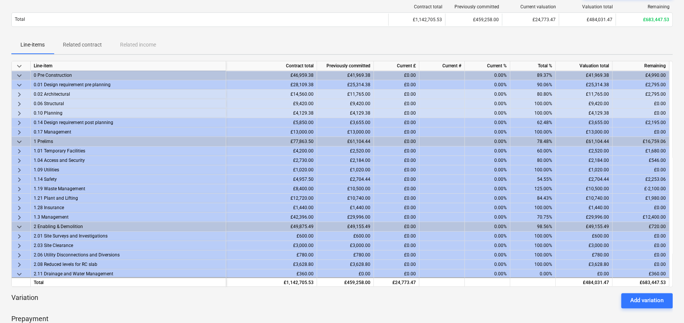
scroll to position [0, 0]
click at [19, 66] on span "keyboard_arrow_down" at bounding box center [19, 66] width 9 height 9
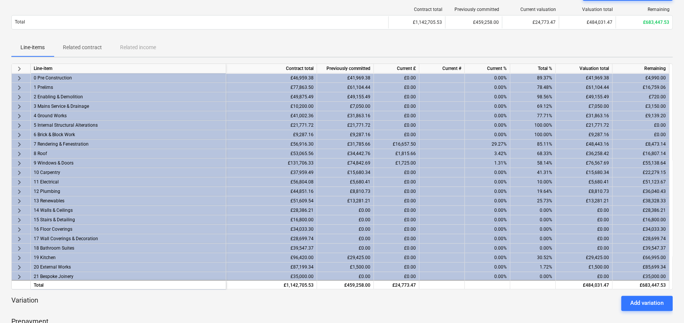
scroll to position [76, 0]
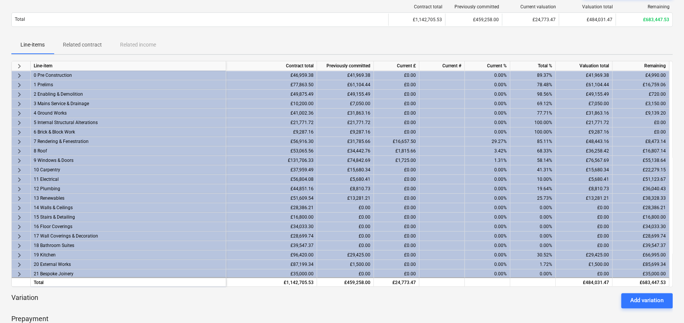
click at [20, 83] on span "keyboard_arrow_right" at bounding box center [19, 85] width 9 height 9
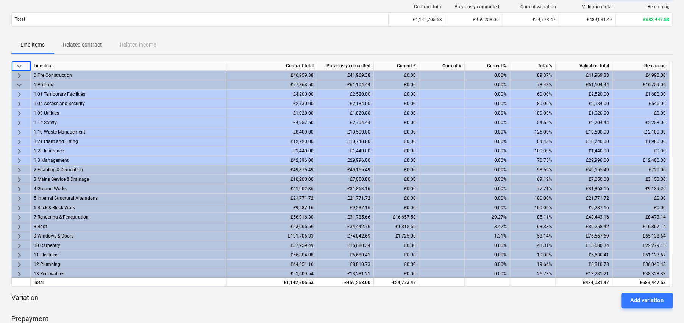
click at [20, 93] on span "keyboard_arrow_right" at bounding box center [19, 94] width 9 height 9
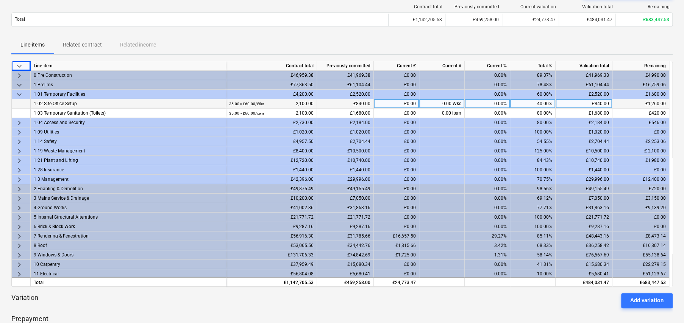
click at [441, 103] on div "0.00 Wks" at bounding box center [441, 103] width 45 height 9
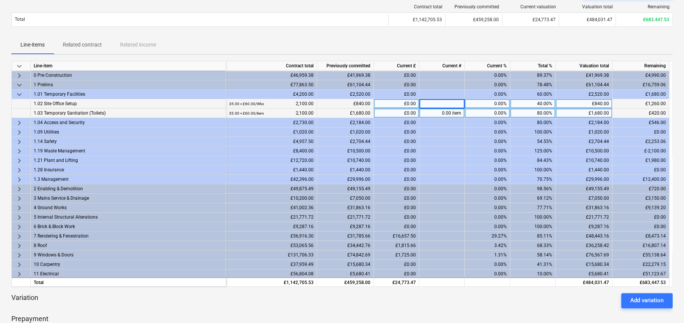
type input "2"
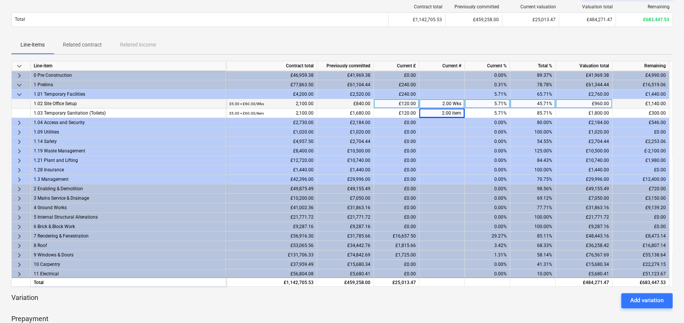
click at [17, 122] on span "keyboard_arrow_right" at bounding box center [19, 123] width 9 height 9
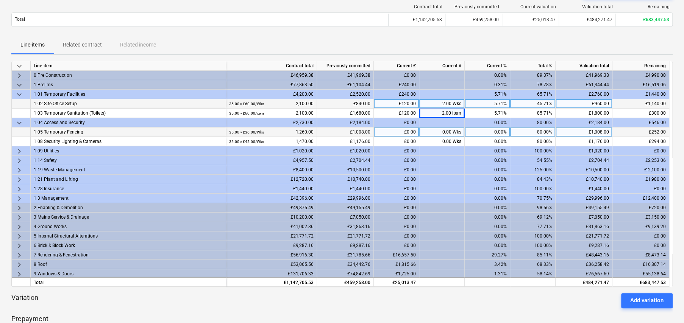
click at [444, 133] on div "0.00 Wks" at bounding box center [441, 132] width 45 height 9
type input "2"
click at [17, 149] on span "keyboard_arrow_right" at bounding box center [19, 151] width 9 height 9
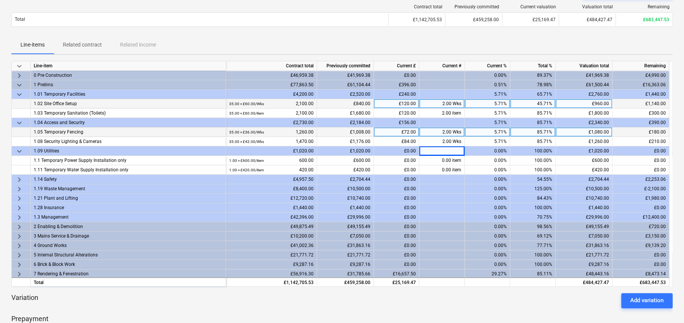
click at [17, 177] on span "keyboard_arrow_right" at bounding box center [19, 179] width 9 height 9
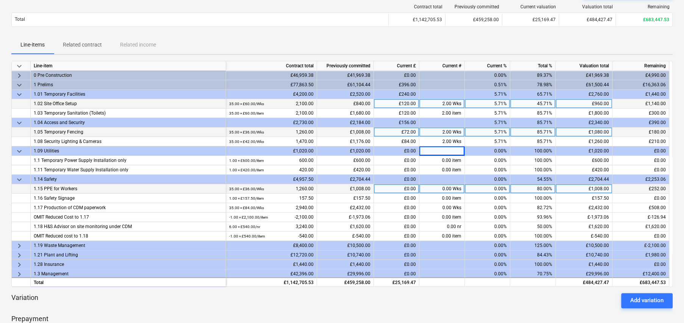
click at [446, 187] on div "0.00 Wks" at bounding box center [441, 188] width 45 height 9
type input "2"
type input "100"
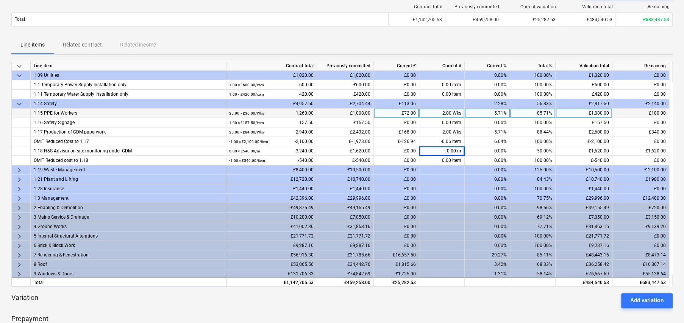
click at [20, 169] on span "keyboard_arrow_right" at bounding box center [19, 170] width 9 height 9
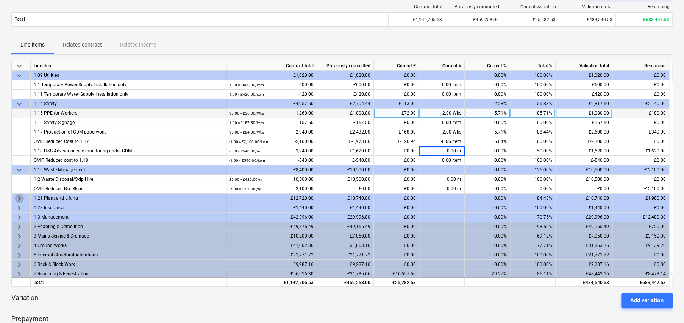
click at [18, 197] on span "keyboard_arrow_right" at bounding box center [19, 198] width 9 height 9
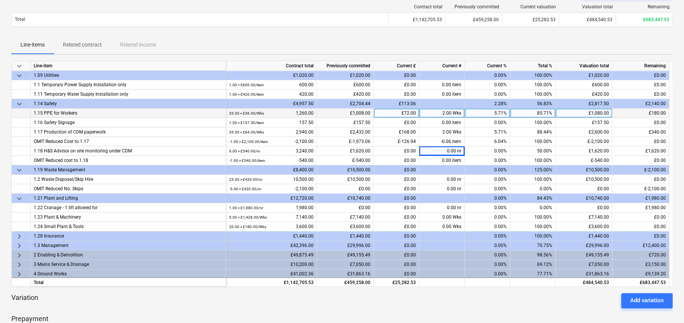
click at [20, 244] on span "keyboard_arrow_right" at bounding box center [19, 246] width 9 height 9
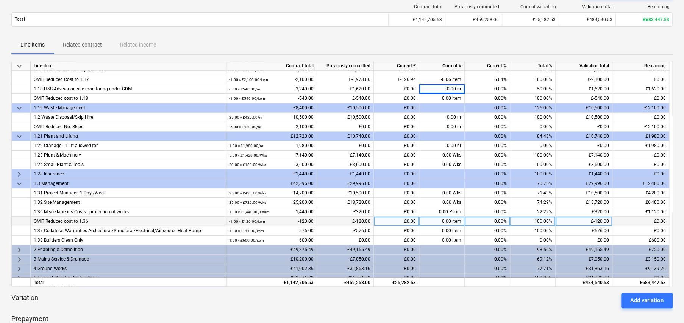
scroll to position [151, 0]
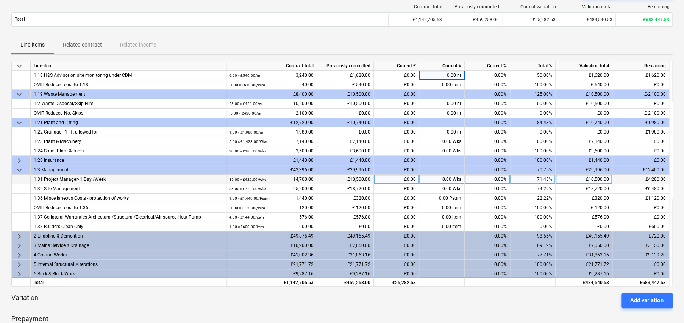
click at [449, 179] on div "0.00 Wks" at bounding box center [441, 179] width 45 height 9
type input "2"
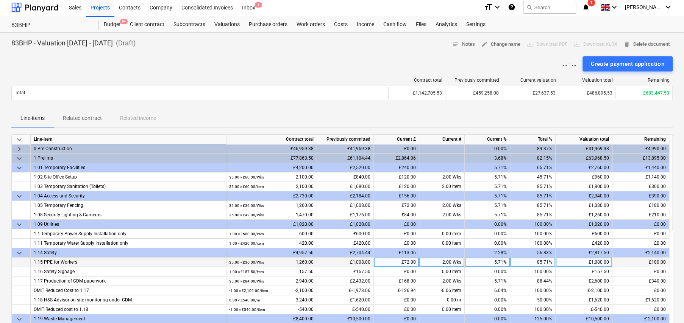
scroll to position [0, 0]
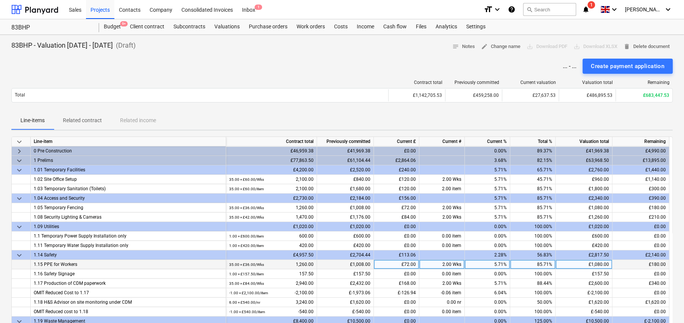
click at [22, 139] on span "keyboard_arrow_down" at bounding box center [19, 141] width 9 height 9
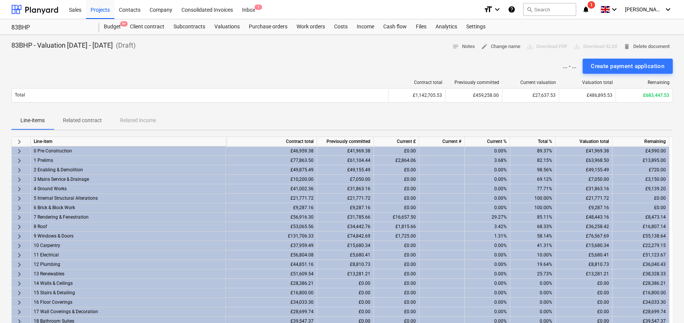
click at [18, 216] on span "keyboard_arrow_right" at bounding box center [19, 217] width 9 height 9
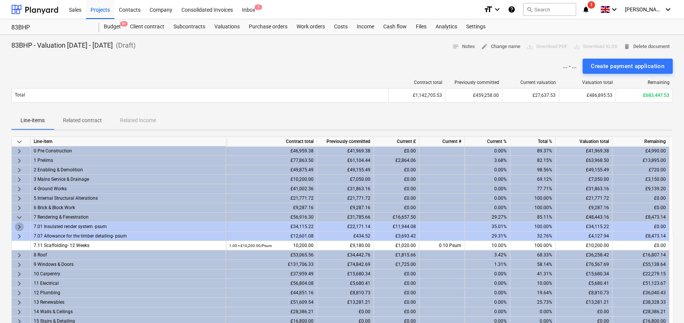
click at [18, 225] on span "keyboard_arrow_right" at bounding box center [19, 227] width 9 height 9
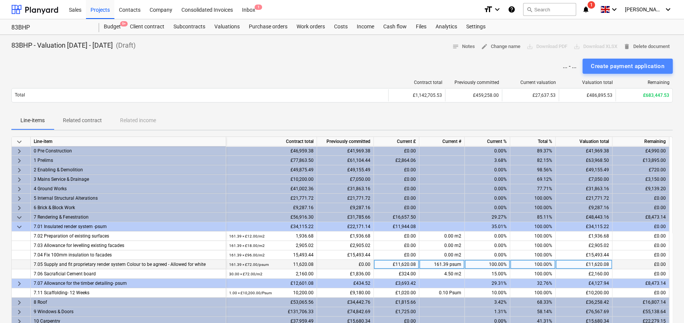
click at [612, 66] on div "Create payment application" at bounding box center [627, 66] width 73 height 10
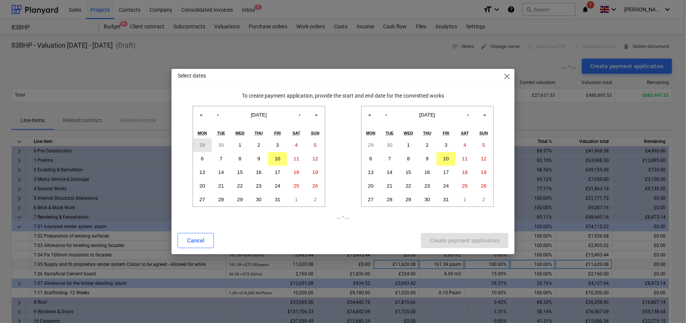
click at [204, 144] on abbr "29" at bounding box center [203, 145] width 6 height 6
click at [445, 157] on abbr "10" at bounding box center [446, 159] width 6 height 6
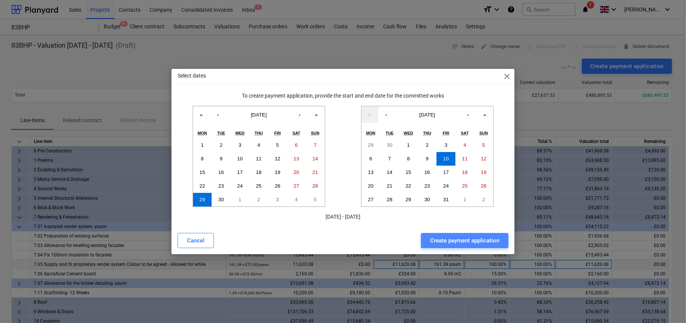
click at [461, 242] on div "Create payment application" at bounding box center [464, 241] width 69 height 10
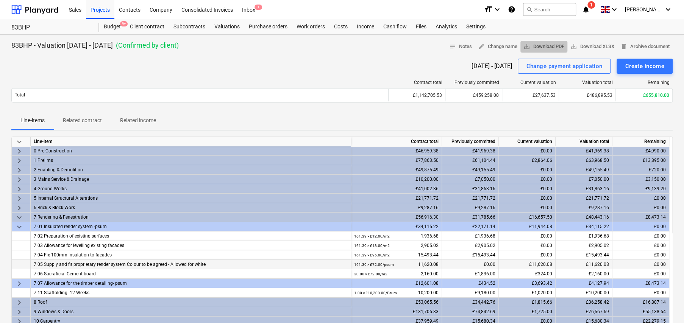
click at [540, 50] on span "save_alt Download PDF" at bounding box center [543, 46] width 41 height 9
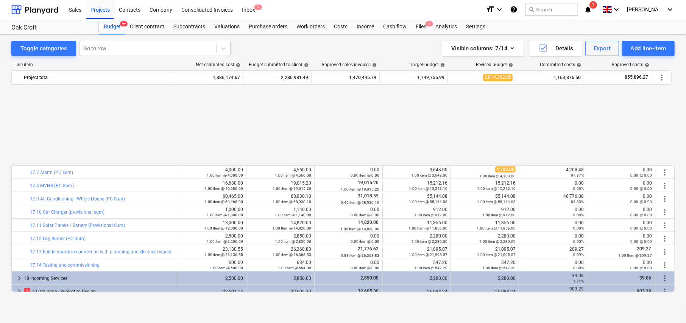
scroll to position [341, 0]
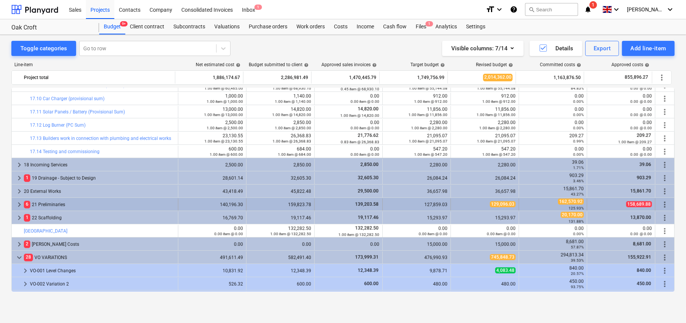
click at [20, 203] on span "keyboard_arrow_right" at bounding box center [19, 204] width 9 height 9
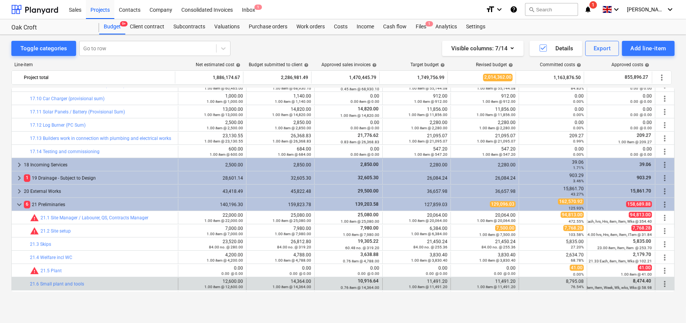
scroll to position [417, 0]
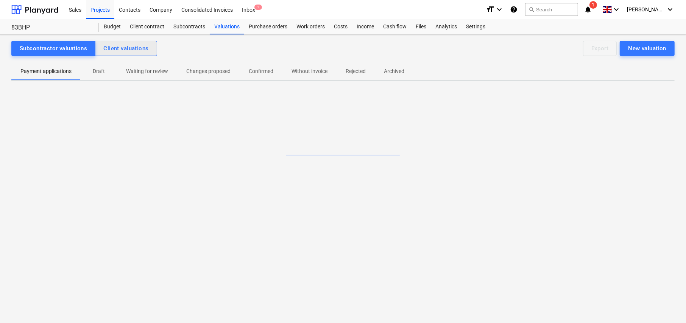
click at [134, 49] on div "Client valuations" at bounding box center [125, 49] width 45 height 10
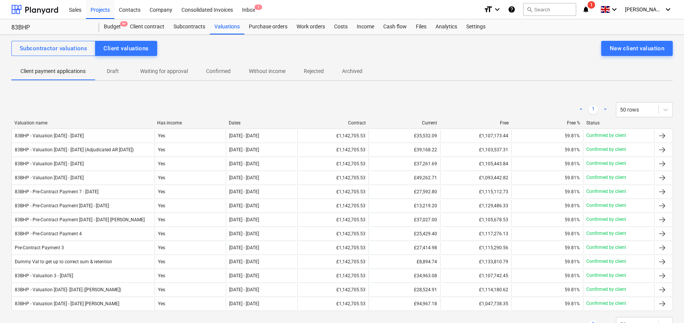
click at [237, 124] on div "Dates" at bounding box center [262, 122] width 66 height 5
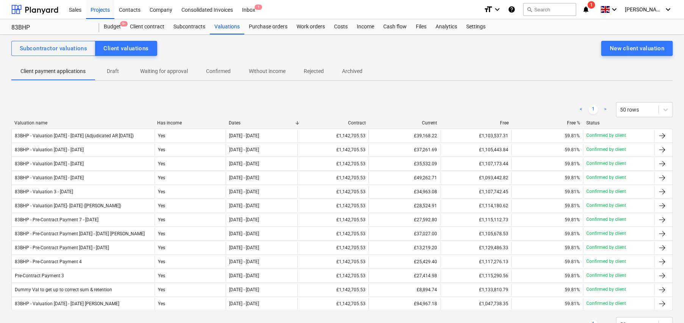
click at [39, 123] on div "Valuation name" at bounding box center [82, 122] width 137 height 5
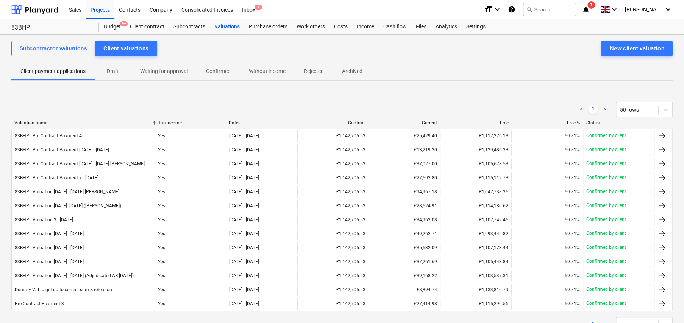
click at [39, 123] on div "Valuation name" at bounding box center [82, 122] width 137 height 5
click at [235, 121] on div "Dates" at bounding box center [262, 122] width 66 height 5
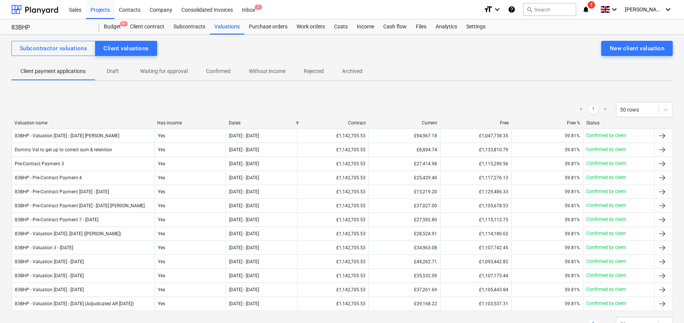
click at [235, 121] on div "Dates" at bounding box center [262, 122] width 66 height 5
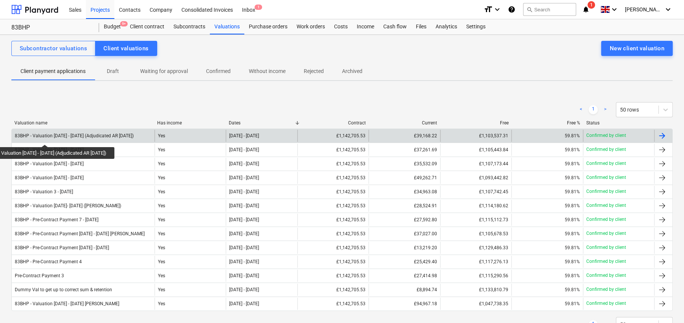
click at [44, 138] on div "83BHP - Valuation [DATE] - [DATE] (Adjudicated AR [DATE])" at bounding box center [74, 135] width 119 height 5
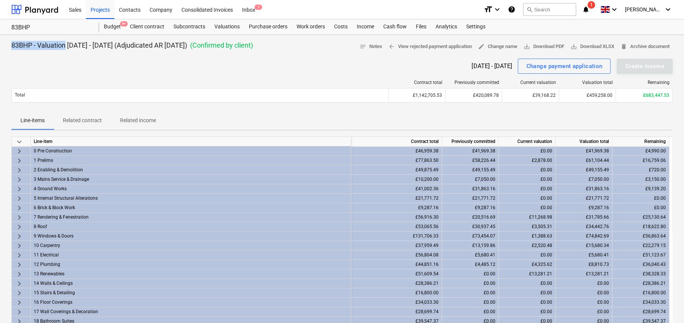
drag, startPoint x: 11, startPoint y: 45, endPoint x: 67, endPoint y: 46, distance: 56.1
click at [67, 46] on div "83BHP - Valuation [DATE] - [DATE] (Adjudicated AR [DATE]) ( Confirmed by client…" at bounding box center [342, 328] width 684 height 586
copy p "83BHP - Valuation"
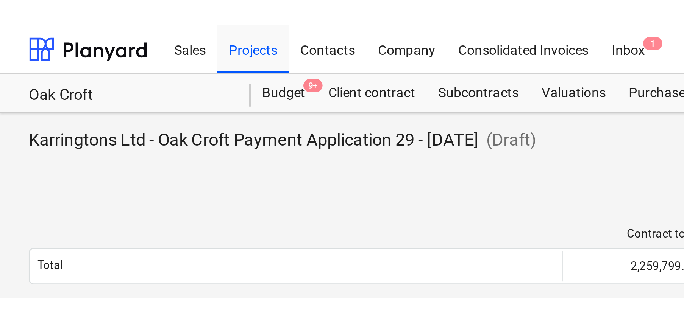
scroll to position [189, 0]
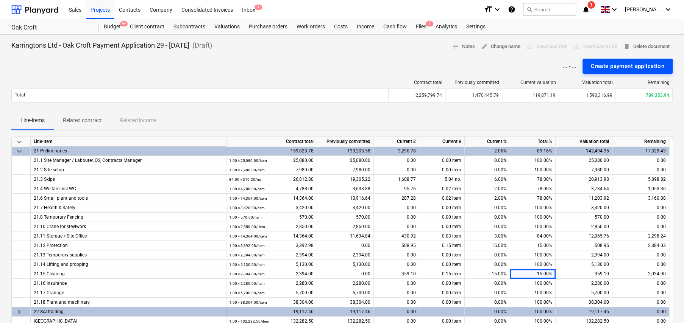
click at [270, 66] on div "Create payment application" at bounding box center [627, 66] width 73 height 10
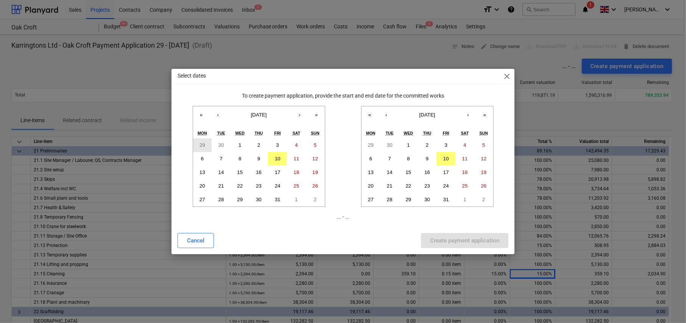
click at [202, 108] on button "29" at bounding box center [202, 146] width 19 height 14
click at [270, 108] on abbr "10" at bounding box center [446, 159] width 6 height 6
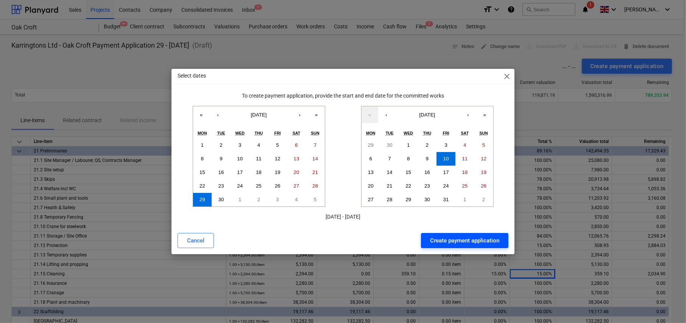
click at [270, 108] on div "Create payment application" at bounding box center [464, 241] width 69 height 10
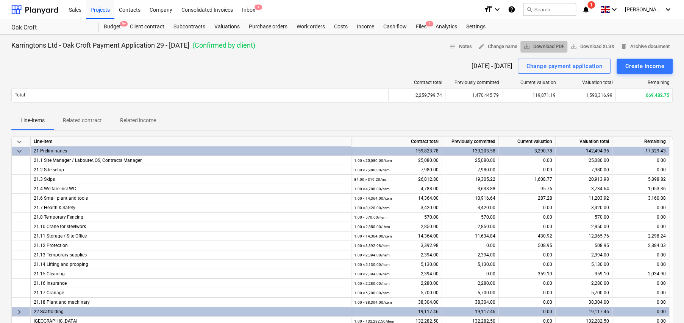
click at [270, 49] on span "save_alt Download PDF" at bounding box center [543, 46] width 41 height 9
click at [100, 7] on div "Projects" at bounding box center [100, 9] width 28 height 19
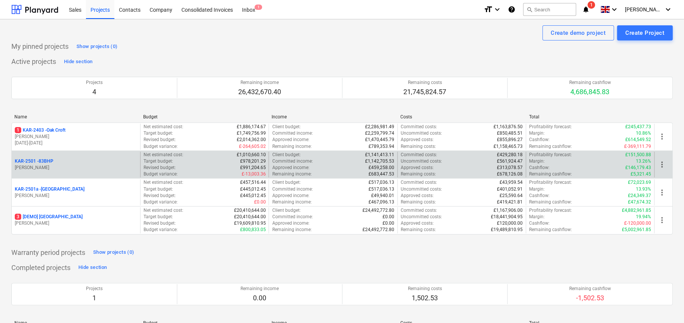
click at [45, 108] on p "KAR-2501 - 83BHP" at bounding box center [34, 161] width 39 height 6
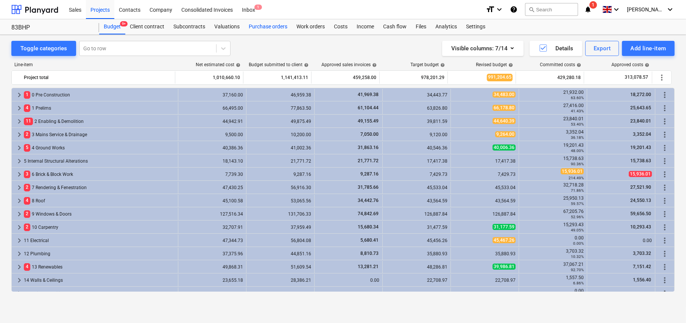
click at [270, 24] on div "Purchase orders" at bounding box center [268, 26] width 48 height 15
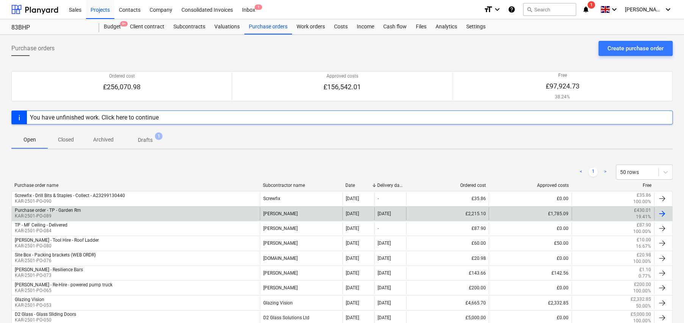
click at [79, 108] on div "Purchase order - TP - Garden Rm" at bounding box center [48, 210] width 66 height 5
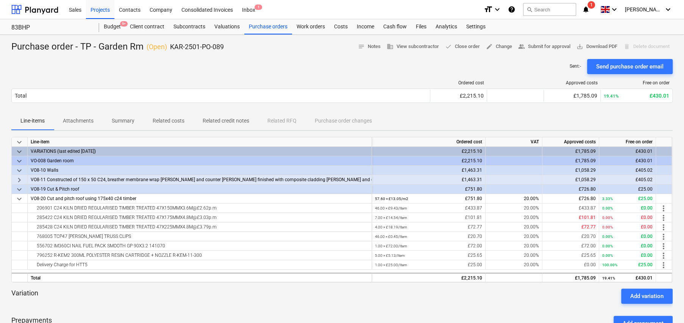
click at [84, 108] on p "Attachments" at bounding box center [78, 121] width 31 height 8
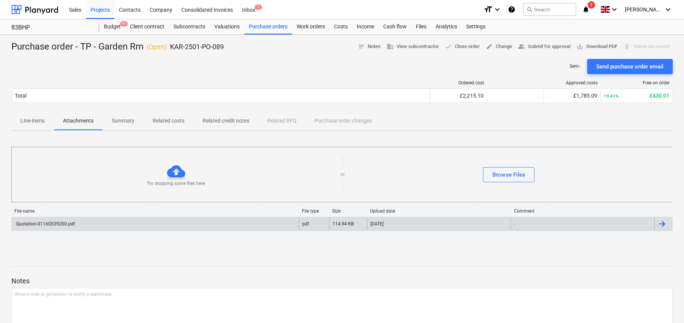
click at [201, 108] on div "Quotation-0116Q539200.pdf" at bounding box center [155, 224] width 287 height 12
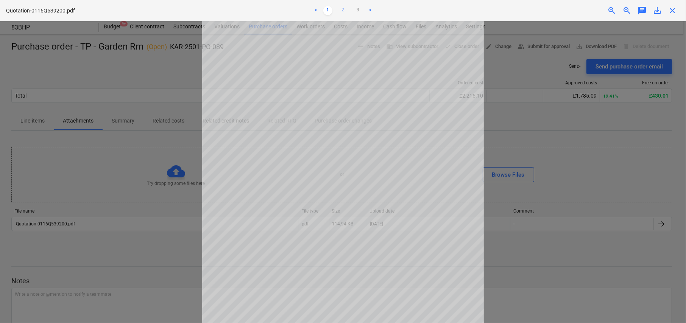
click at [270, 8] on link "2" at bounding box center [343, 10] width 9 height 9
click at [270, 9] on link "1" at bounding box center [327, 10] width 9 height 9
click at [270, 8] on link "2" at bounding box center [343, 10] width 9 height 9
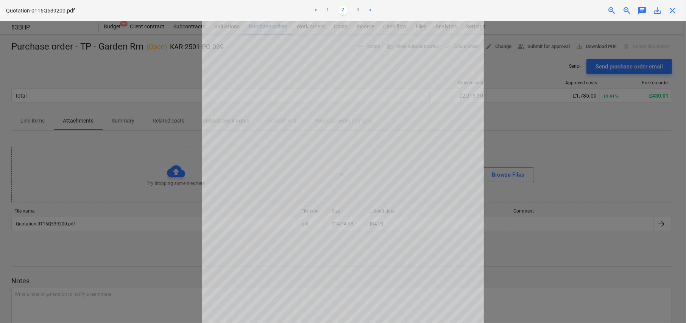
scroll to position [37, 0]
click at [270, 14] on span "save_alt" at bounding box center [657, 10] width 9 height 9
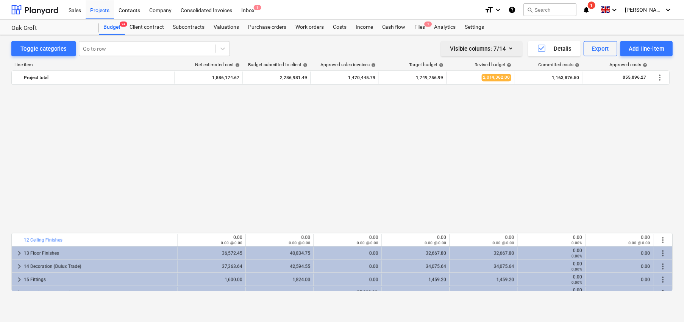
scroll to position [417, 0]
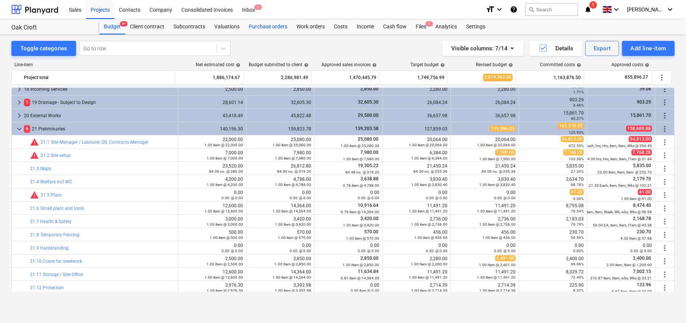
drag, startPoint x: 270, startPoint y: 27, endPoint x: 275, endPoint y: 30, distance: 4.7
click at [270, 27] on div "Purchase orders" at bounding box center [268, 26] width 48 height 15
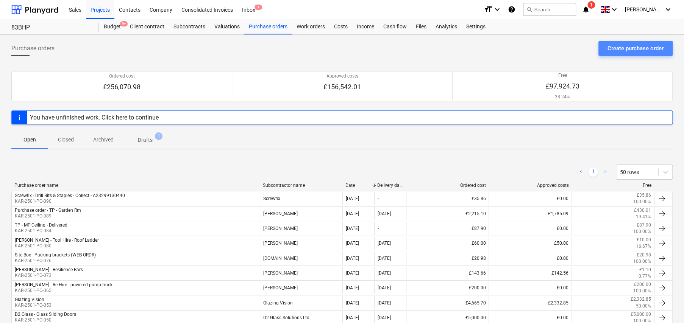
click at [642, 48] on div "Create purchase order" at bounding box center [635, 49] width 56 height 10
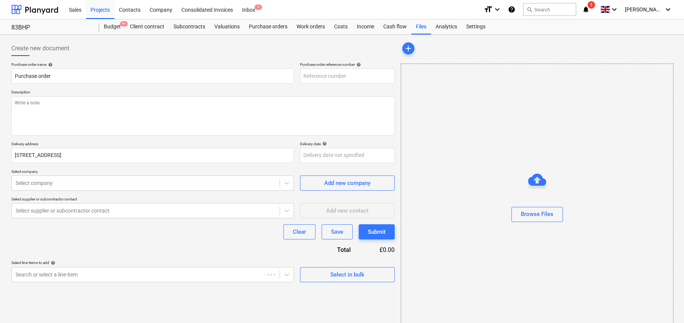
type textarea "x"
type input "KAR-2501-PO-093"
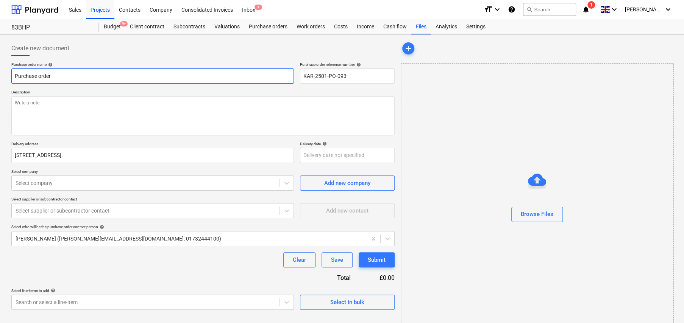
click at [123, 78] on input "Purchase order" at bounding box center [152, 76] width 282 height 15
type textarea "x"
type input "T"
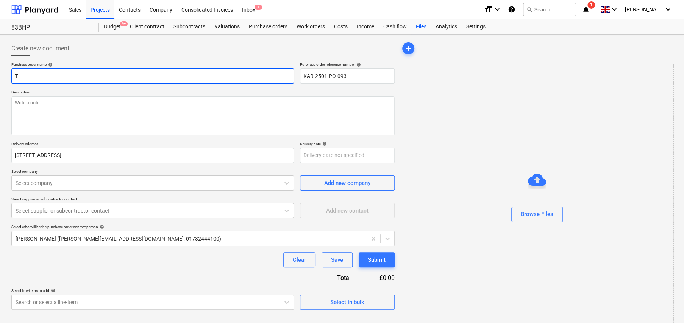
type textarea "x"
type input "TR"
type textarea "x"
type input "TRa"
type textarea "x"
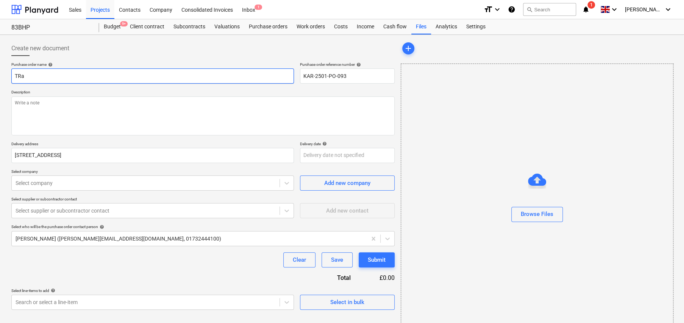
type input "TRav"
type textarea "x"
type input "TRa"
type textarea "x"
type input "TR"
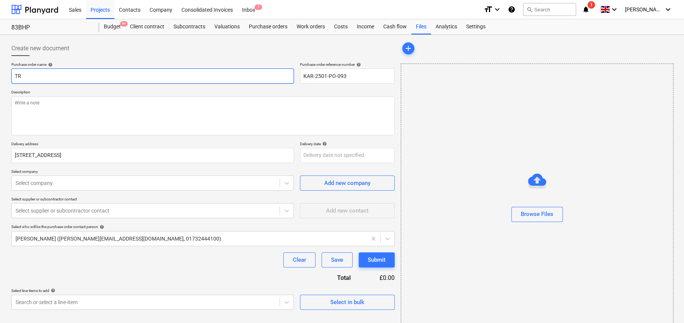
type textarea "x"
type input "T"
type textarea "x"
type input "Tr"
type textarea "x"
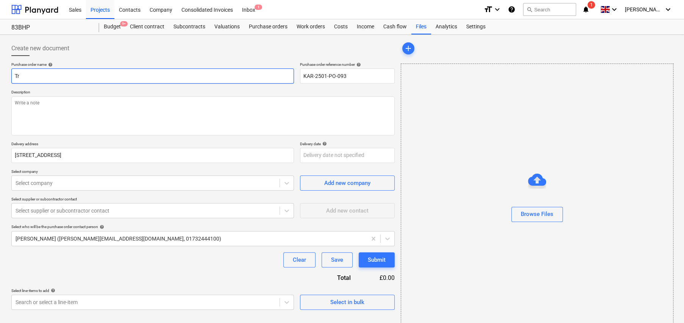
type input "Tra"
type textarea "x"
type input "Trav"
type textarea "x"
type input "Travi"
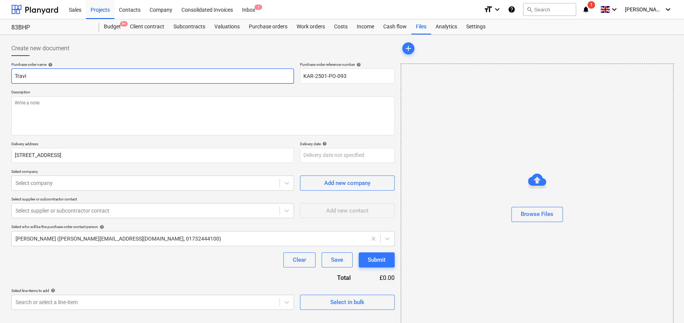
type textarea "x"
type input "[PERSON_NAME]"
type textarea "x"
type input "[PERSON_NAME]"
type textarea "x"
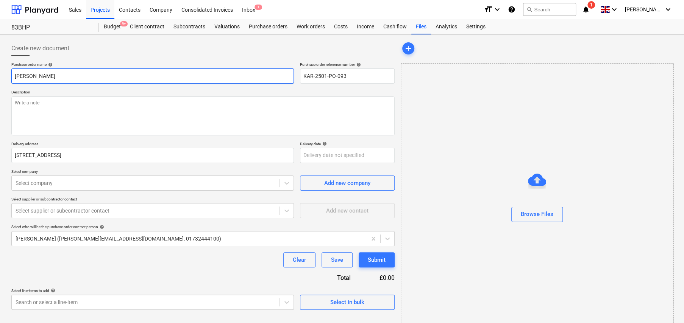
type input "[PERSON_NAME] -"
type textarea "x"
type input "[PERSON_NAME] -"
type textarea "x"
type input "[PERSON_NAME]"
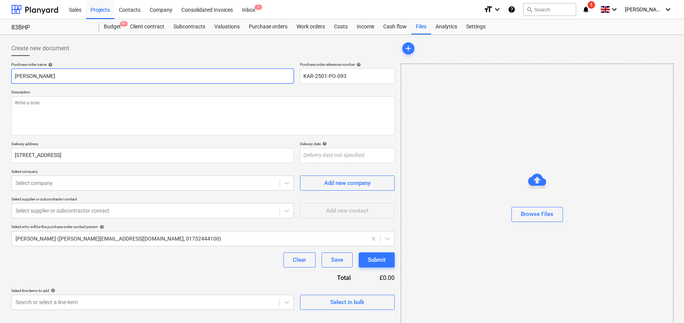
type textarea "x"
type input "[PERSON_NAME] - OS"
type textarea "x"
type input "[PERSON_NAME] - OSB"
type textarea "x"
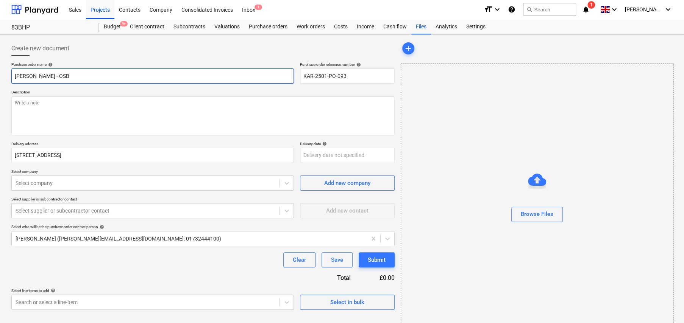
type input "[PERSON_NAME] - OSB"
type textarea "x"
type input "[PERSON_NAME] - OSB &"
type textarea "x"
type input "[PERSON_NAME] - OSB &"
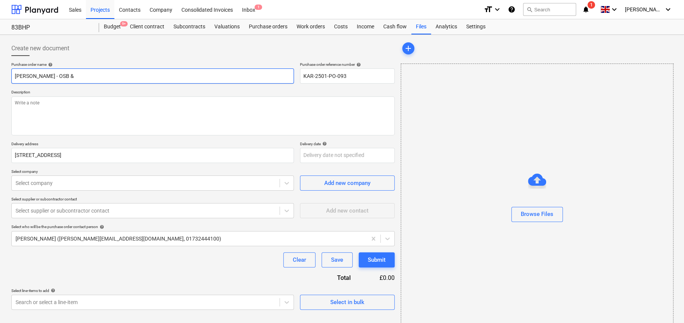
type textarea "x"
type input "[PERSON_NAME] - OSB & B"
type textarea "x"
type input "[PERSON_NAME] - OSB & BA"
type textarea "x"
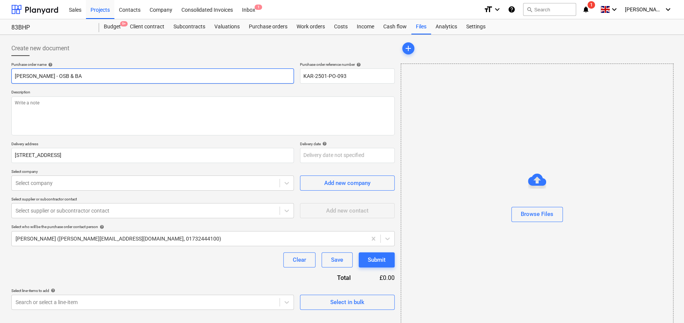
type input "[PERSON_NAME] - OSB & BAt"
type textarea "x"
type input "[PERSON_NAME] - OSB & BAtt"
type textarea "x"
type input "[PERSON_NAME] - OSB & BAtte"
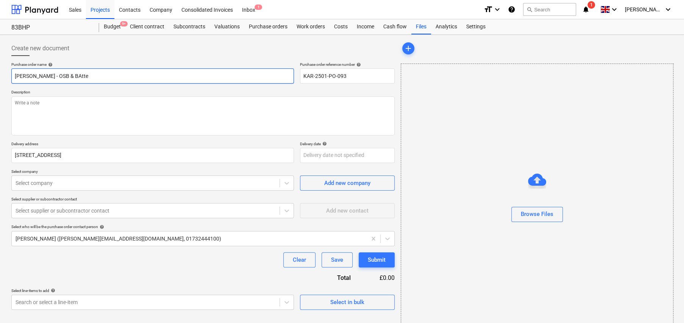
type textarea "x"
type input "[PERSON_NAME] - OSB & [PERSON_NAME]"
click at [55, 76] on input "[PERSON_NAME] - OSB & [PERSON_NAME]" at bounding box center [152, 76] width 282 height 15
type textarea "x"
type input "[PERSON_NAME] - OSB & Btten"
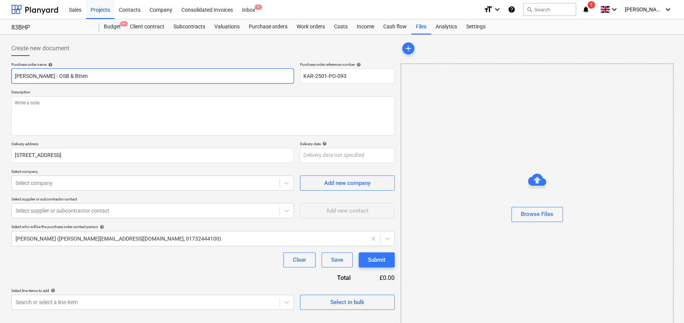
type textarea "x"
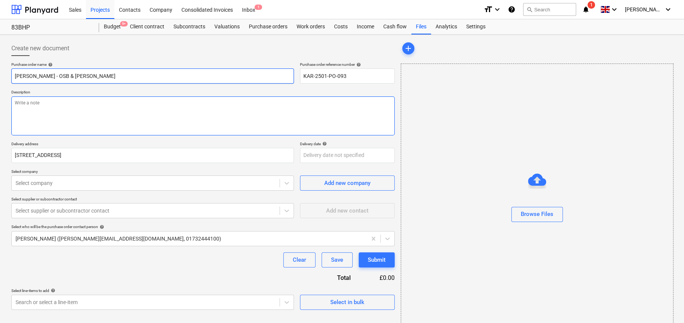
type input "[PERSON_NAME] - OSB & [PERSON_NAME]"
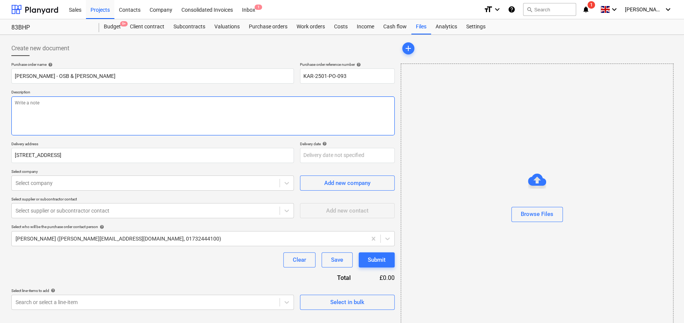
click at [72, 108] on textarea at bounding box center [202, 116] width 383 height 39
type textarea "x"
type textarea "F"
type textarea "x"
type textarea "Fo"
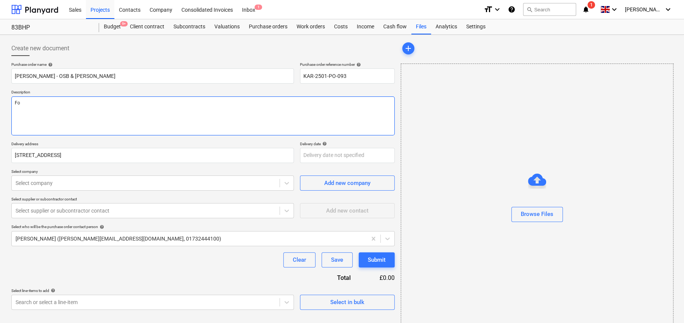
type textarea "x"
type textarea "For"
type textarea "x"
type textarea "For"
type textarea "x"
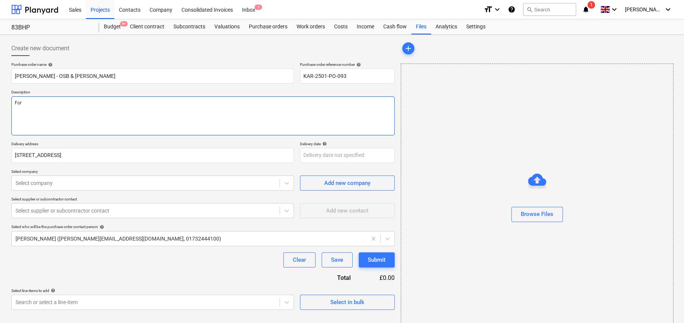
type textarea "For d"
type textarea "x"
type textarea "For de"
type textarea "x"
type textarea "For del"
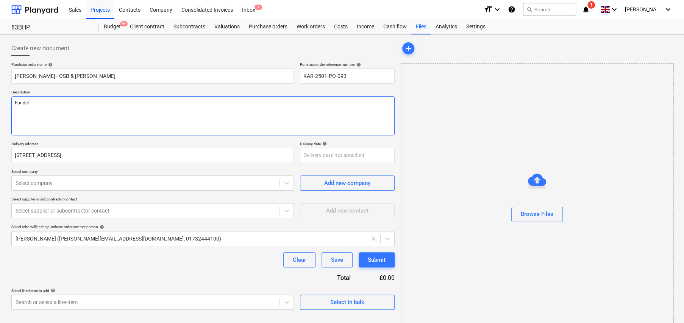
type textarea "x"
type textarea "For deli"
type textarea "x"
type textarea "For deliv"
type textarea "x"
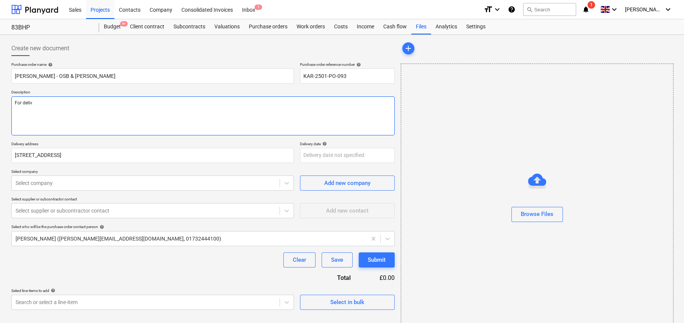
type textarea "For delive"
type textarea "x"
type textarea "For deliver"
type textarea "x"
type textarea "For delivery"
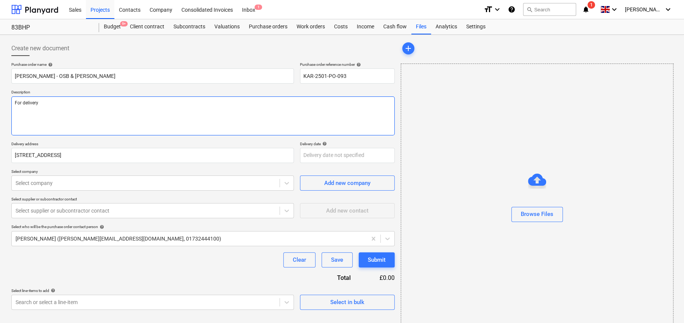
type textarea "x"
type textarea "For delivery"
type textarea "x"
type textarea "For delivery t"
type textarea "x"
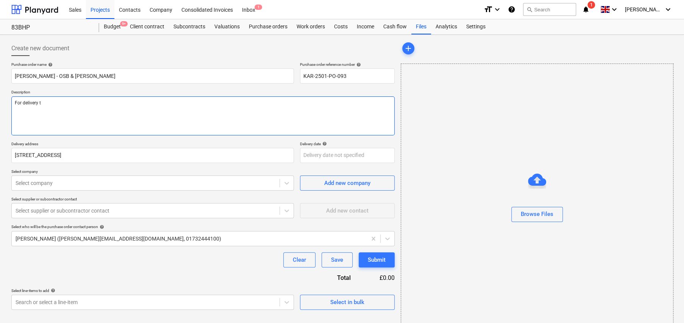
type textarea "For delivery to"
type textarea "x"
type textarea "For delivery to"
type textarea "x"
type textarea "For delivery to s"
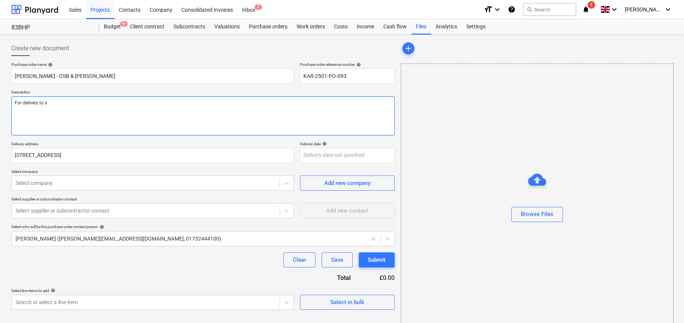
type textarea "x"
type textarea "For delivery to si"
type textarea "x"
type textarea "For delivery to sit"
type textarea "x"
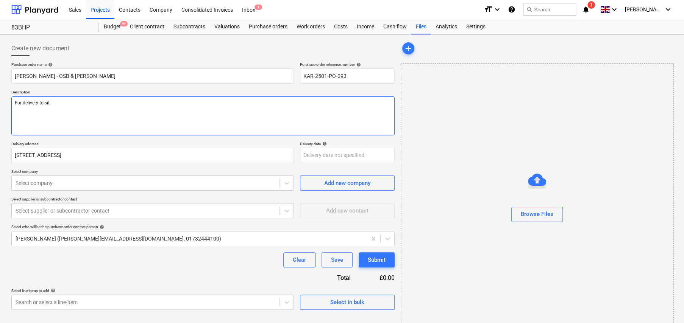
type textarea "For delivery to site"
type textarea "x"
type textarea "For delivery to site"
type textarea "x"
type textarea "For delivery to site b"
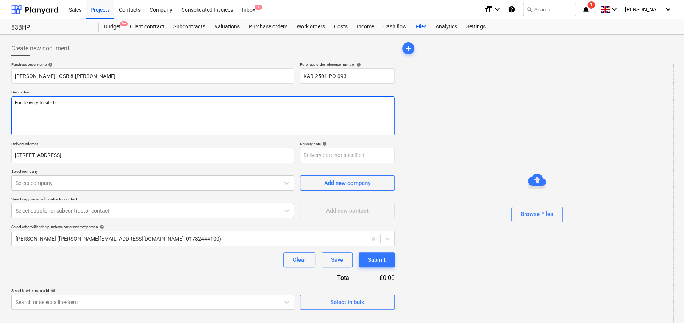
type textarea "x"
type textarea "For delivery to site by"
type textarea "x"
type textarea "For delivery to site by"
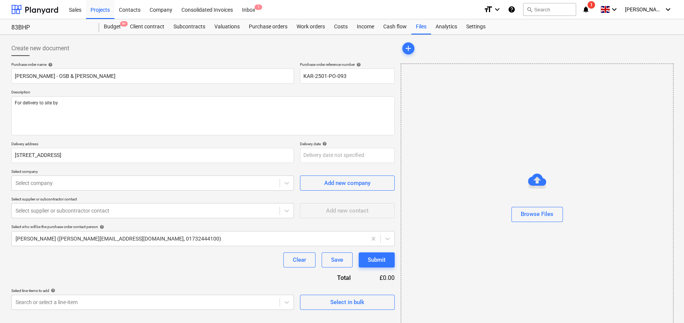
click at [155, 96] on p "Description" at bounding box center [202, 93] width 383 height 6
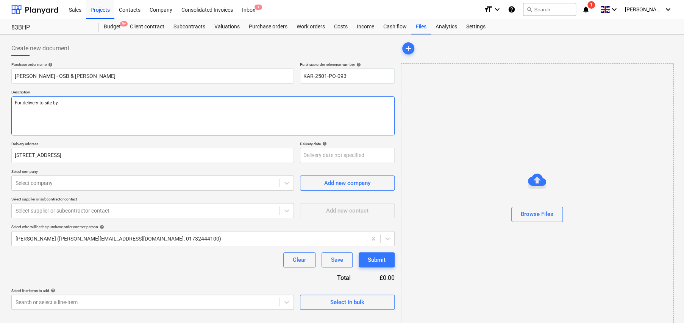
click at [154, 98] on textarea "For delivery to site by" at bounding box center [202, 116] width 383 height 39
type textarea "x"
type textarea "For delivery to site by 1"
type textarea "x"
type textarea "For delivery to site by 15"
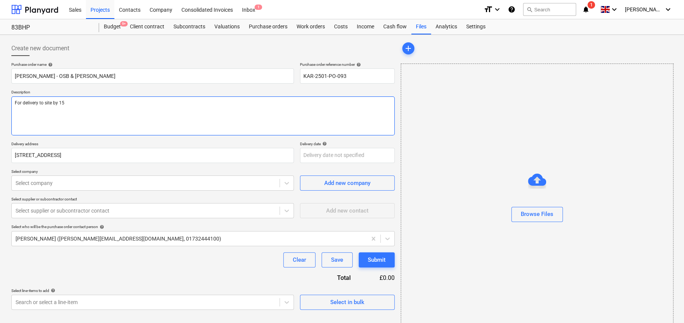
type textarea "x"
type textarea "For delivery to site by 15t"
type textarea "x"
type textarea "For delivery to site by 15th"
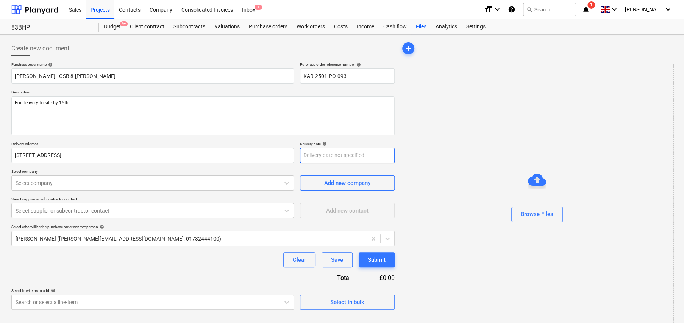
click at [350, 155] on body "Sales Projects Contacts Company Consolidated Invoices Inbox 1 format_size keybo…" at bounding box center [342, 161] width 684 height 323
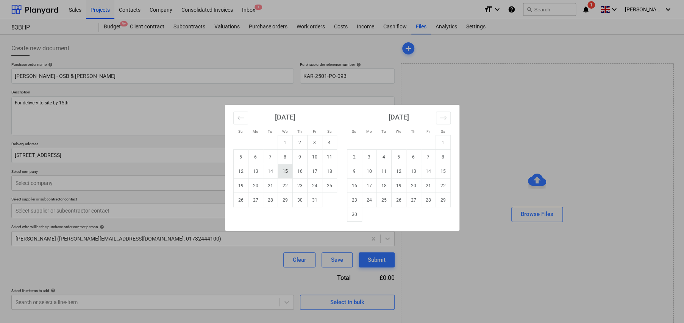
click at [281, 173] on td "15" at bounding box center [285, 171] width 15 height 14
type textarea "x"
type input "[DATE]"
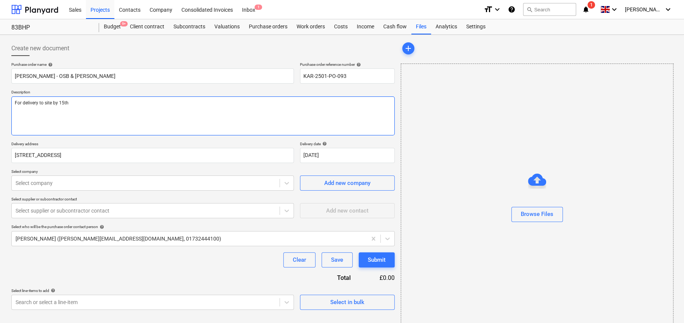
click at [113, 100] on textarea "For delivery to site by 15th" at bounding box center [202, 116] width 383 height 39
type textarea "x"
type textarea "For delivery to site by 15th."
type textarea "x"
type textarea "For delivery to site by 15th."
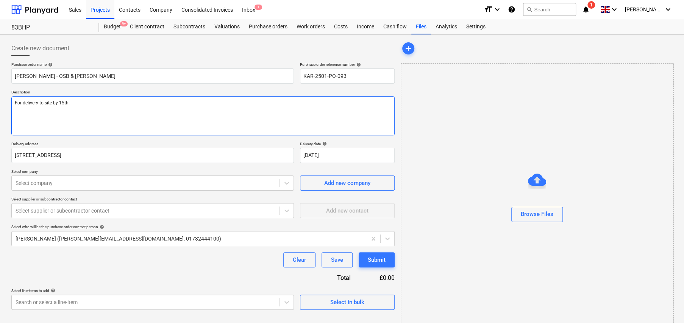
type textarea "x"
type textarea "For delivery to site by 15th. P"
type textarea "x"
type textarea "For delivery to site by 15th. Pr"
type textarea "x"
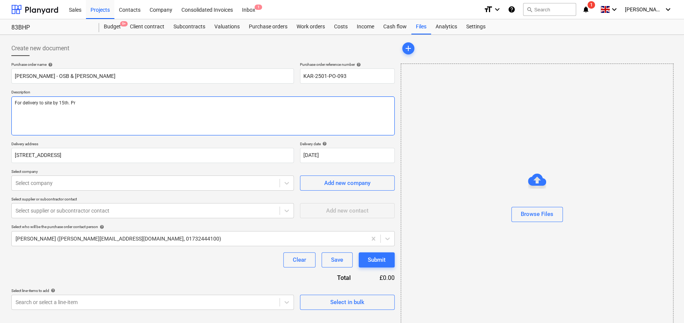
type textarea "For delivery to site by 15th. Pre"
type textarea "x"
type textarea "For delivery to site by 15th. Pref"
type textarea "x"
type textarea "For delivery to site by 15th. Prefe"
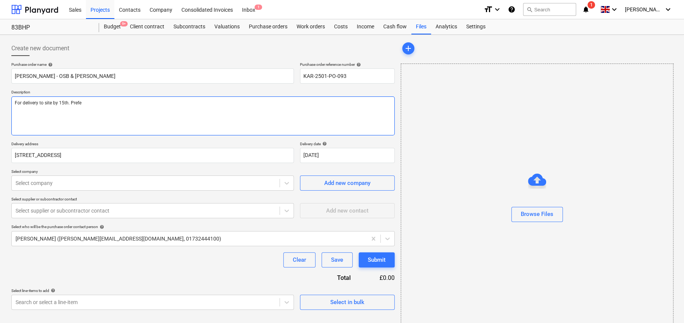
type textarea "x"
type textarea "For delivery to site by 15th. Prefer"
type textarea "x"
type textarea "For delivery to site by 15th. Preferr"
type textarea "x"
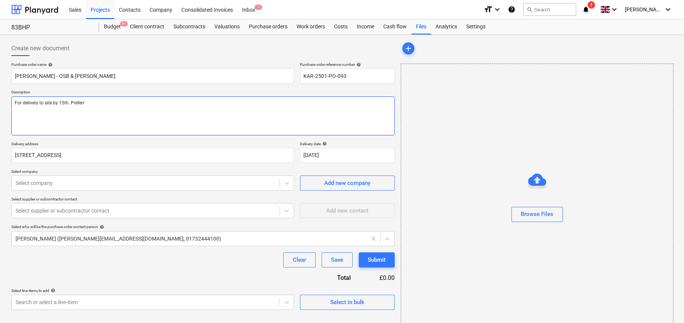
type textarea "For delivery to site by 15th. Preferre"
type textarea "x"
type textarea "For delivery to site by 15th. Preferred"
type textarea "x"
type textarea "For delivery to site by 15th. Preferred"
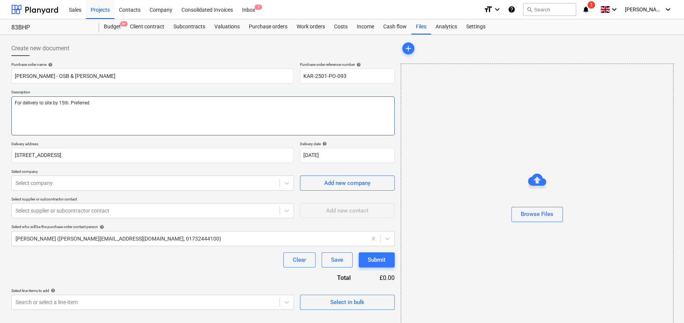
type textarea "x"
type textarea "For delivery to site by 15th. Preferred b"
type textarea "x"
type textarea "For delivery to site by 15th. Preferred by"
type textarea "x"
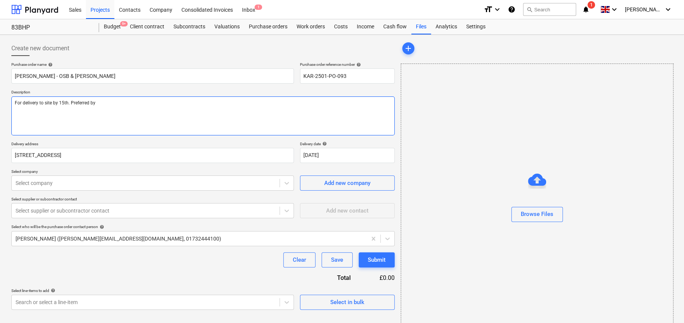
type textarea "For delivery to site by 15th. Preferred by"
type textarea "x"
type textarea "For delivery to site by 15th. Preferred by 1"
type textarea "x"
type textarea "For delivery to site by 15th. Preferred by 14"
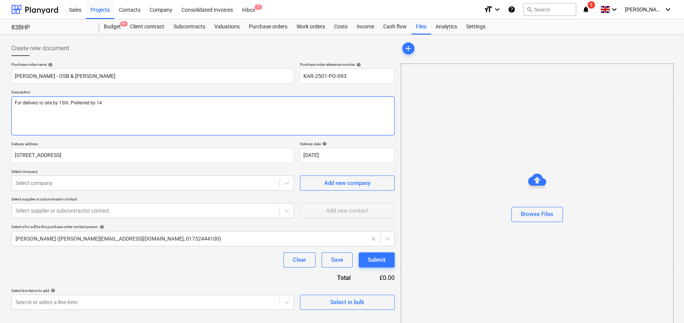
type textarea "x"
type textarea "For delivery to site by 15th. Preferred by 14t"
type textarea "x"
type textarea "For delivery to site by 15th. Preferred by 14th"
type textarea "x"
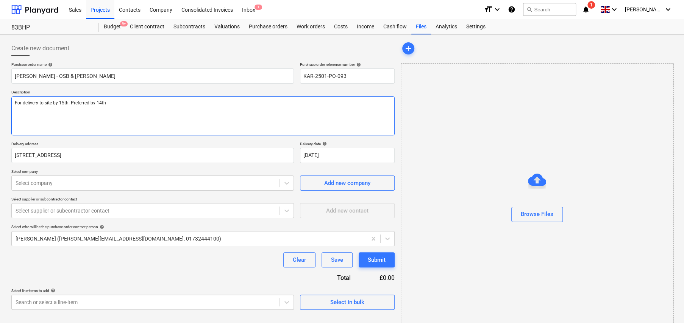
type textarea "For delivery to site by 15th. Preferred by 14th"
type textarea "x"
type textarea "For delivery to site by 15th. Preferred by 14th"
type textarea "x"
type textarea "For delivery to site by 15th. Preferred by 14th S"
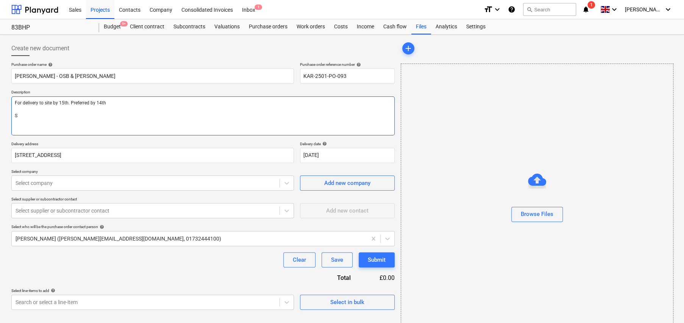
type textarea "x"
type textarea "For delivery to site by 15th. Preferred by 14th Si"
type textarea "x"
type textarea "For delivery to site by 15th. Preferred by 14th Sit"
type textarea "x"
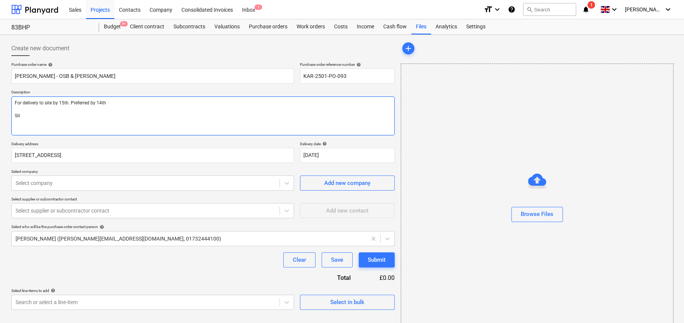
type textarea "For delivery to site by 15th. Preferred by 14th Site"
type textarea "x"
type textarea "For delivery to site by 15th. Preferred by 14th Site"
type textarea "x"
type textarea "For delivery to site by 15th. Preferred by 14th Site C"
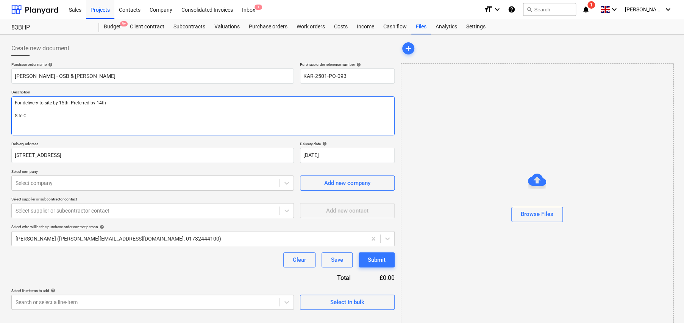
type textarea "x"
type textarea "For delivery to site by 15th. Preferred by 14th Site Co"
type textarea "x"
type textarea "For delivery to site by 15th. Preferred by 14th Site Con"
type textarea "x"
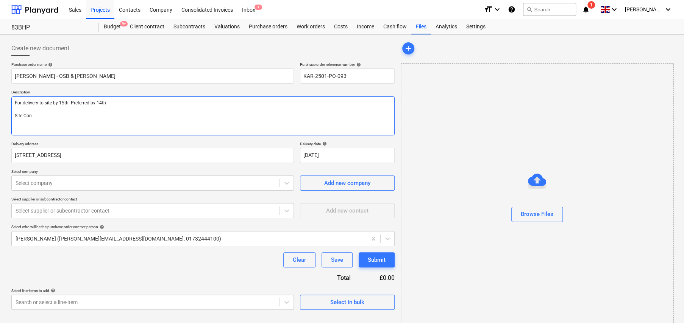
type textarea "For delivery to site by 15th. Preferred by 14th Site Cont"
type textarea "x"
type textarea "For delivery to site by 15th. Preferred by 14th Site Conta"
type textarea "x"
type textarea "For delivery to site by 15th. Preferred by 14th Site Contac"
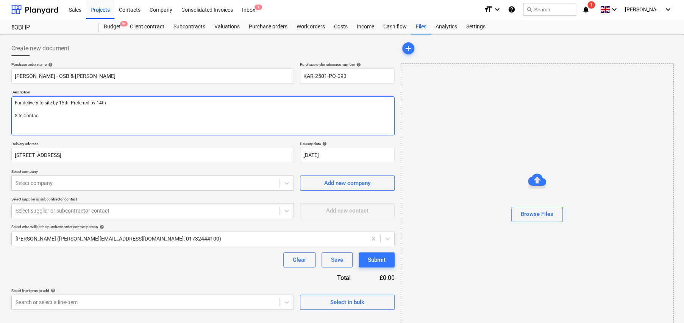
type textarea "x"
type textarea "For delivery to site by 15th. Preferred by 14th Site Contact"
type textarea "x"
type textarea "For delivery to site by 15th. Preferred by 14th Site Contact:"
type textarea "x"
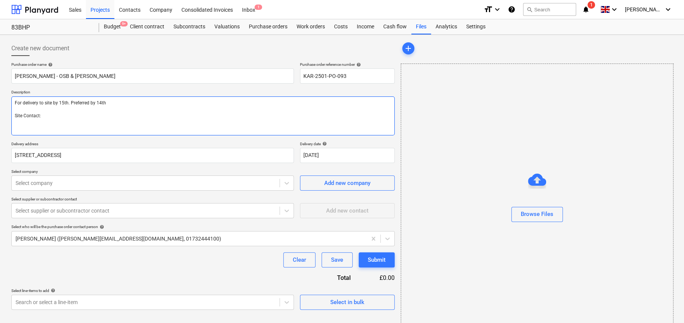
type textarea "For delivery to site by 15th. Preferred by 14th Site Contact:"
type textarea "x"
type textarea "For delivery to site by 15th. Preferred by 14th Site Contact: P"
type textarea "x"
type textarea "For delivery to site by 15th. Preferred by 14th Site Contact: Pe"
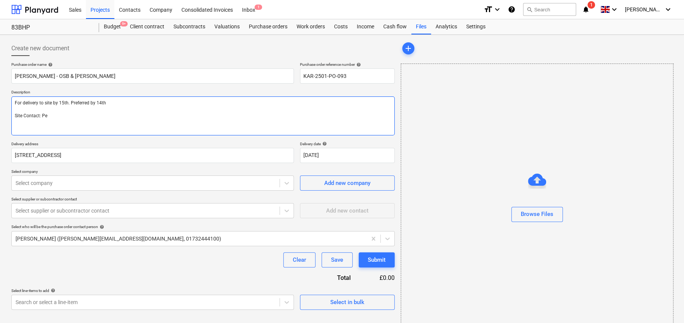
type textarea "x"
type textarea "For delivery to site by 15th. Preferred by 14th Site Contact: Per"
type textarea "x"
type textarea "For delivery to site by 15th. Preferred by 14th Site Contact: Perr"
type textarea "x"
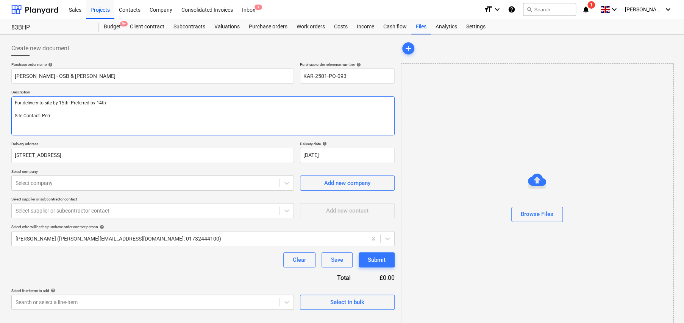
type textarea "For delivery to site by 15th. Preferred by 14th Site Contact: [PERSON_NAME]"
type textarea "x"
type textarea "For delivery to site by 15th. Preferred by 14th Site Contact: [PERSON_NAME]"
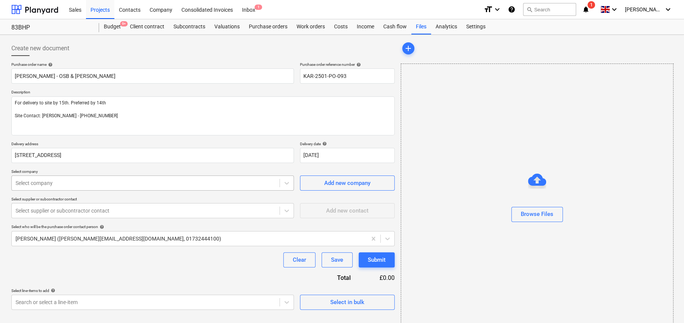
click at [142, 183] on div at bounding box center [146, 183] width 260 height 8
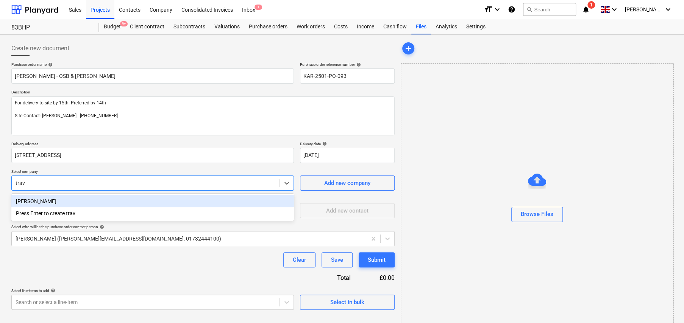
click at [34, 200] on div "[PERSON_NAME]" at bounding box center [152, 201] width 282 height 12
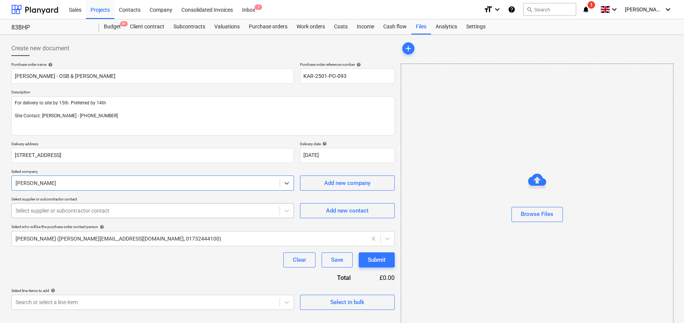
click at [88, 209] on div at bounding box center [146, 211] width 260 height 8
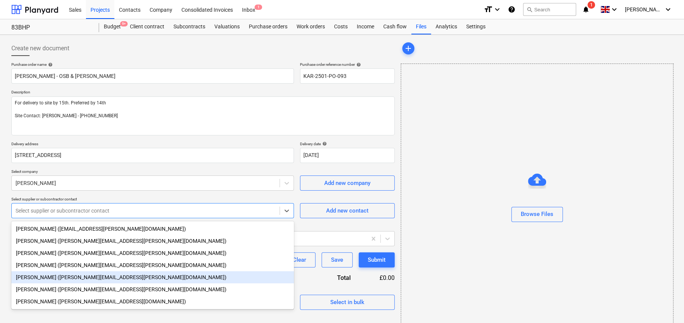
click at [34, 279] on div "[PERSON_NAME] ([PERSON_NAME][EMAIL_ADDRESS][PERSON_NAME][DOMAIN_NAME])" at bounding box center [152, 278] width 282 height 12
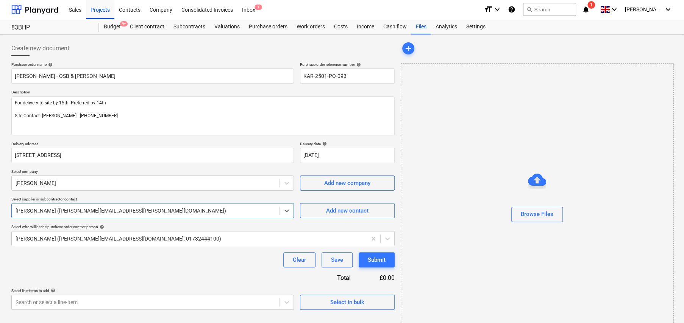
click at [78, 266] on div "Clear Save Submit" at bounding box center [202, 260] width 383 height 15
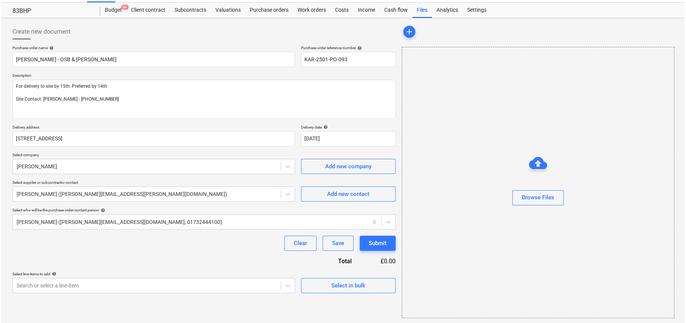
scroll to position [18, 0]
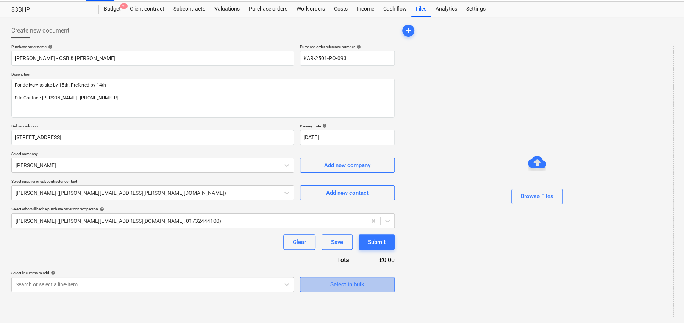
click at [345, 284] on div "Select in bulk" at bounding box center [347, 285] width 34 height 10
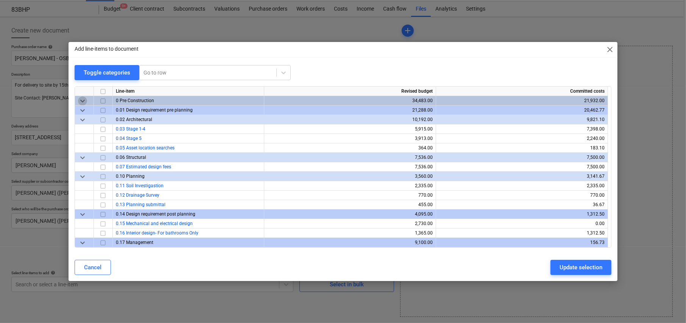
click at [82, 100] on span "keyboard_arrow_down" at bounding box center [82, 101] width 9 height 9
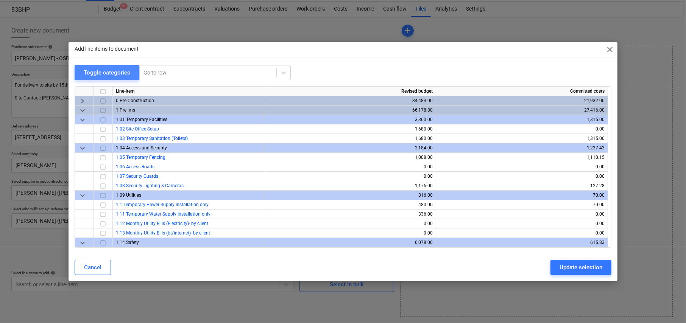
click at [98, 76] on div "Toggle categories" at bounding box center [107, 73] width 47 height 10
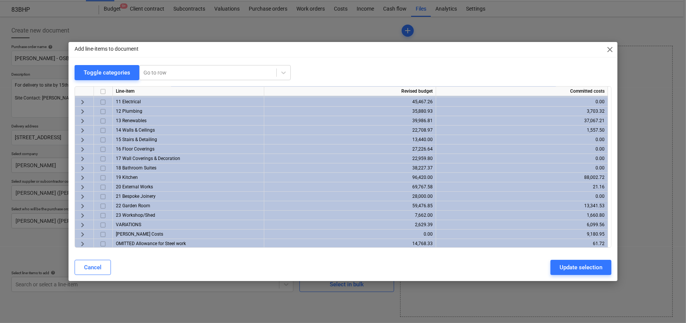
scroll to position [104, 0]
click at [81, 214] on span "keyboard_arrow_right" at bounding box center [82, 215] width 9 height 9
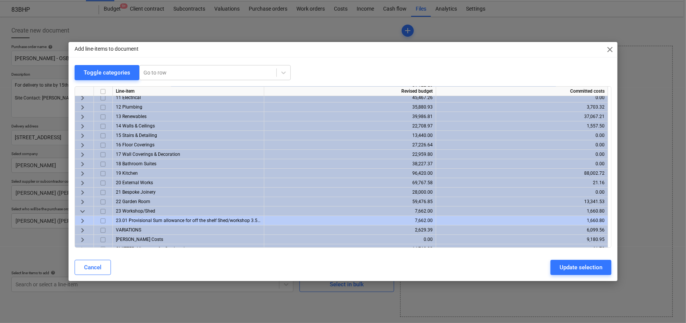
scroll to position [113, 0]
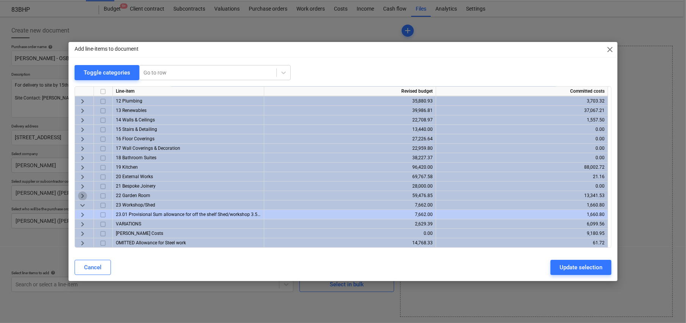
click at [82, 193] on span "keyboard_arrow_right" at bounding box center [82, 196] width 9 height 9
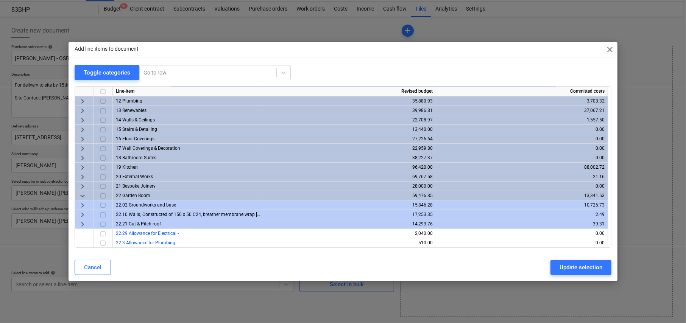
click at [82, 213] on span "keyboard_arrow_right" at bounding box center [82, 215] width 9 height 9
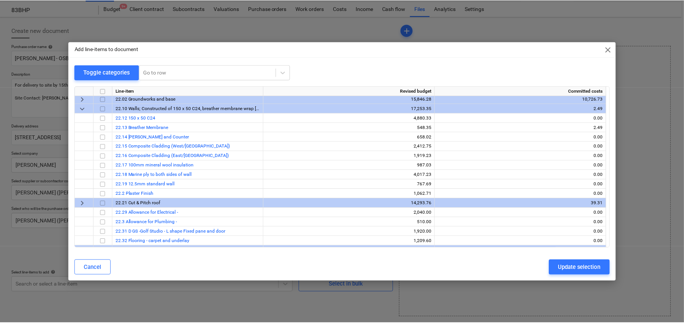
scroll to position [227, 0]
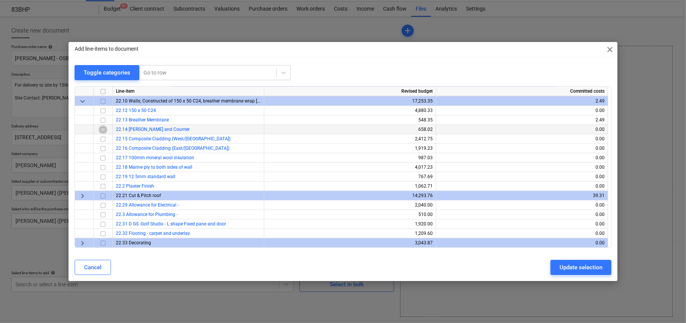
click at [102, 128] on input "checkbox" at bounding box center [102, 129] width 9 height 9
click at [101, 168] on input "checkbox" at bounding box center [102, 167] width 9 height 9
click at [585, 267] on div "Update selection" at bounding box center [581, 268] width 43 height 10
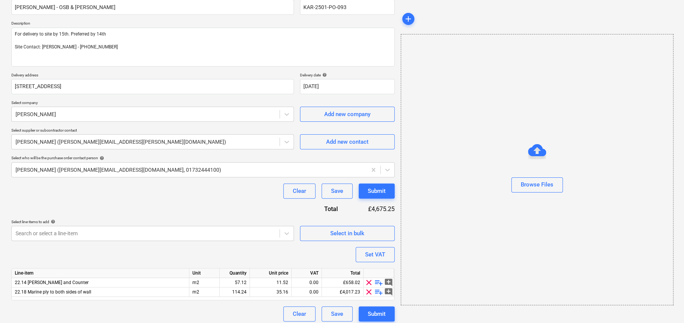
scroll to position [73, 0]
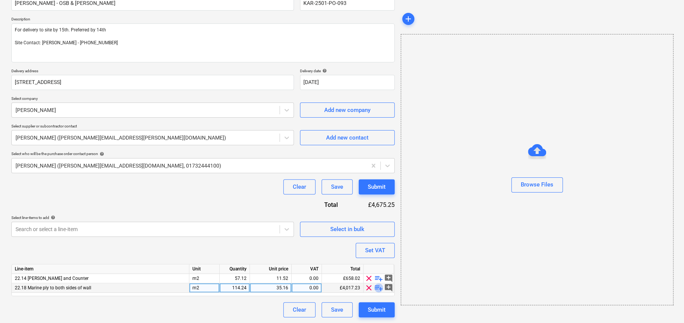
click at [379, 288] on span "playlist_add" at bounding box center [378, 288] width 9 height 9
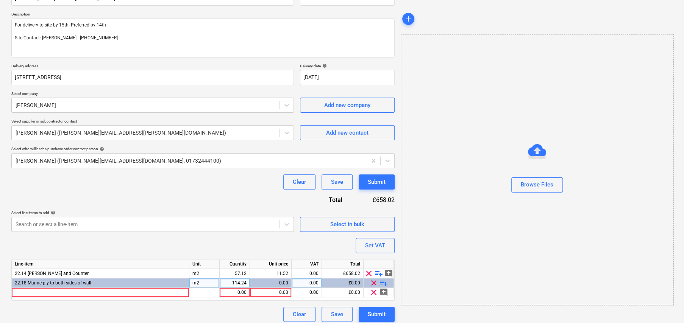
scroll to position [83, 0]
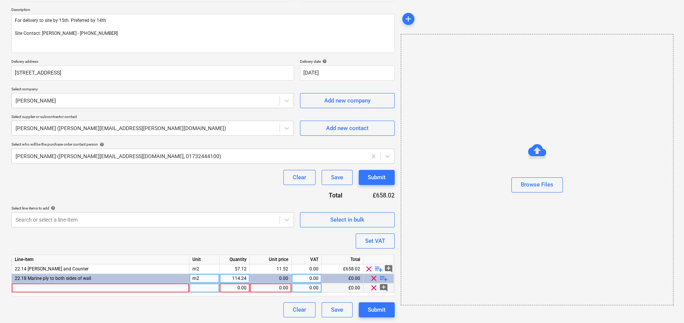
click at [82, 287] on div at bounding box center [101, 288] width 178 height 9
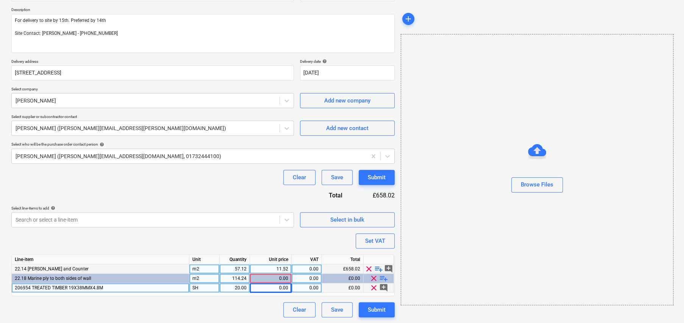
click at [379, 266] on span "playlist_add" at bounding box center [378, 269] width 9 height 9
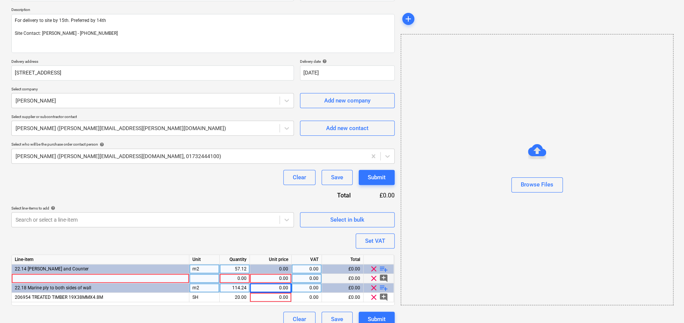
click at [111, 275] on div at bounding box center [101, 278] width 178 height 9
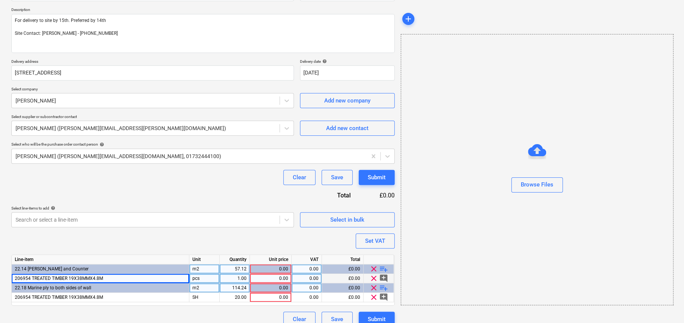
click at [195, 278] on div "pcs" at bounding box center [204, 278] width 30 height 9
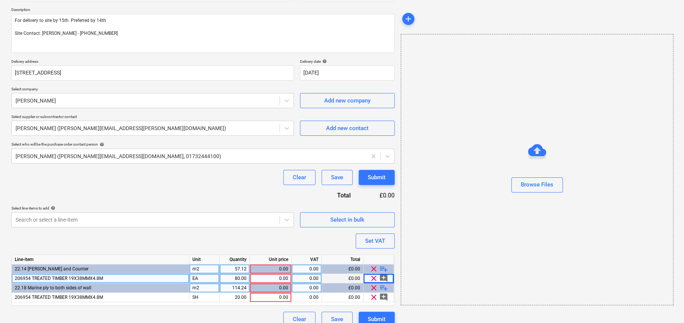
click at [313, 275] on div "0.00" at bounding box center [307, 278] width 24 height 9
click at [280, 278] on div "0.00" at bounding box center [270, 278] width 35 height 9
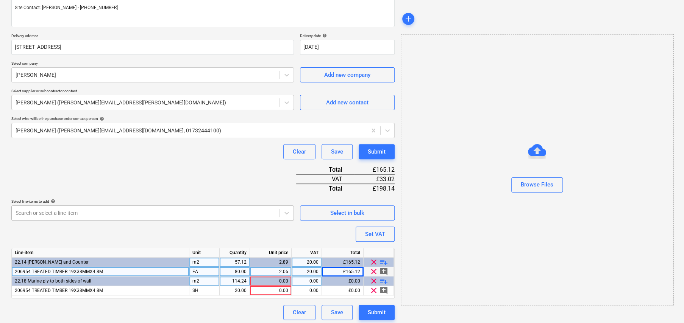
scroll to position [111, 0]
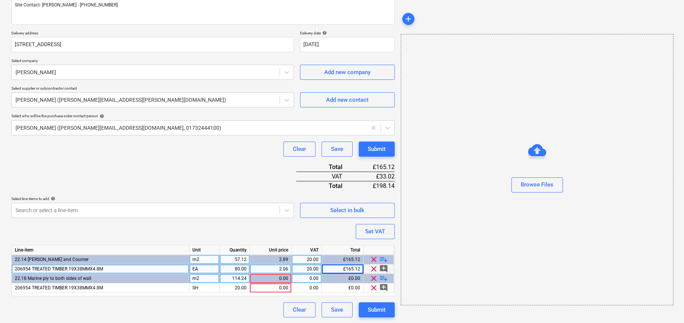
click at [280, 267] on div "2.06" at bounding box center [270, 269] width 35 height 9
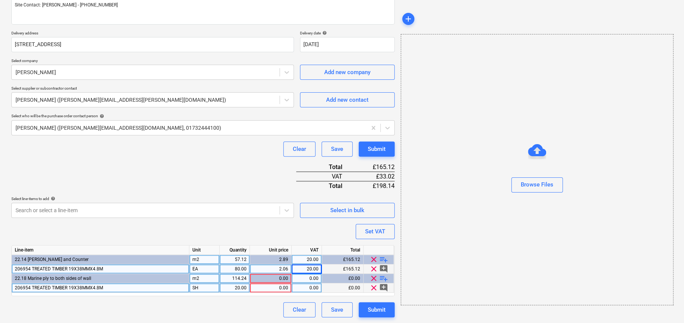
click at [146, 287] on div "206954 TREATED TIMBER 19X38MMX4.8M" at bounding box center [101, 288] width 178 height 9
click at [146, 287] on input "206954 TREATED TIMBER 19X38MMX4.8M" at bounding box center [100, 288] width 177 height 9
click at [137, 232] on div "Purchase order name help [PERSON_NAME] - OSB & [PERSON_NAME] Purchase order ref…" at bounding box center [202, 134] width 383 height 367
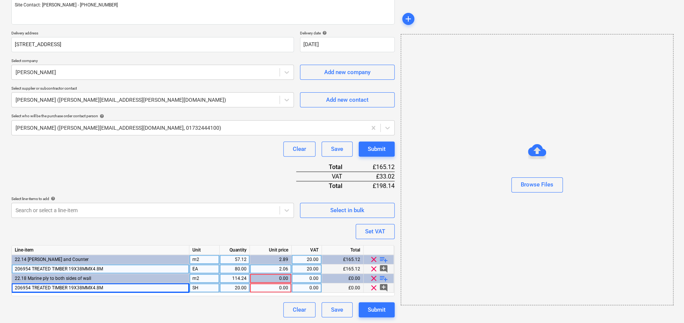
click at [120, 290] on div "206954 TREATED TIMBER 19X38MMX4.8M" at bounding box center [101, 288] width 178 height 9
click at [120, 290] on input "206954 TREATED TIMBER 19X38MMX4.8M" at bounding box center [100, 288] width 177 height 9
click at [103, 286] on div "206954 TREATED TIMBER 19X38MMX4.8M" at bounding box center [101, 288] width 178 height 9
click at [103, 286] on input "206954 TREATED TIMBER 19X38MMX4.8M" at bounding box center [100, 288] width 177 height 9
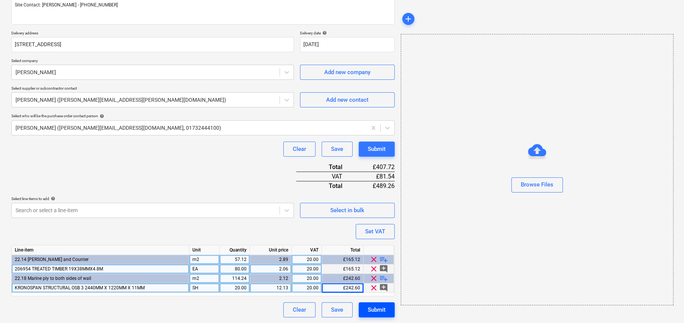
click at [383, 306] on div "Submit" at bounding box center [377, 310] width 18 height 10
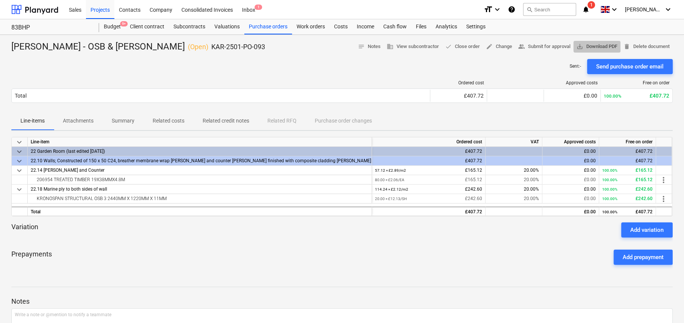
click at [584, 49] on span "save_alt Download PDF" at bounding box center [596, 46] width 41 height 9
